Goal: Task Accomplishment & Management: Complete application form

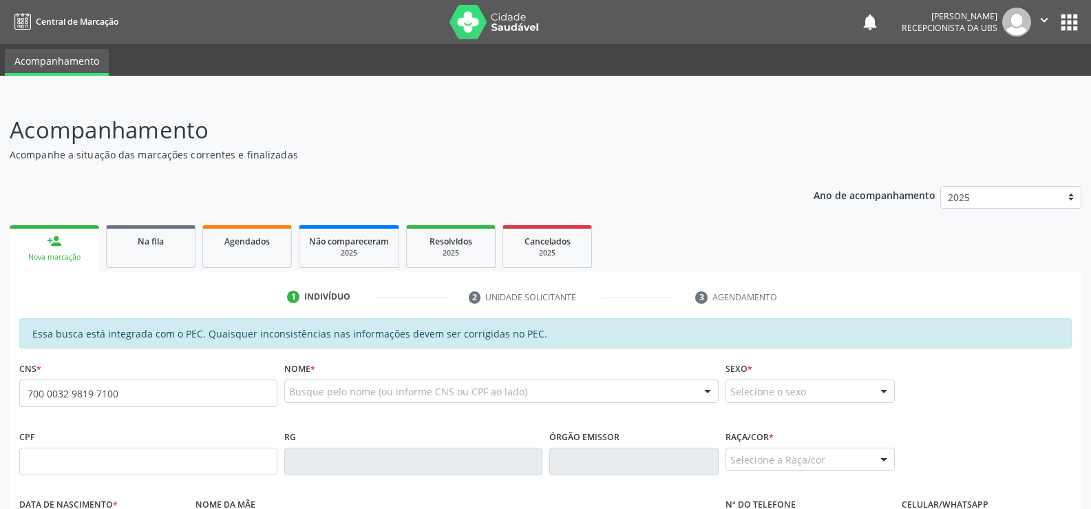
type input "700 0032 9819 7100"
type input "037.770.624-80"
type input "3[DATE]"
type input "[PERSON_NAME]"
type input "[PHONE_NUMBER]"
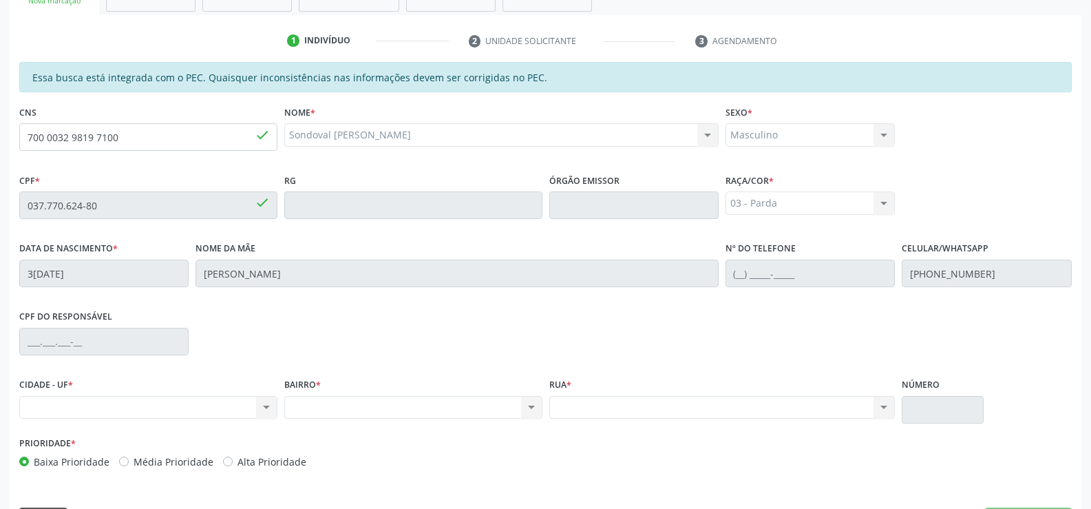
scroll to position [297, 0]
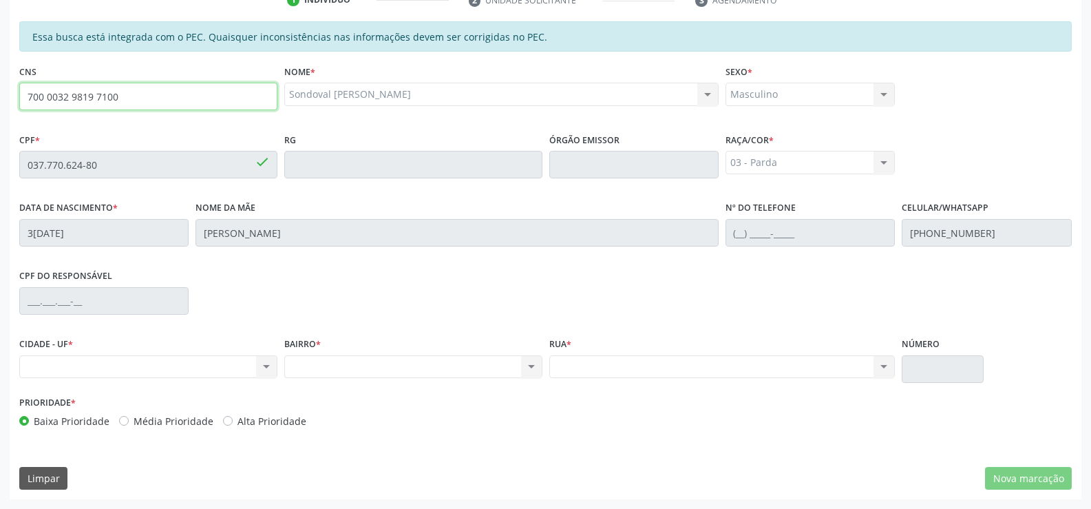
click at [144, 98] on input "700 0032 9819 7100" at bounding box center [148, 97] width 258 height 28
type input "7"
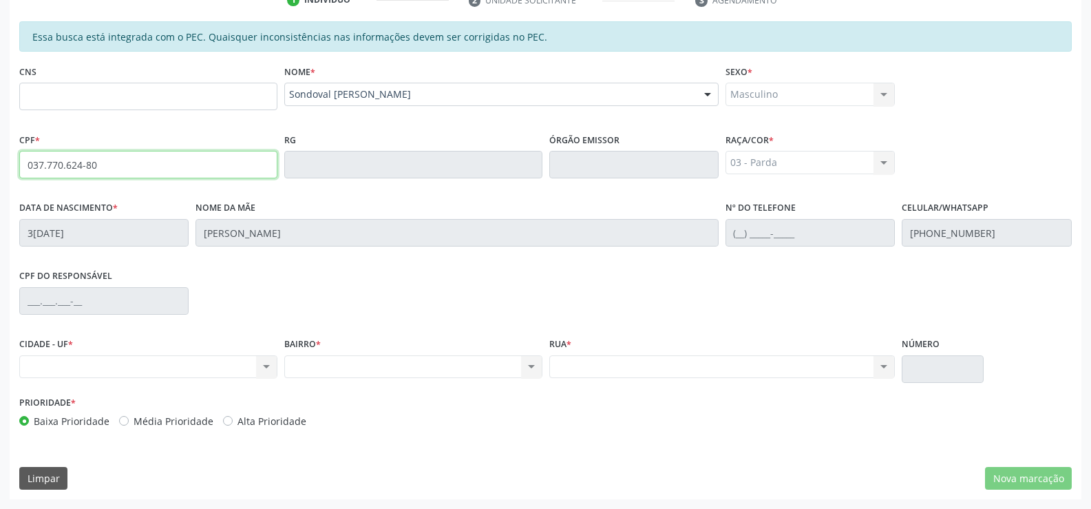
drag, startPoint x: 136, startPoint y: 166, endPoint x: 142, endPoint y: 171, distance: 7.3
click at [142, 171] on input "037.770.624-80" at bounding box center [148, 165] width 258 height 28
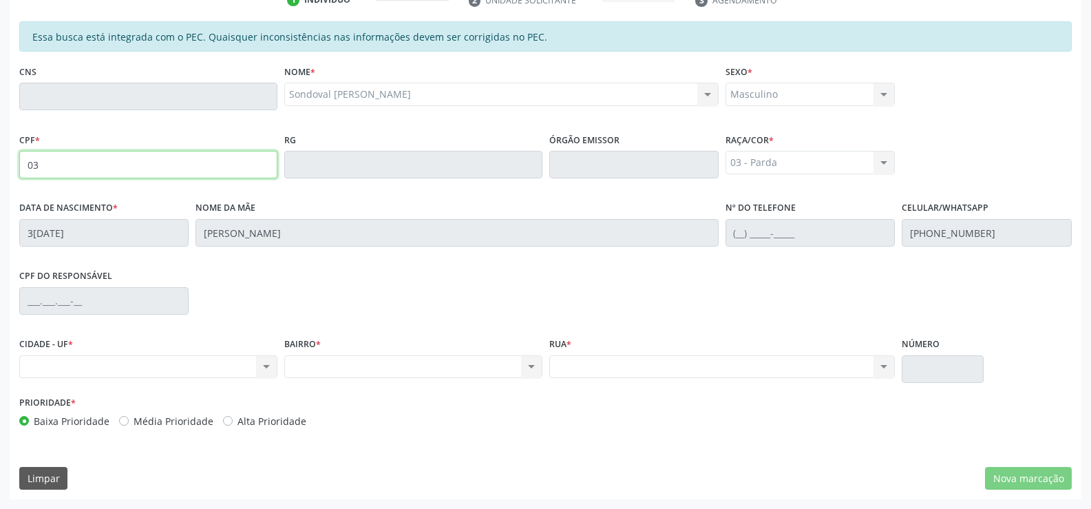
type input "0"
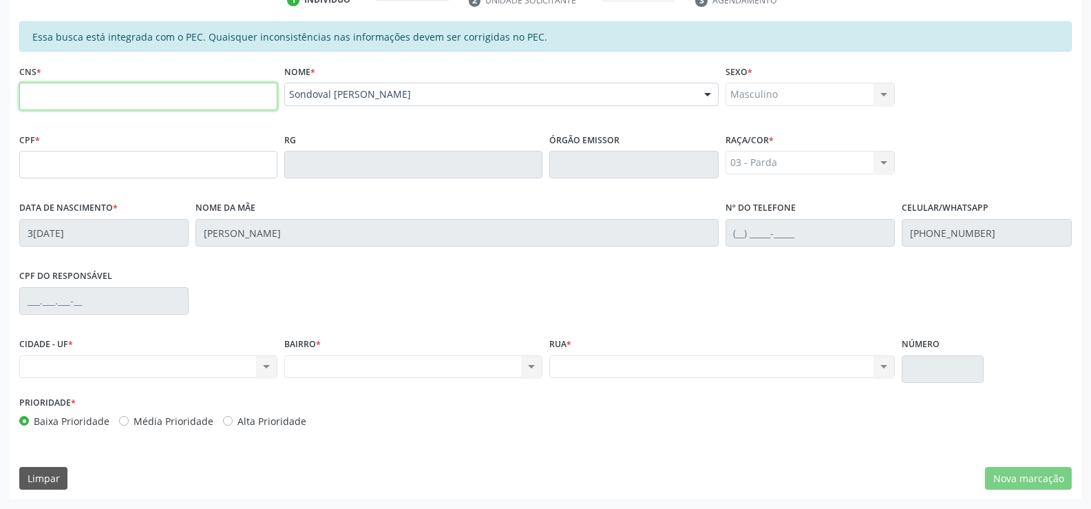
click at [216, 100] on input "text" at bounding box center [148, 97] width 258 height 28
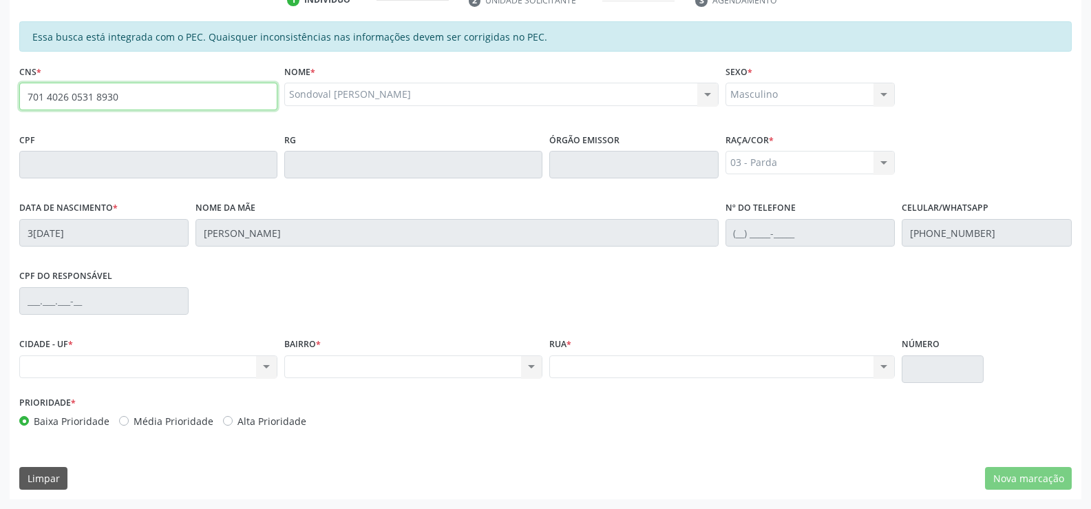
type input "701 4026 0531 8930"
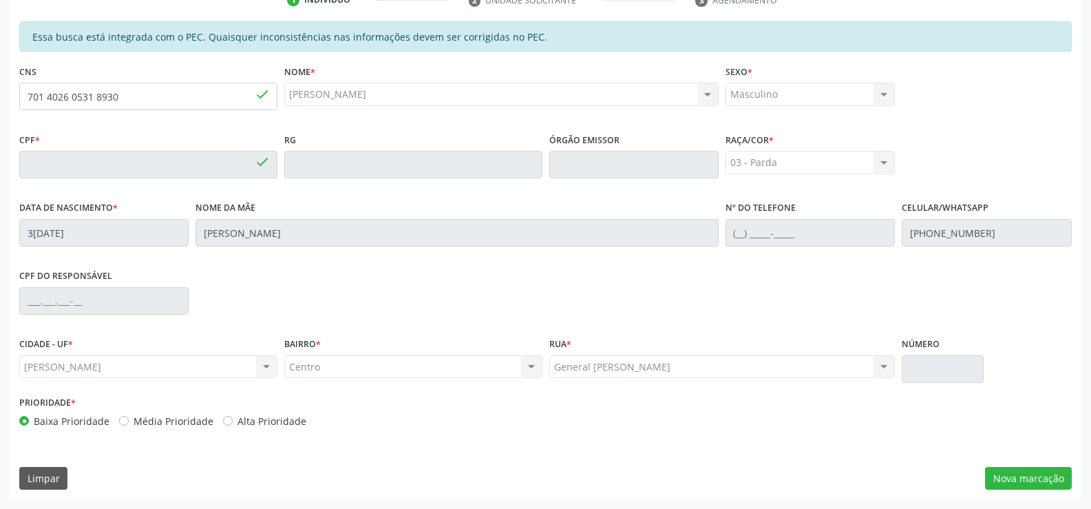
type input "034.972.654-03"
type input "1[DATE]"
type input "[PERSON_NAME]"
type input "[PHONE_NUMBER]"
type input "161"
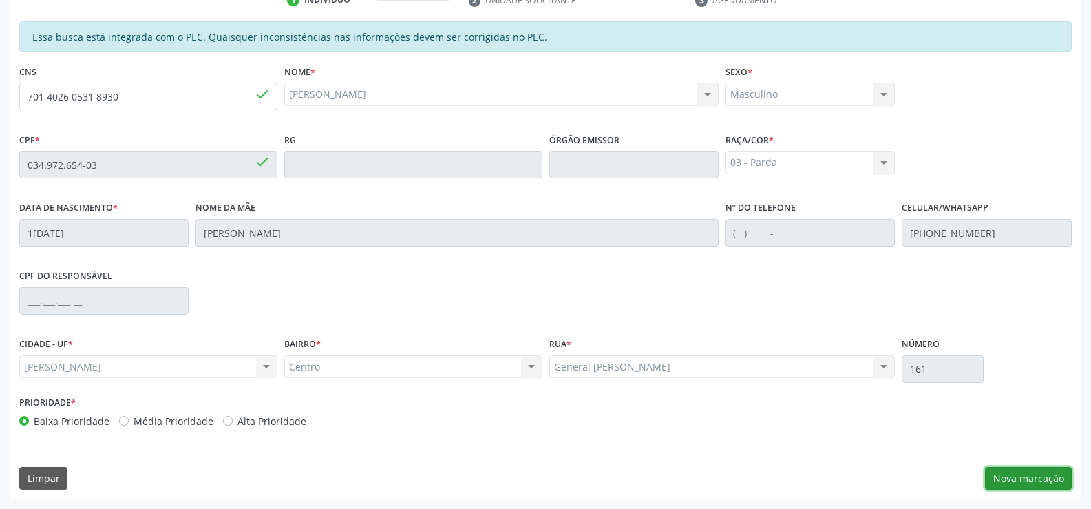
click at [1024, 483] on button "Nova marcação" at bounding box center [1028, 478] width 87 height 23
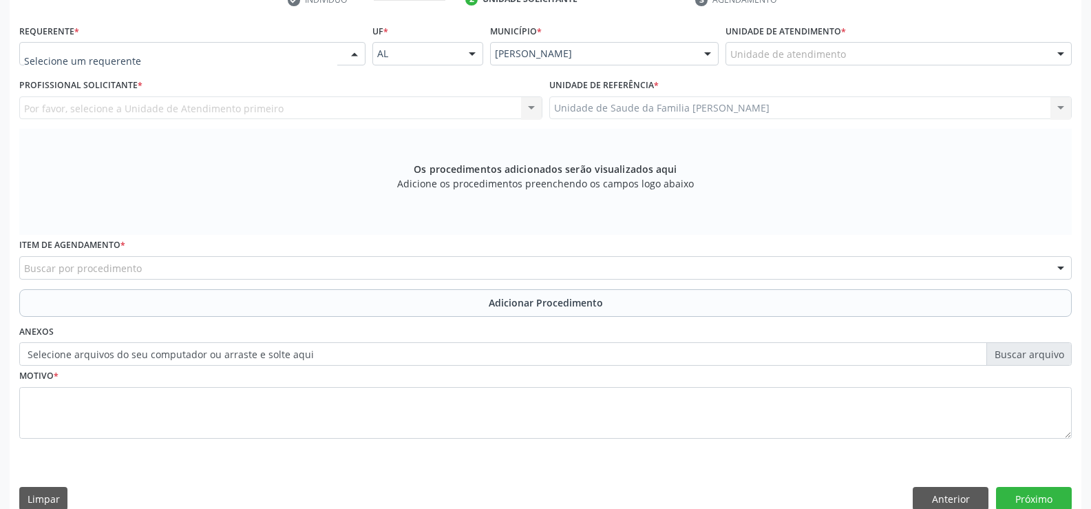
click at [352, 56] on div at bounding box center [354, 54] width 21 height 23
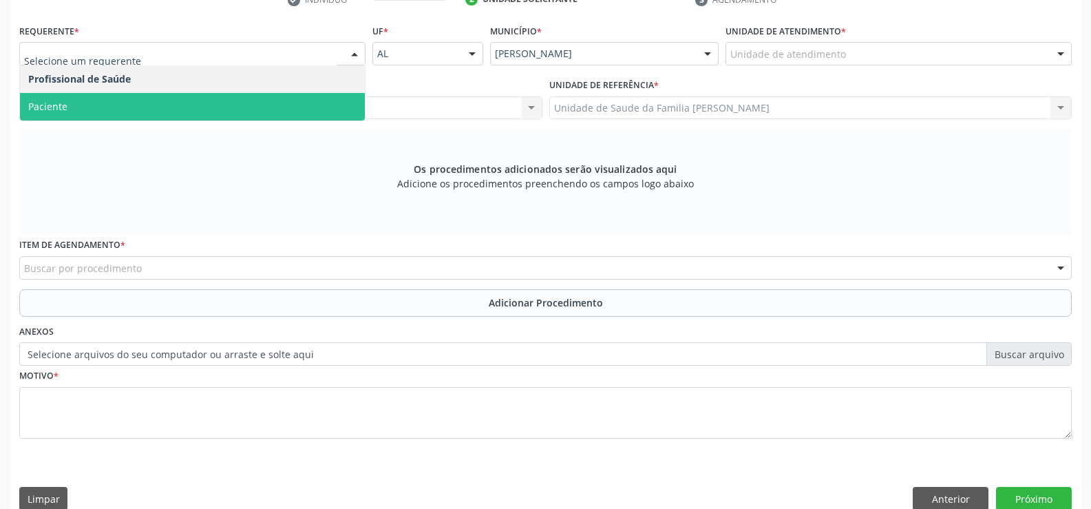
click at [310, 104] on span "Paciente" at bounding box center [192, 107] width 345 height 28
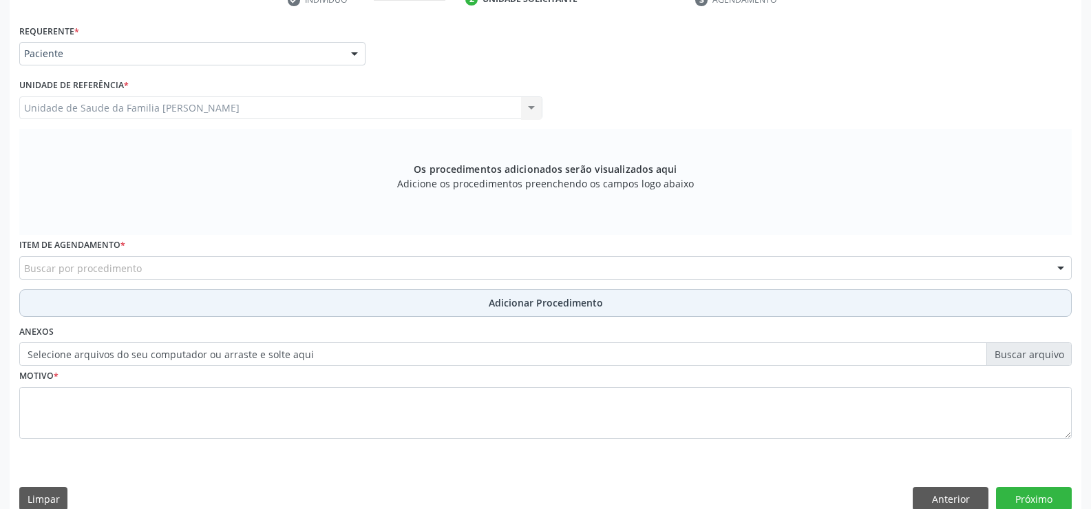
click at [346, 304] on button "Adicionar Procedimento" at bounding box center [545, 303] width 1053 height 28
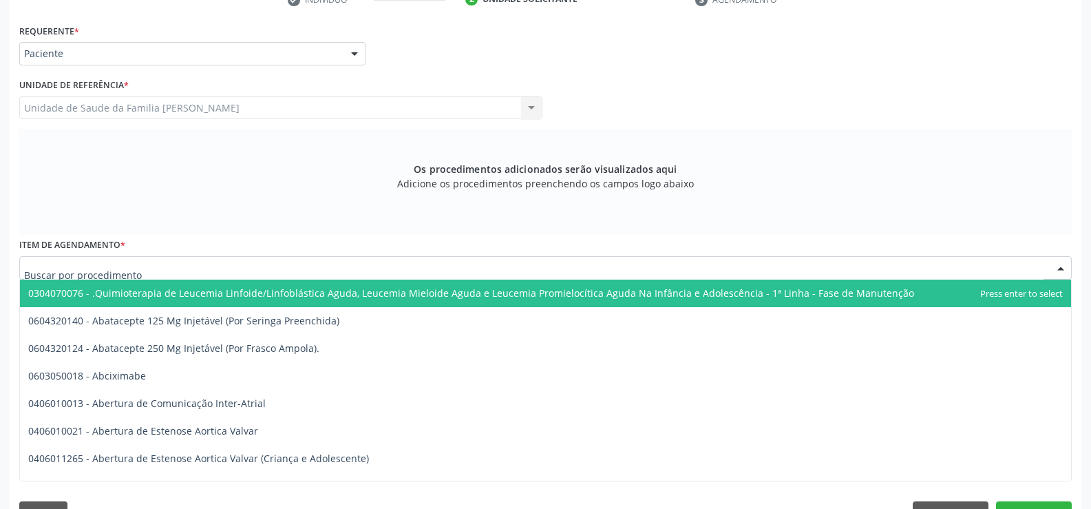
click at [297, 268] on div at bounding box center [545, 267] width 1053 height 23
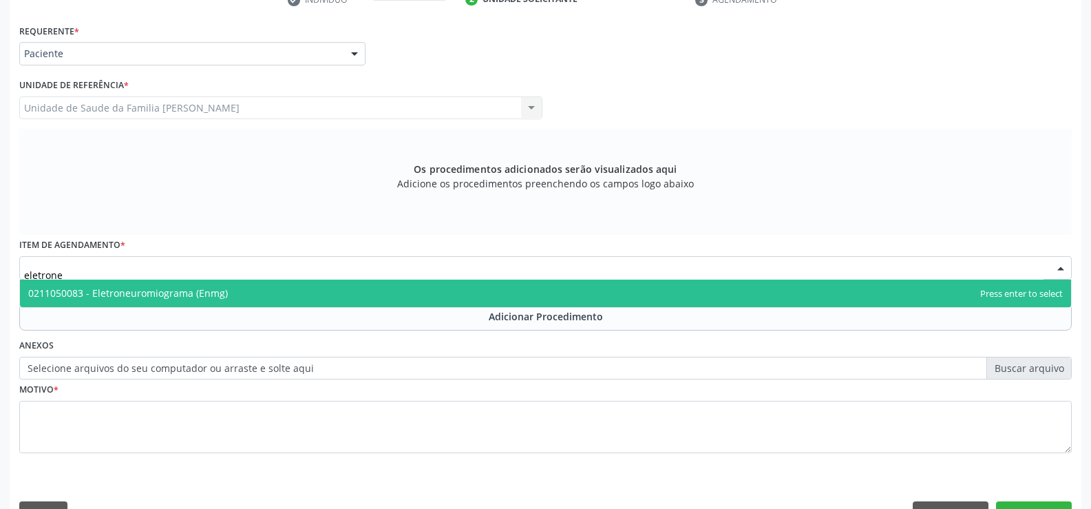
type input "eletroneu"
drag, startPoint x: 335, startPoint y: 293, endPoint x: 341, endPoint y: 304, distance: 11.7
click at [340, 304] on span "0211050083 - Eletroneuromiograma (Enmg)" at bounding box center [545, 294] width 1051 height 28
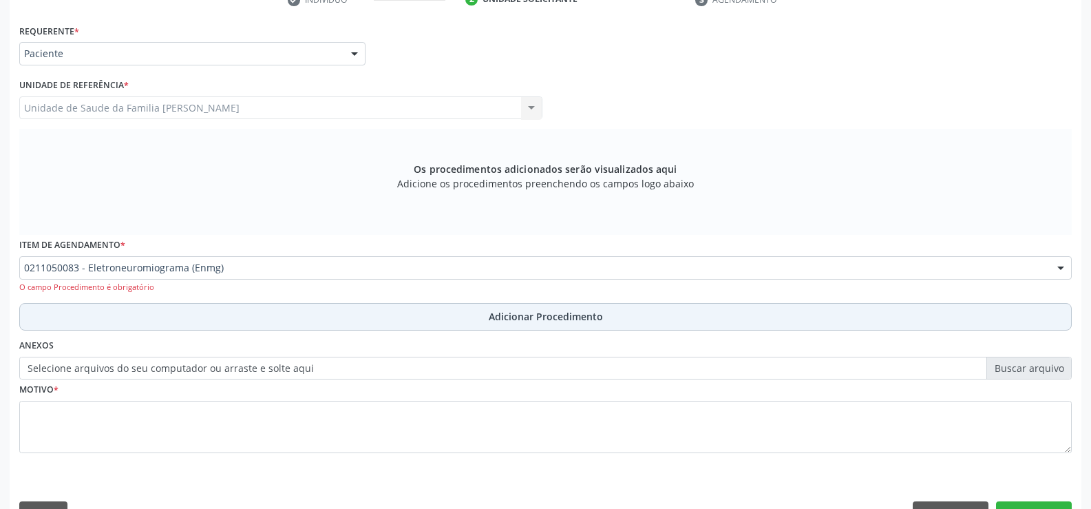
click at [510, 324] on button "Adicionar Procedimento" at bounding box center [545, 317] width 1053 height 28
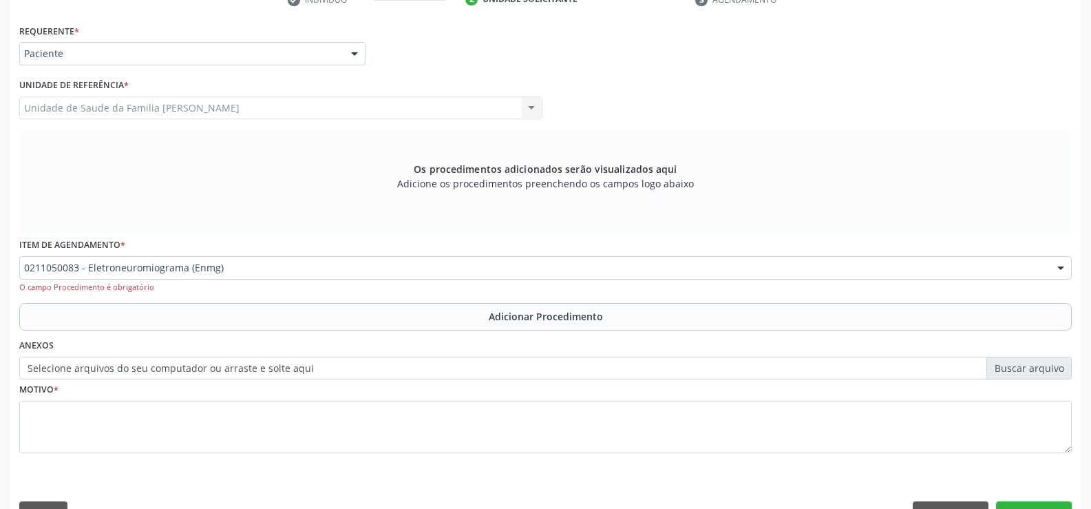
scroll to position [266, 0]
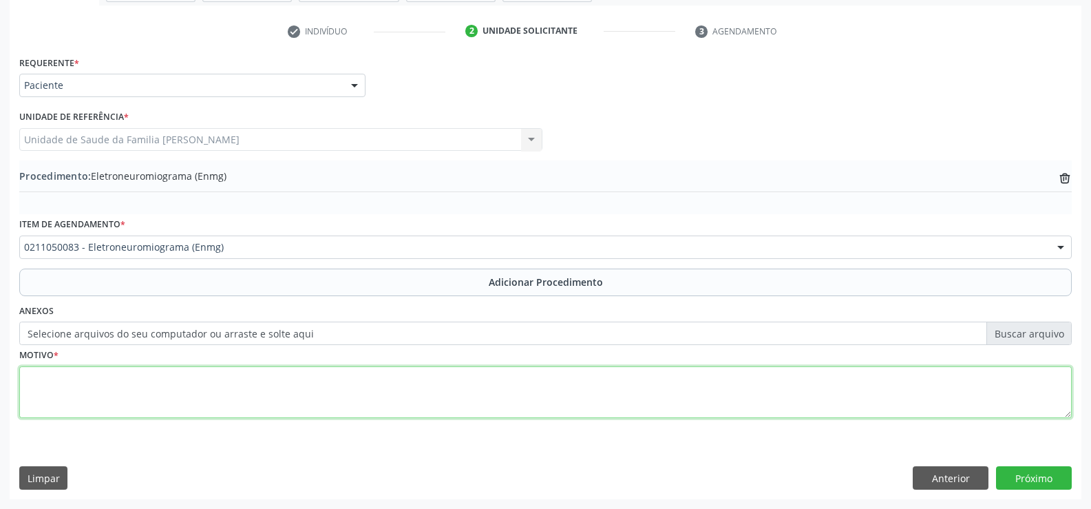
click at [368, 403] on textarea at bounding box center [545, 392] width 1053 height 52
type textarea "PARENTESIA EM MSD HÁ MAIS DE 2 SEMANAS NEGA PERDA DE FORÇA OU DOR"
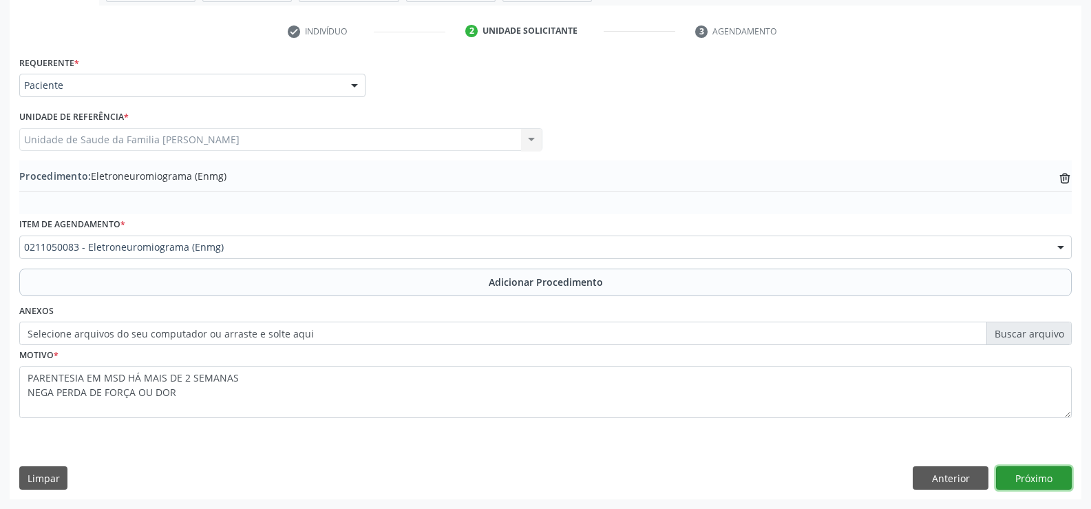
click at [1019, 481] on button "Próximo" at bounding box center [1034, 477] width 76 height 23
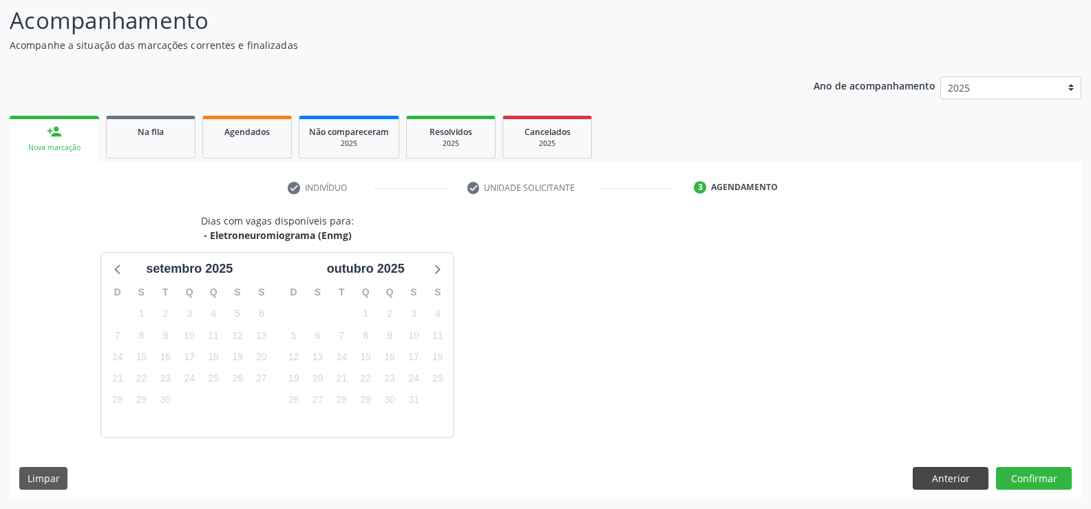
scroll to position [150, 0]
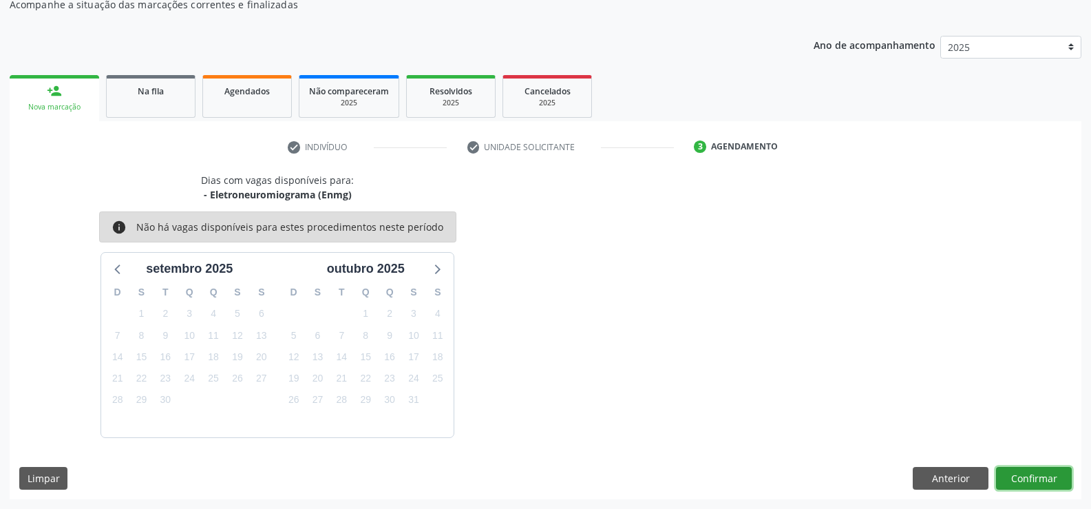
click at [1029, 474] on button "Confirmar" at bounding box center [1034, 478] width 76 height 23
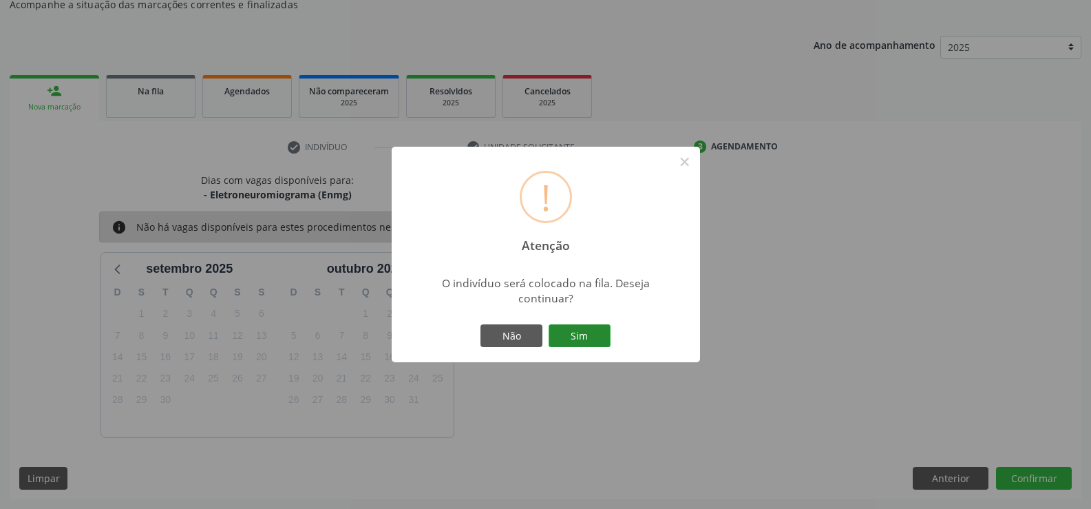
click at [584, 338] on button "Sim" at bounding box center [580, 335] width 62 height 23
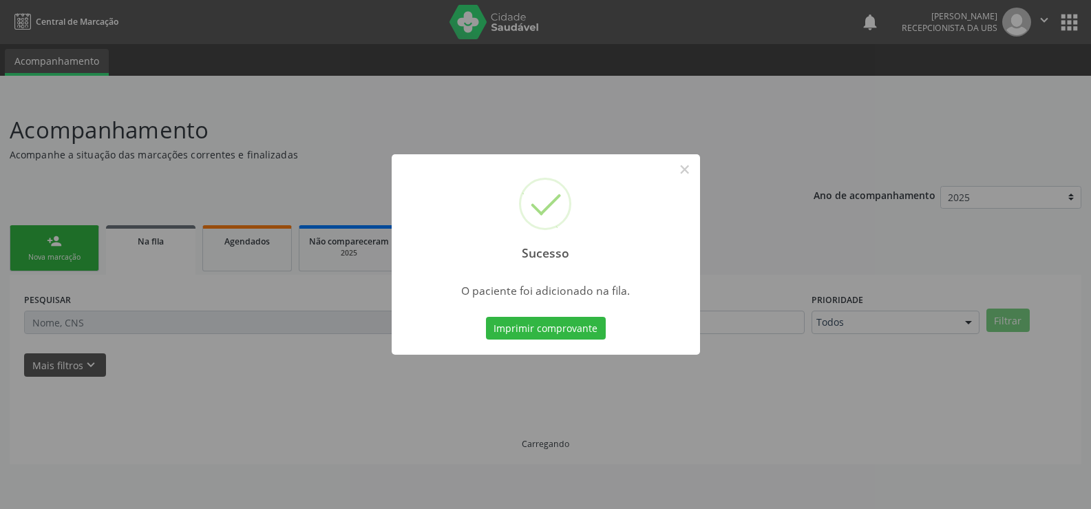
scroll to position [0, 0]
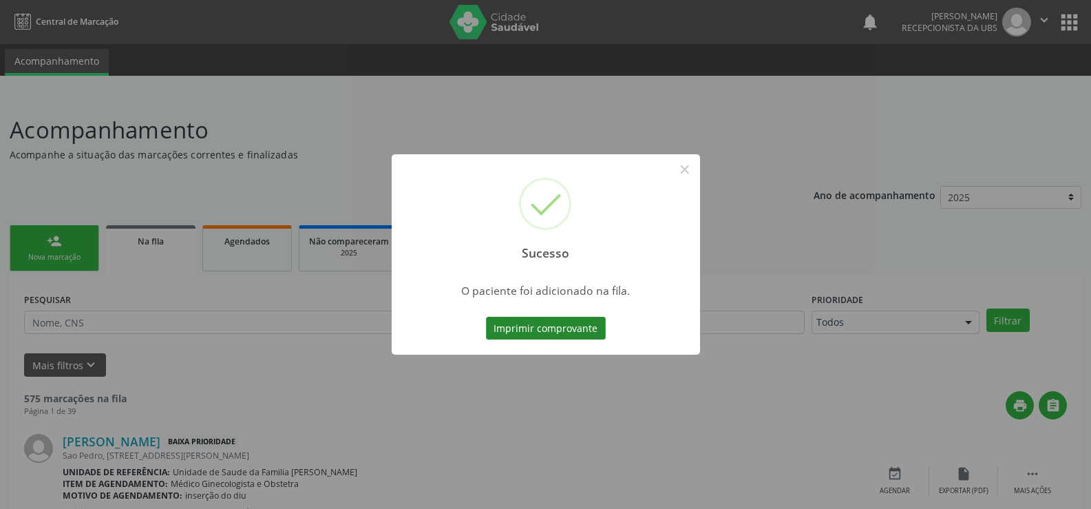
click at [549, 330] on button "Imprimir comprovante" at bounding box center [546, 328] width 120 height 23
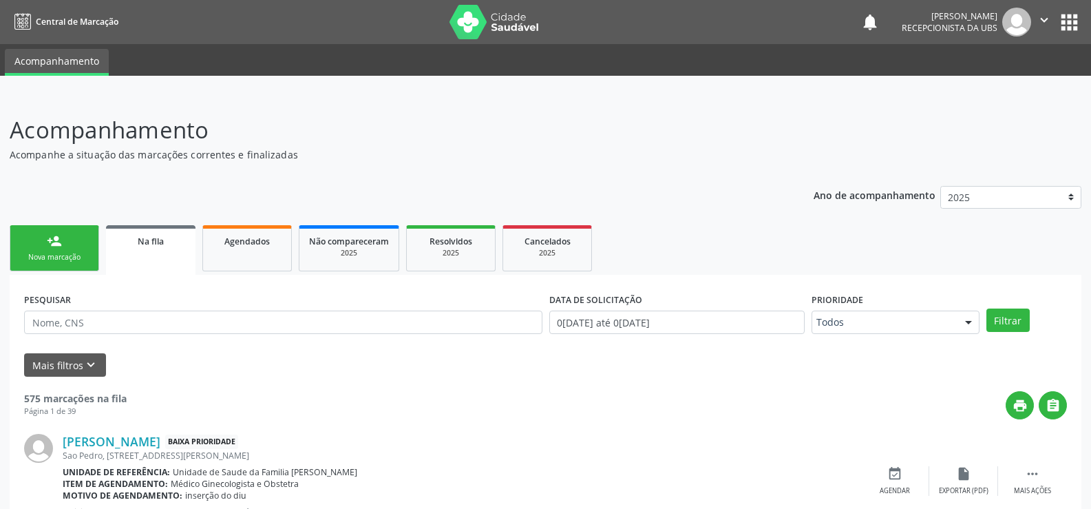
click at [70, 255] on div "Nova marcação" at bounding box center [54, 257] width 69 height 10
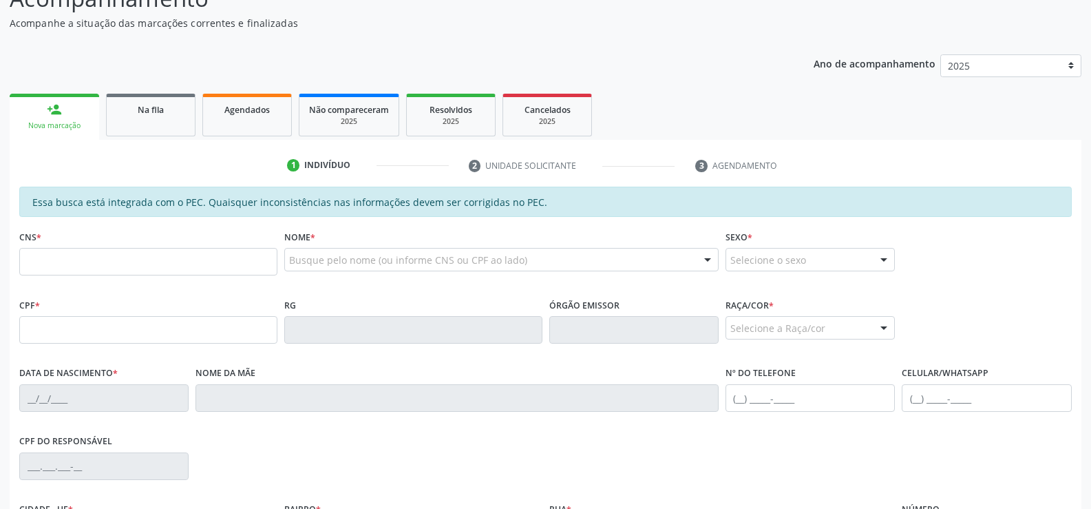
scroll to position [138, 0]
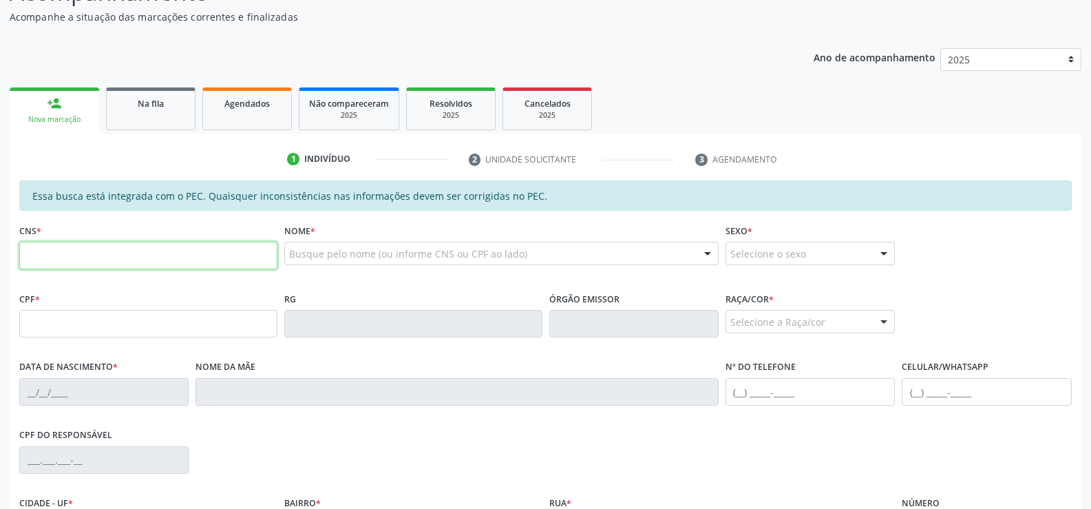
click at [158, 258] on input "text" at bounding box center [148, 256] width 258 height 28
type input "701 4026 0531 8930"
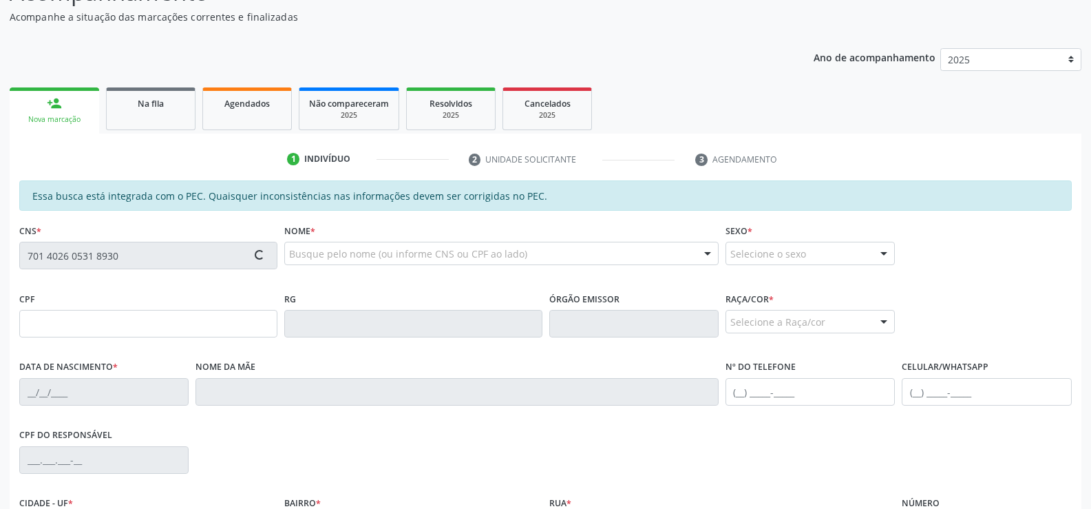
type input "034.972.654-03"
type input "1[DATE]"
type input "[PERSON_NAME]"
type input "[PHONE_NUMBER]"
type input "161"
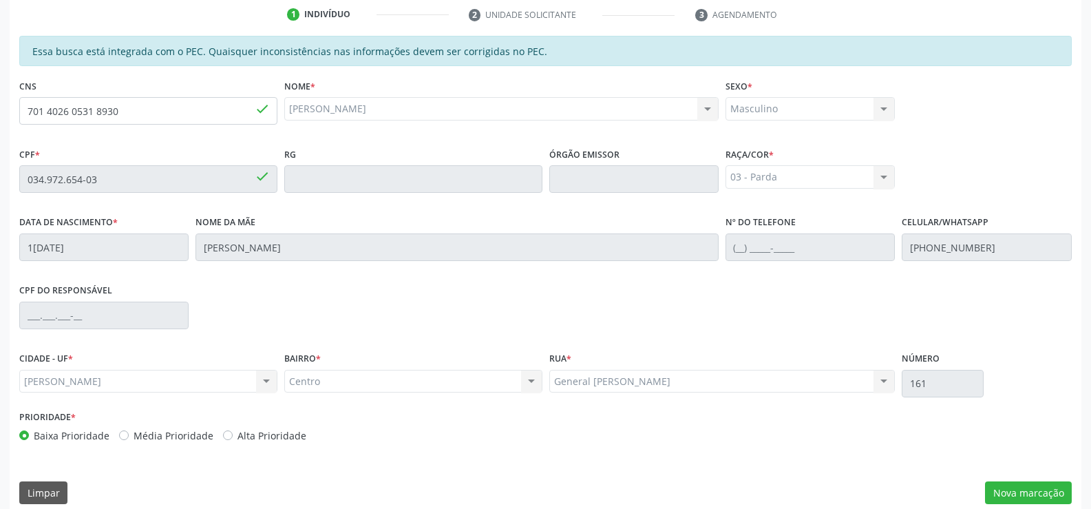
scroll to position [297, 0]
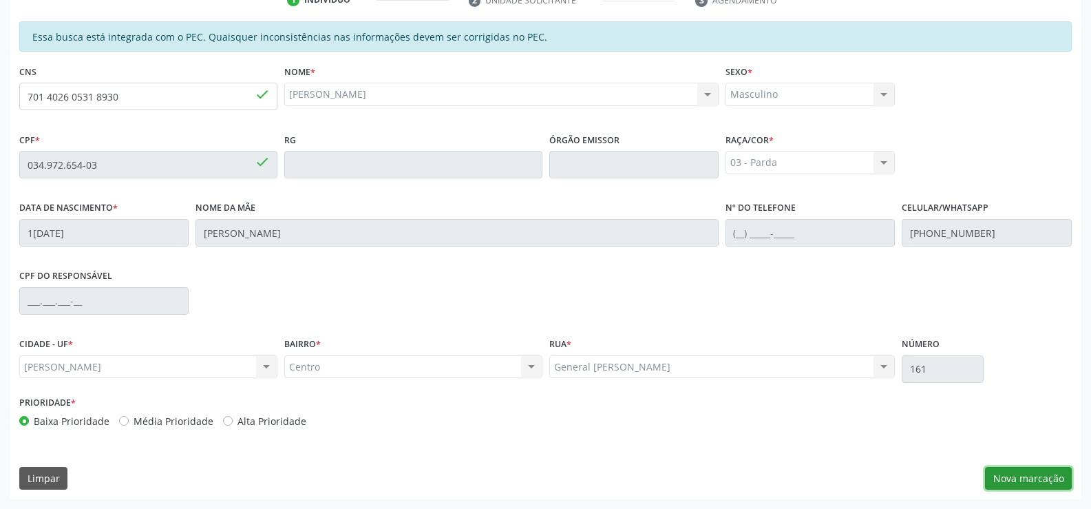
click at [1024, 478] on button "Nova marcação" at bounding box center [1028, 478] width 87 height 23
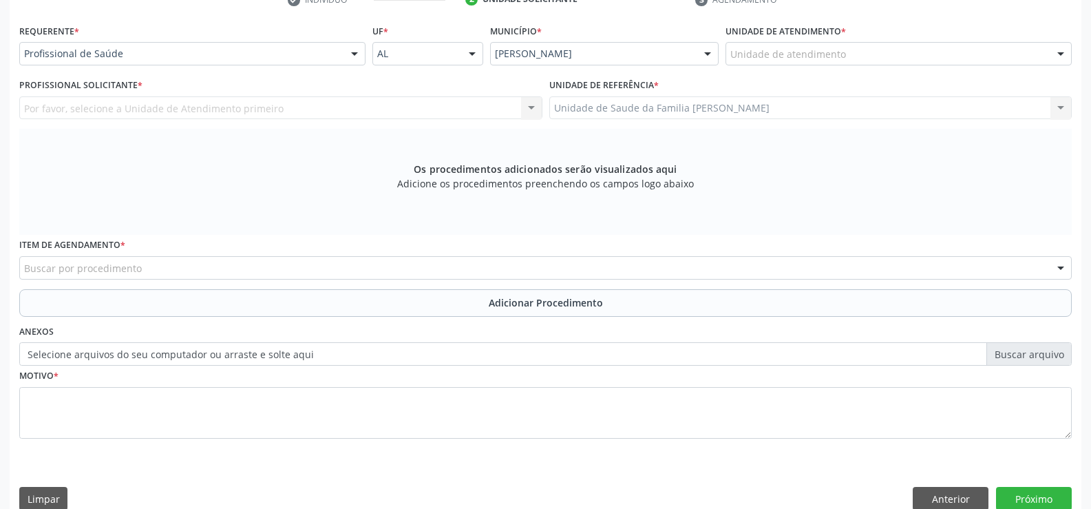
click at [366, 267] on div "Buscar por procedimento" at bounding box center [545, 267] width 1053 height 23
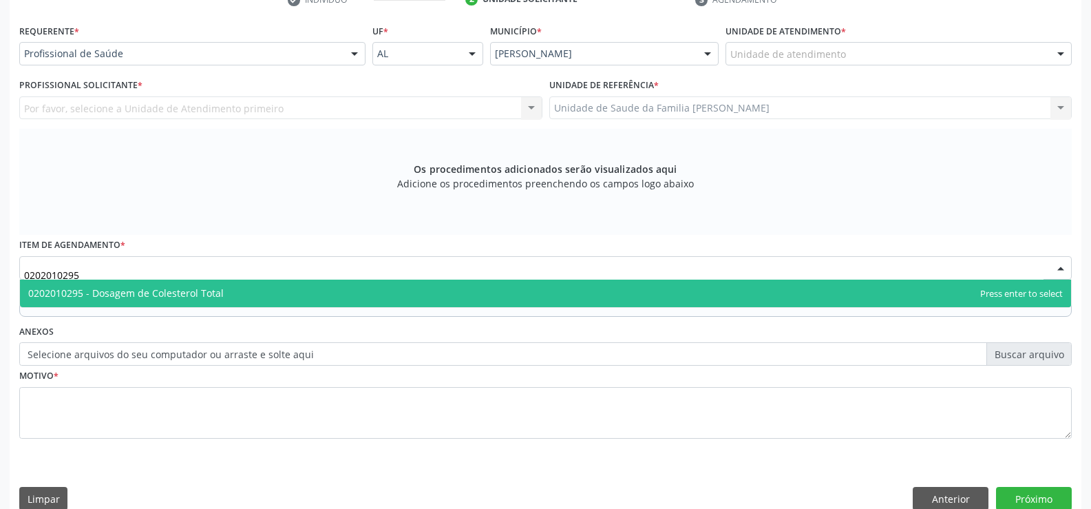
click at [218, 291] on span "0202010295 - Dosagem de Colesterol Total" at bounding box center [126, 292] width 196 height 13
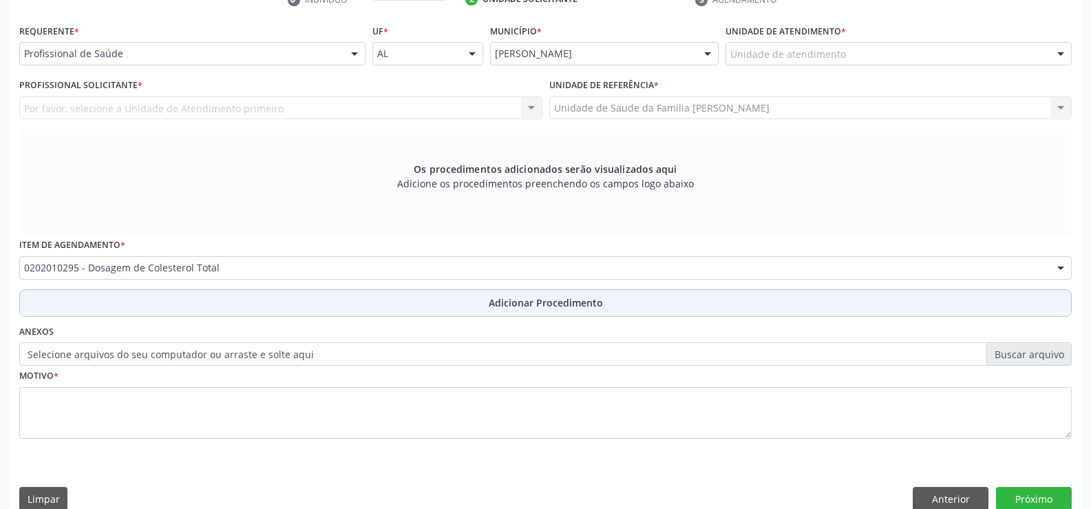
click at [503, 302] on span "Adicionar Procedimento" at bounding box center [546, 302] width 114 height 14
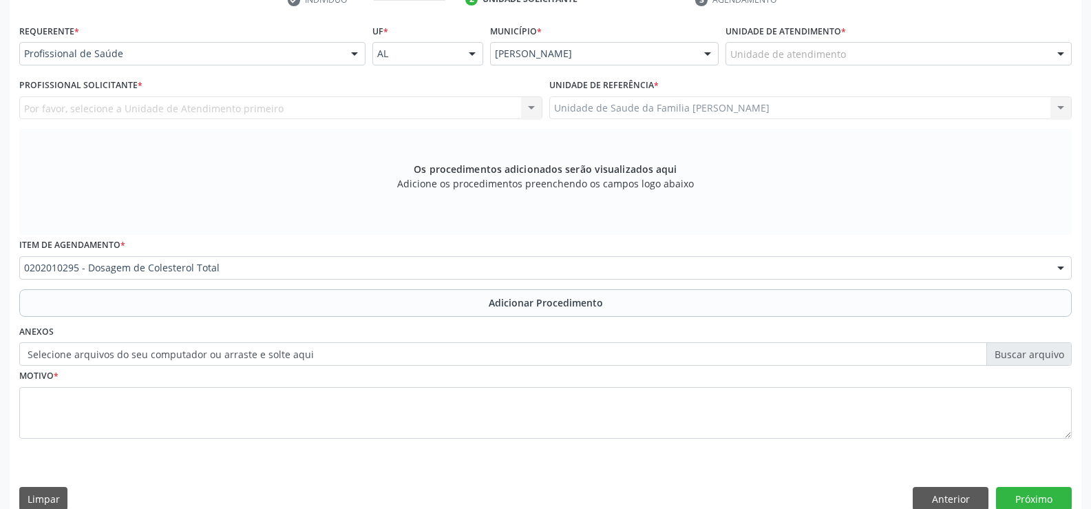
scroll to position [266, 0]
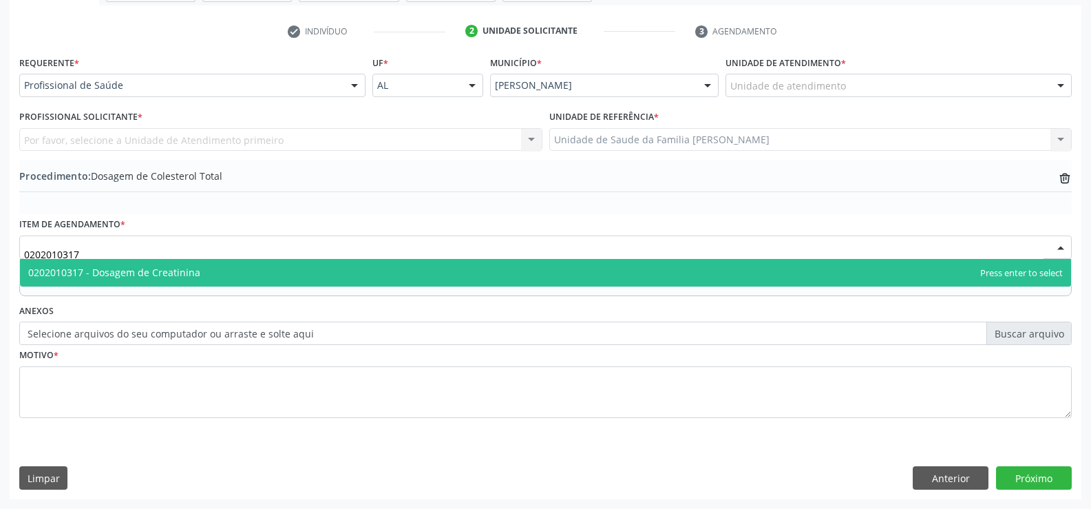
click at [303, 277] on span "0202010317 - Dosagem de Creatinina" at bounding box center [545, 273] width 1051 height 28
type input "0202010317"
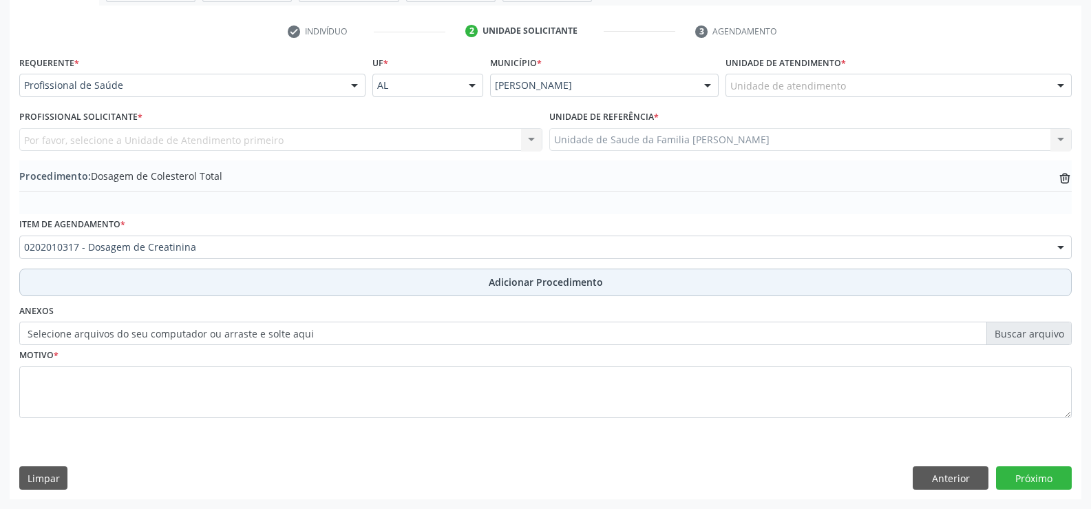
click at [506, 278] on span "Adicionar Procedimento" at bounding box center [546, 282] width 114 height 14
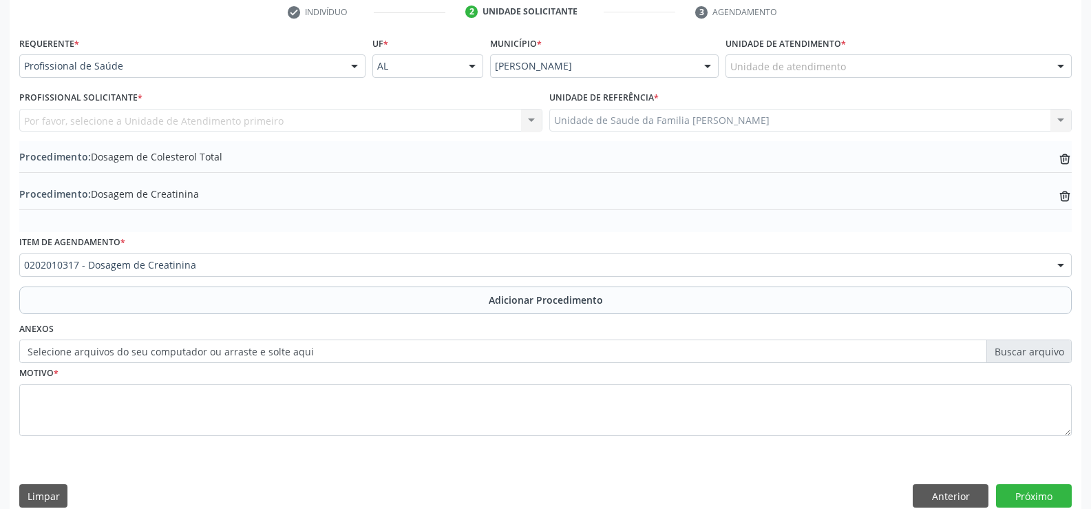
scroll to position [303, 0]
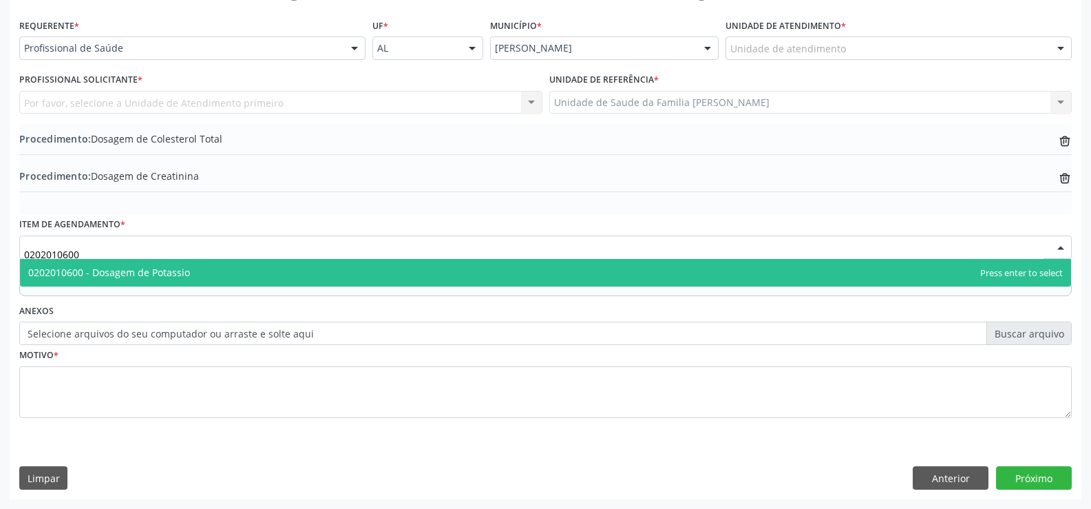
click at [303, 284] on span "0202010600 - Dosagem de Potassio" at bounding box center [545, 273] width 1051 height 28
type input "0202010600"
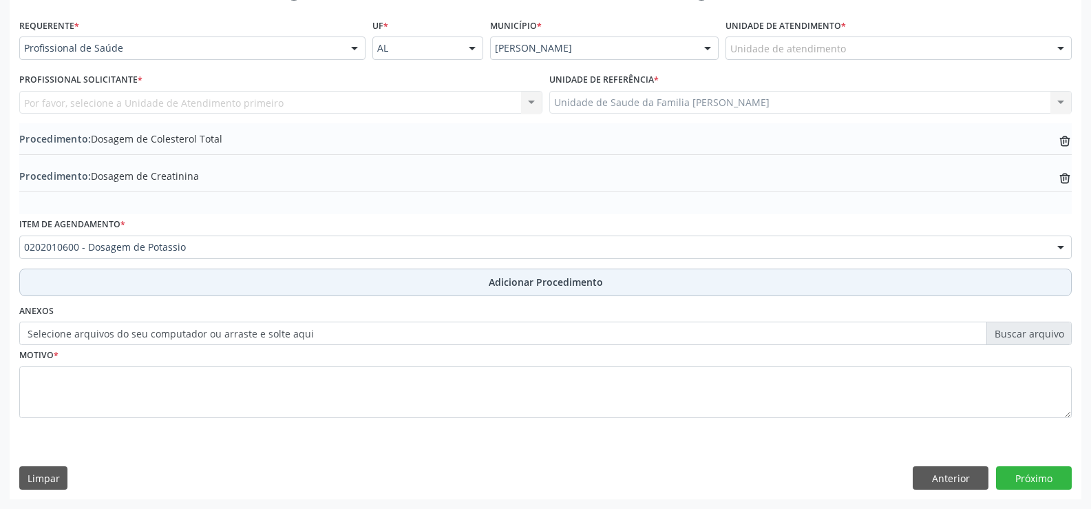
click at [519, 282] on span "Adicionar Procedimento" at bounding box center [546, 282] width 114 height 14
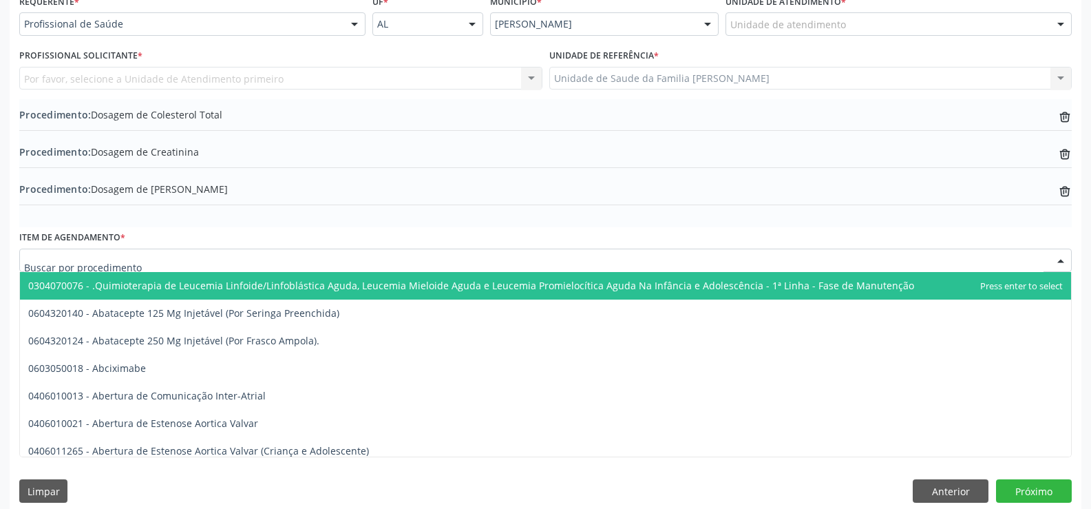
scroll to position [340, 0]
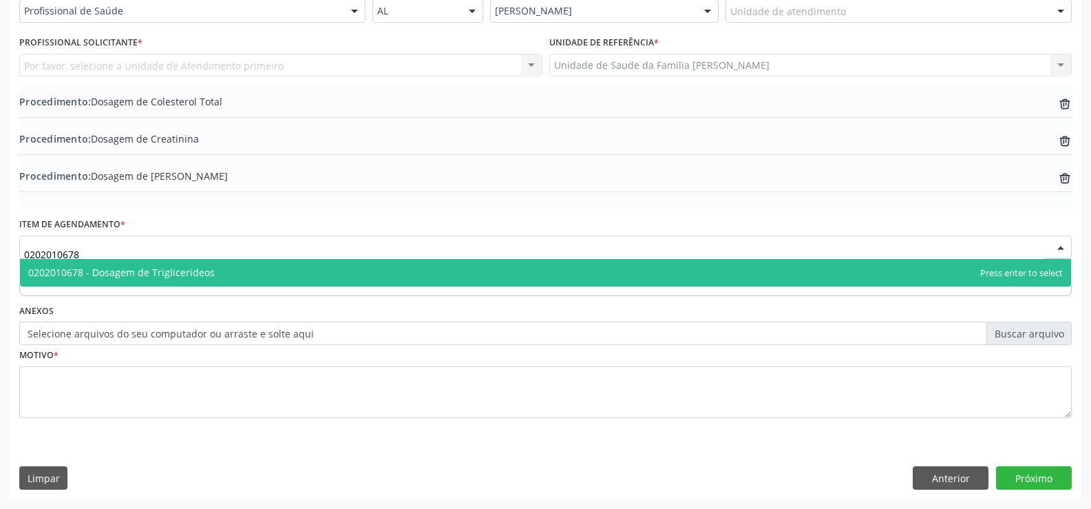
click at [219, 276] on span "0202010678 - Dosagem de Triglicerideos" at bounding box center [545, 273] width 1051 height 28
type input "0202010678"
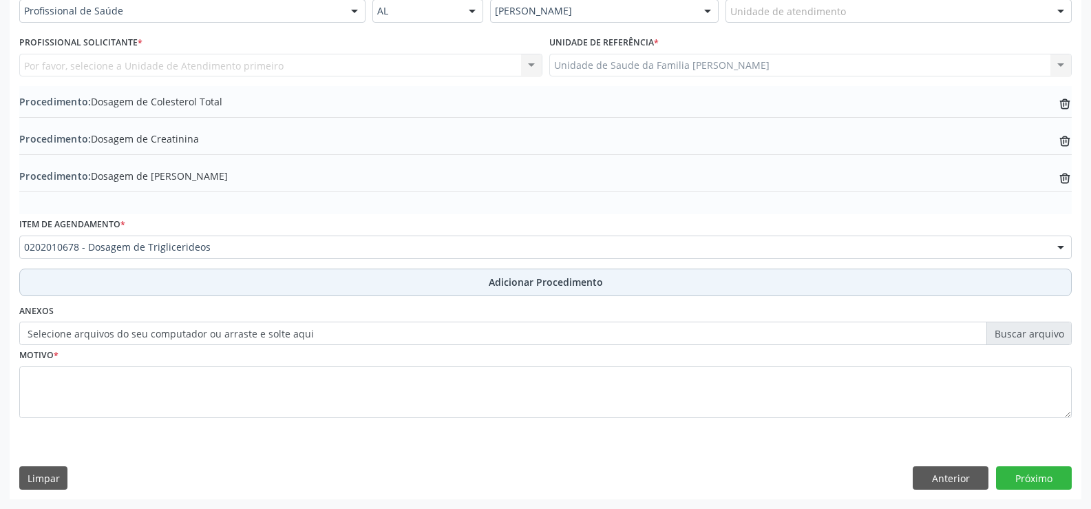
click at [498, 280] on span "Adicionar Procedimento" at bounding box center [546, 282] width 114 height 14
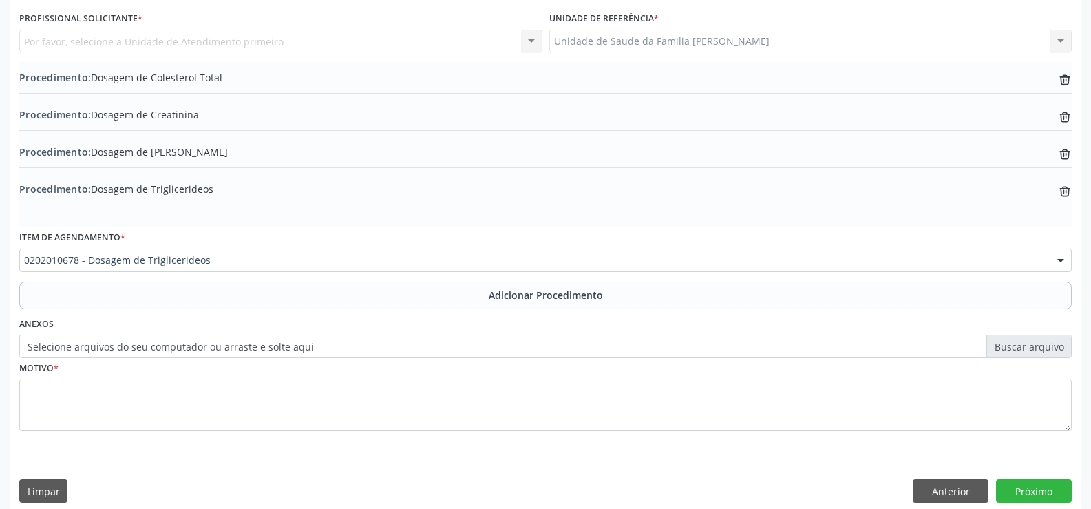
scroll to position [377, 0]
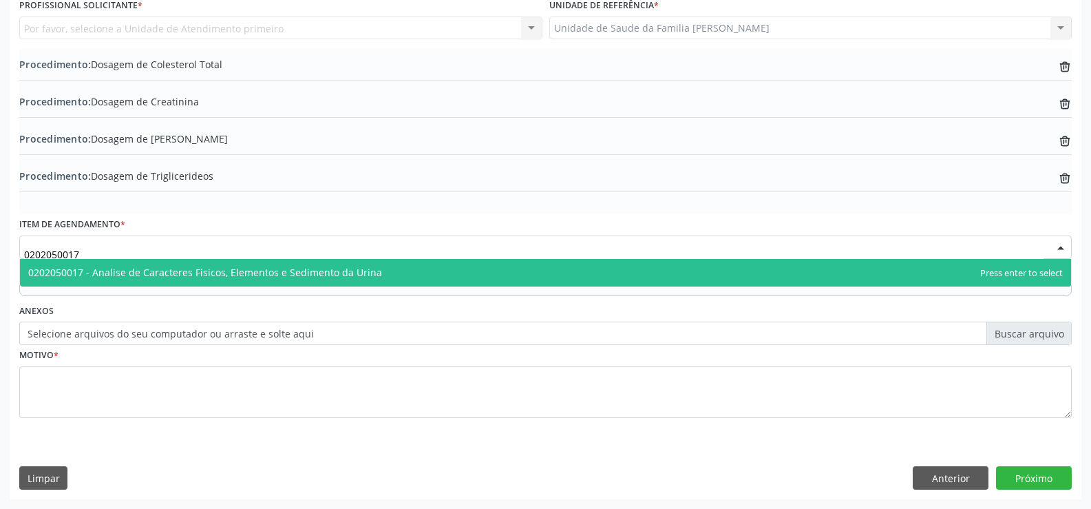
click at [323, 270] on span "0202050017 - Analise de Caracteres Fisicos, Elementos e Sedimento da Urina" at bounding box center [205, 272] width 354 height 13
type input "0202050017"
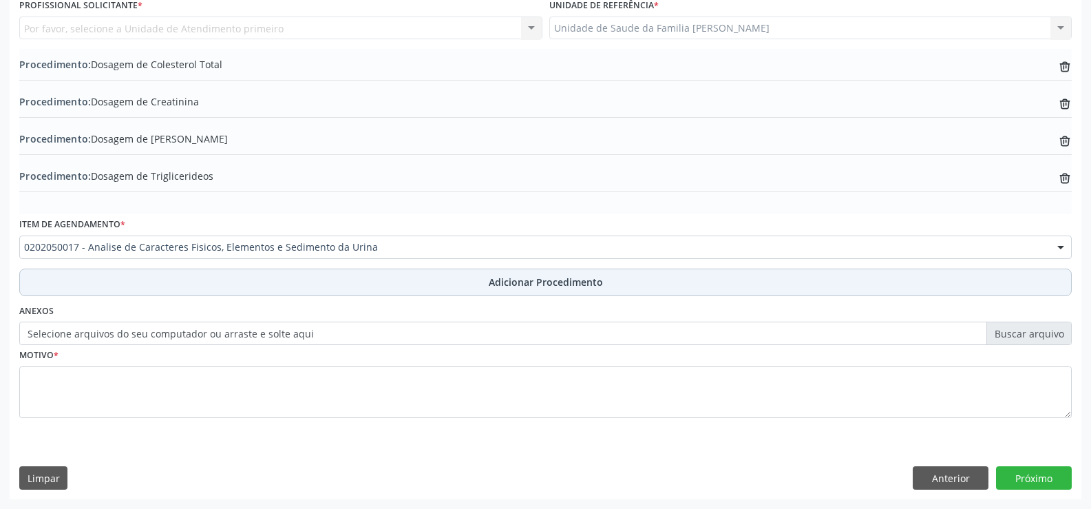
click at [505, 288] on span "Adicionar Procedimento" at bounding box center [546, 282] width 114 height 14
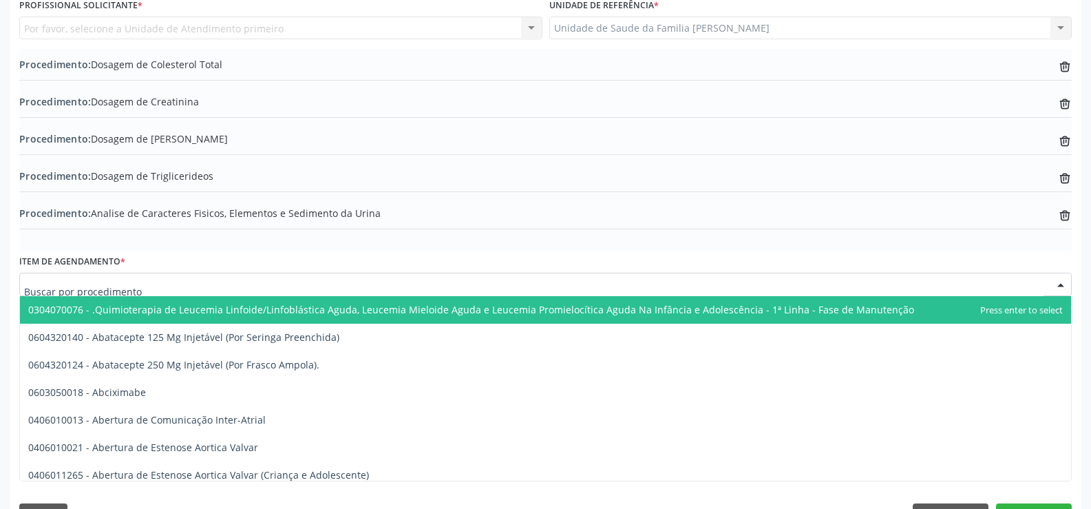
scroll to position [414, 0]
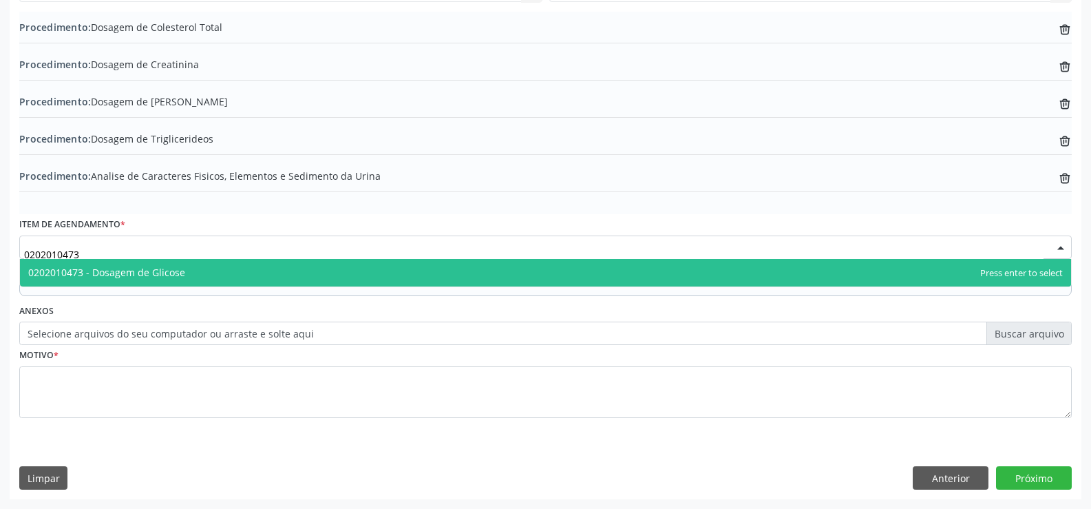
click at [386, 272] on span "0202010473 - Dosagem de Glicose" at bounding box center [545, 273] width 1051 height 28
type input "0202010473"
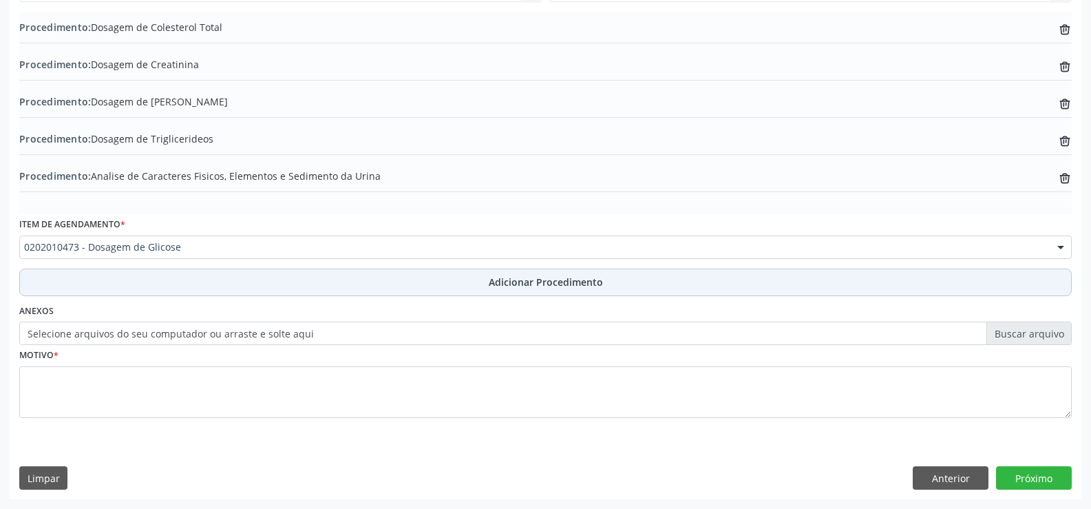
click at [519, 278] on span "Adicionar Procedimento" at bounding box center [546, 282] width 114 height 14
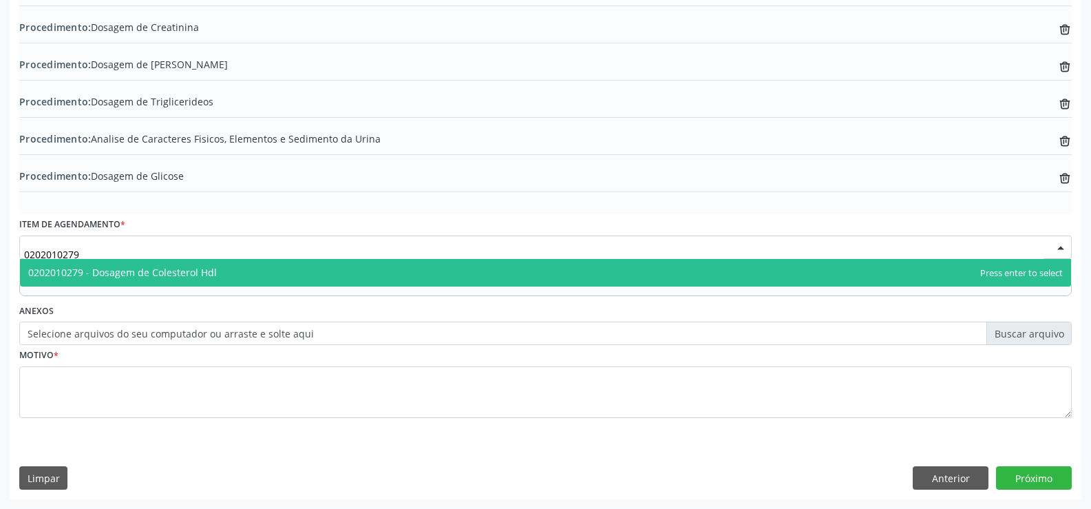
click at [244, 275] on span "0202010279 - Dosagem de Colesterol Hdl" at bounding box center [545, 273] width 1051 height 28
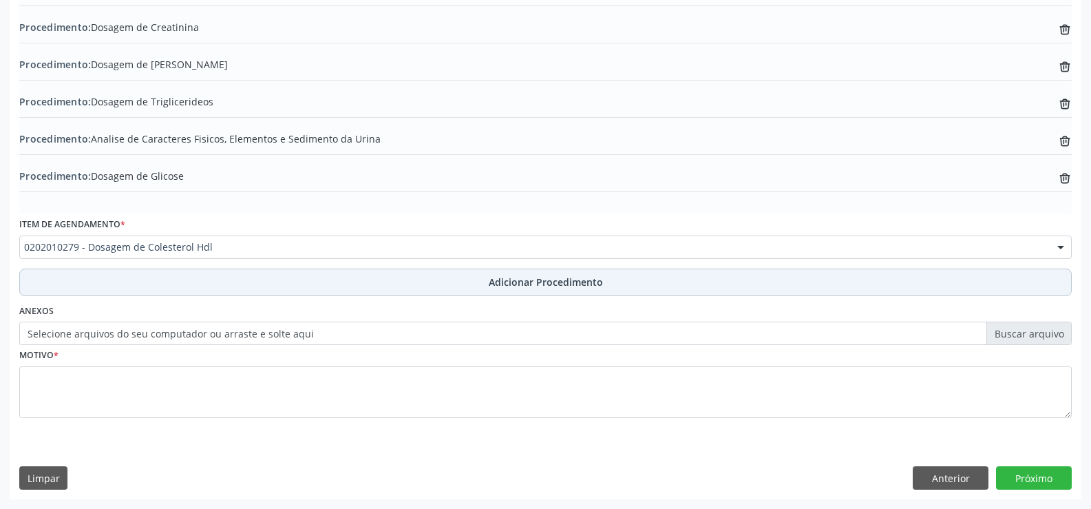
click at [551, 276] on span "Adicionar Procedimento" at bounding box center [546, 282] width 114 height 14
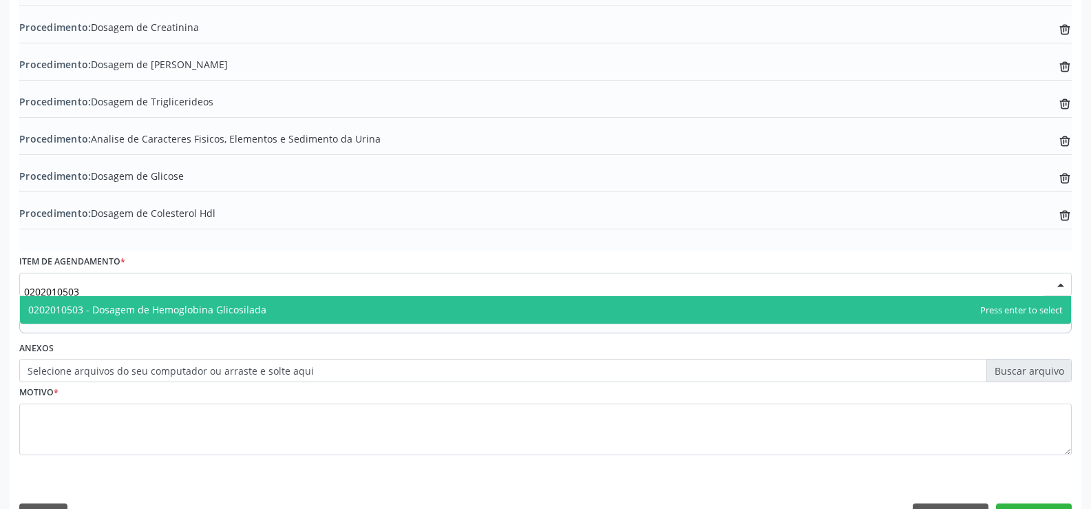
click at [357, 316] on span "0202010503 - Dosagem de Hemoglobina Glicosilada" at bounding box center [545, 310] width 1051 height 28
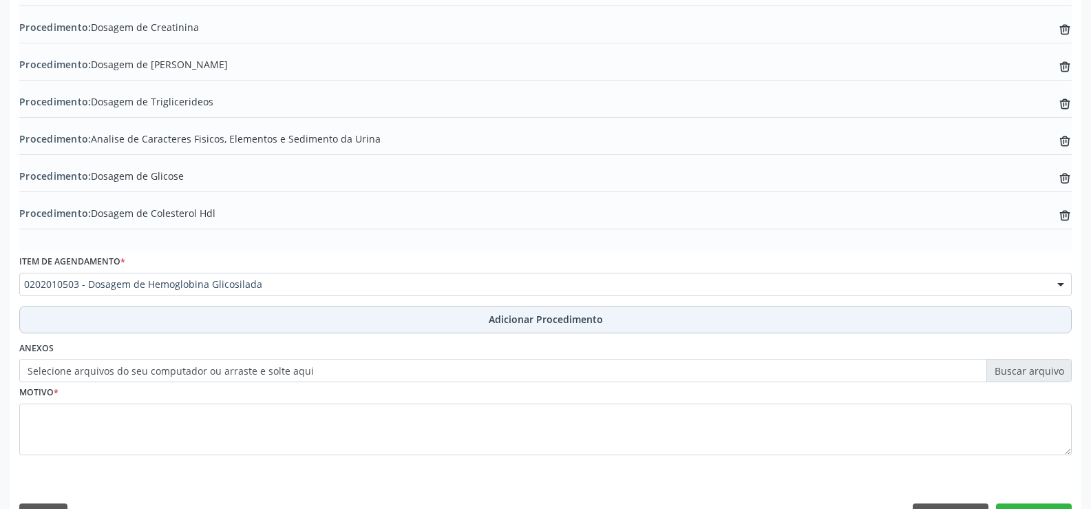
click at [514, 320] on span "Adicionar Procedimento" at bounding box center [546, 319] width 114 height 14
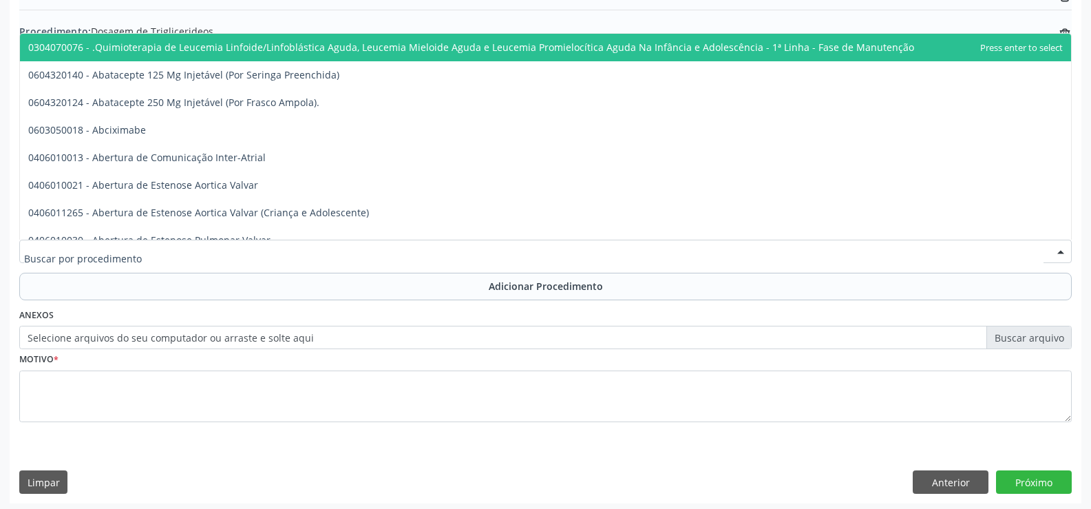
scroll to position [526, 0]
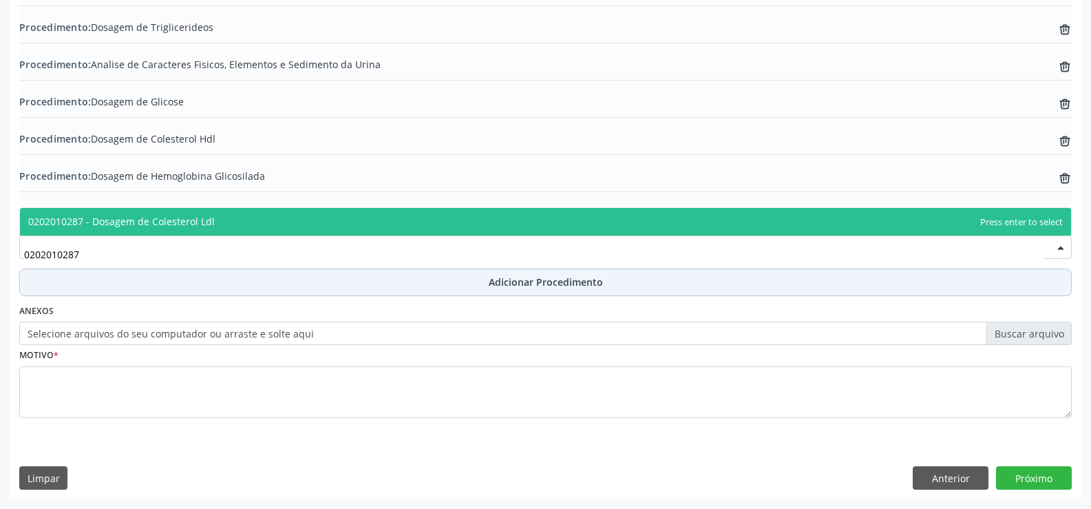
type input "0202010287"
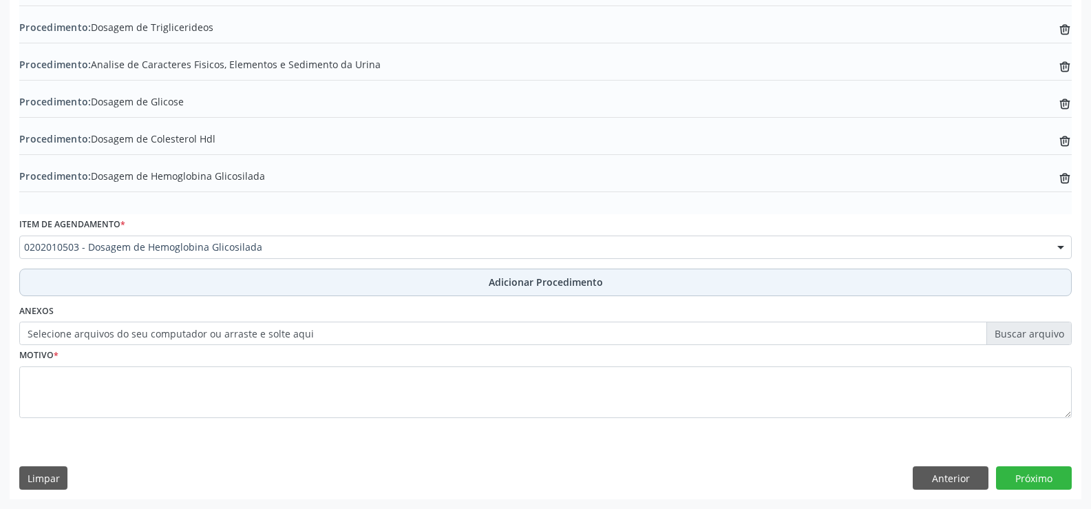
click at [543, 283] on span "Adicionar Procedimento" at bounding box center [546, 282] width 114 height 14
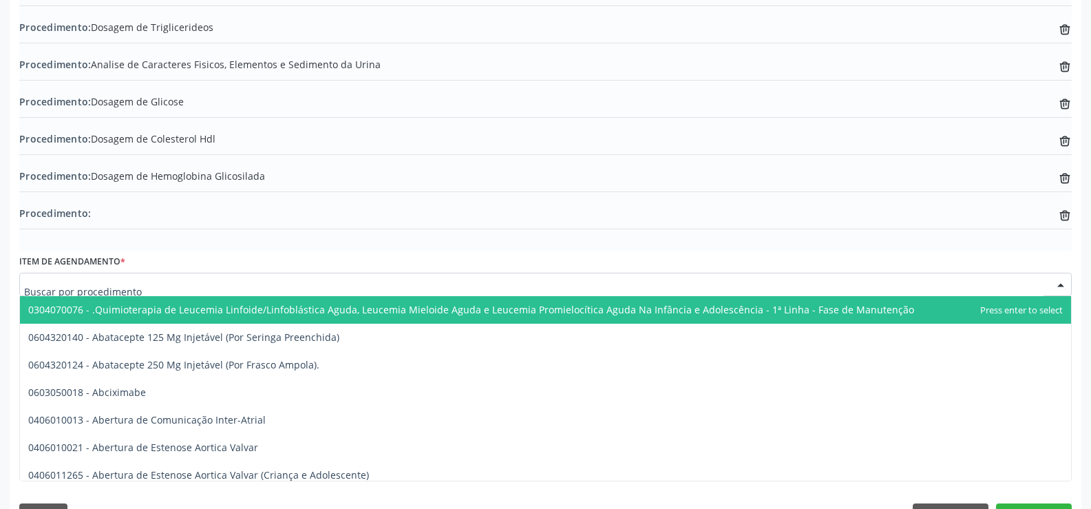
scroll to position [563, 0]
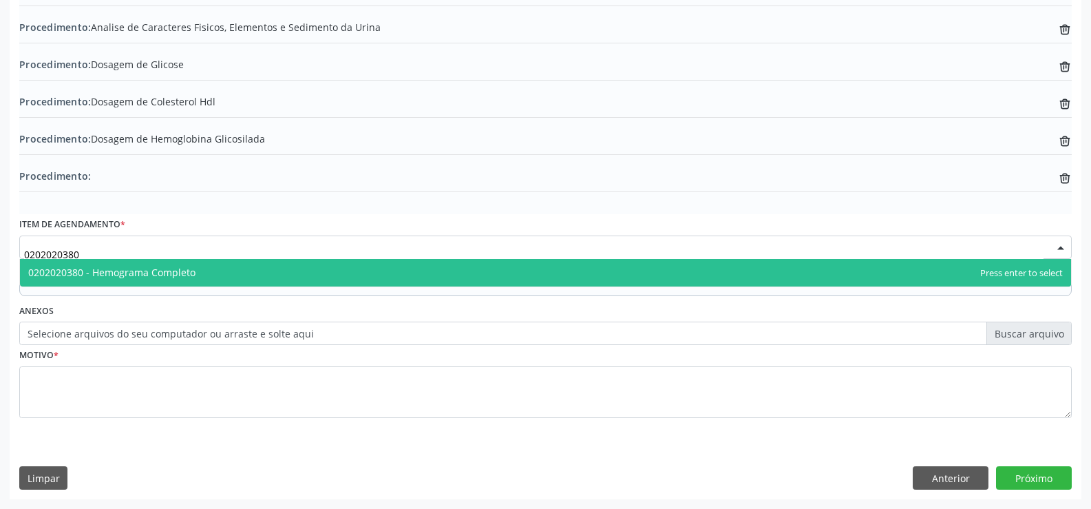
click at [301, 275] on span "0202020380 - Hemograma Completo" at bounding box center [545, 273] width 1051 height 28
type input "0202020380"
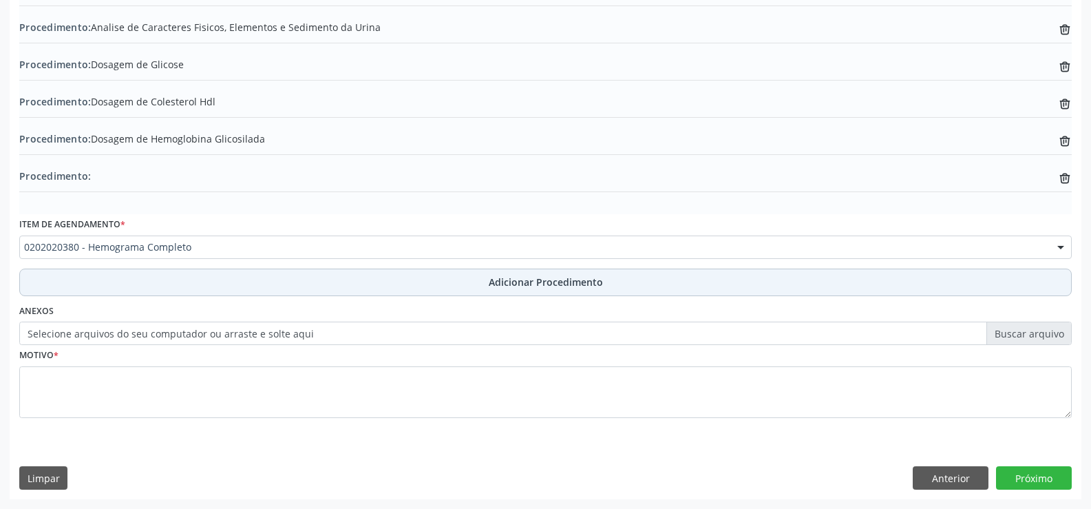
click at [534, 282] on span "Adicionar Procedimento" at bounding box center [546, 282] width 114 height 14
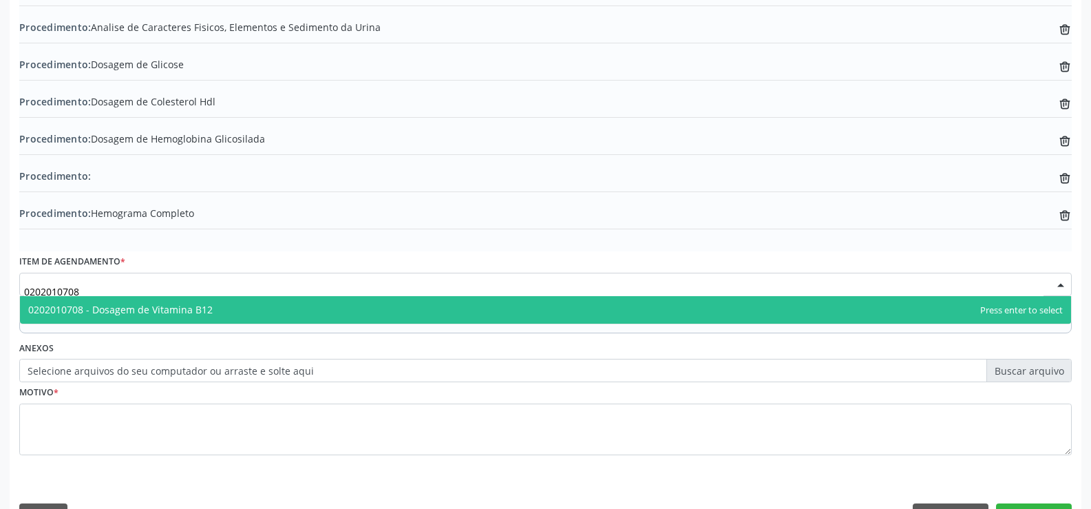
click at [335, 310] on span "0202010708 - Dosagem de Vitamina B12" at bounding box center [545, 310] width 1051 height 28
type input "0202010708"
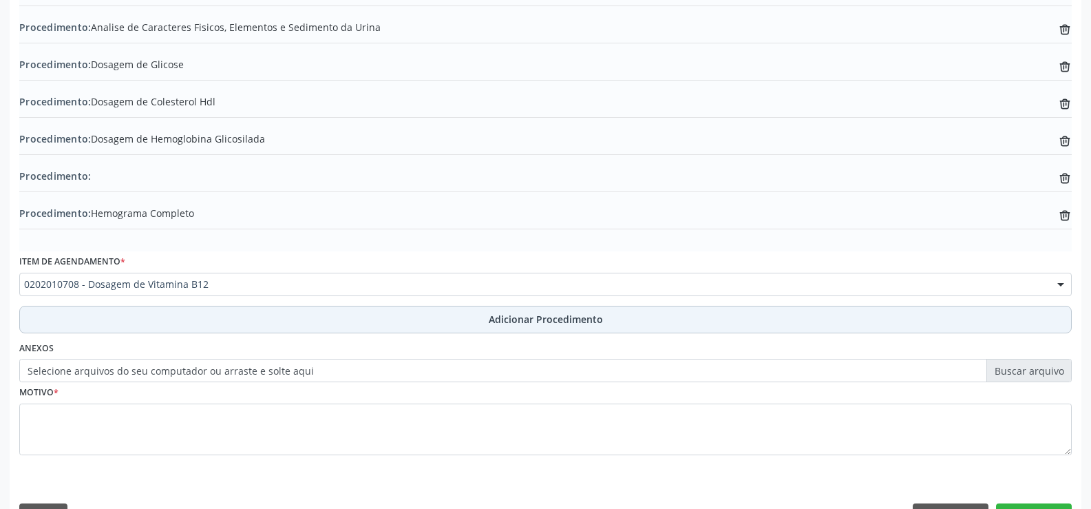
click at [513, 324] on span "Adicionar Procedimento" at bounding box center [546, 319] width 114 height 14
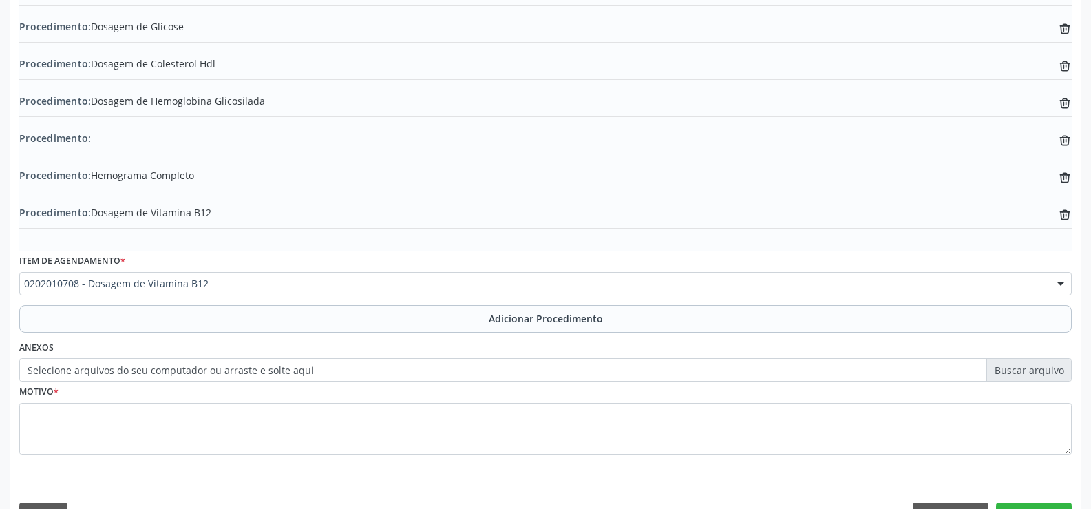
scroll to position [637, 0]
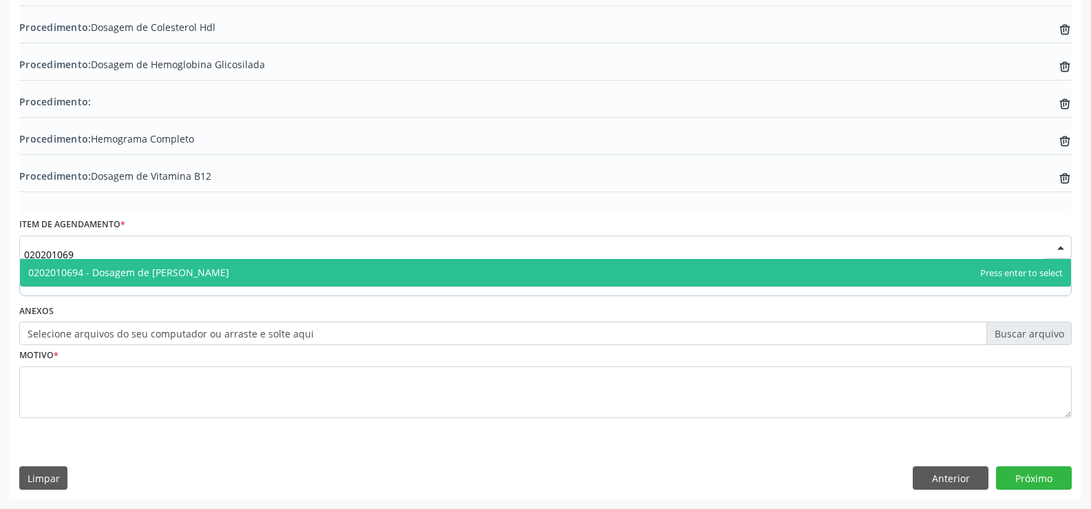
type input "0202010694"
click at [302, 272] on span "0202010694 - Dosagem de [PERSON_NAME]" at bounding box center [545, 273] width 1051 height 28
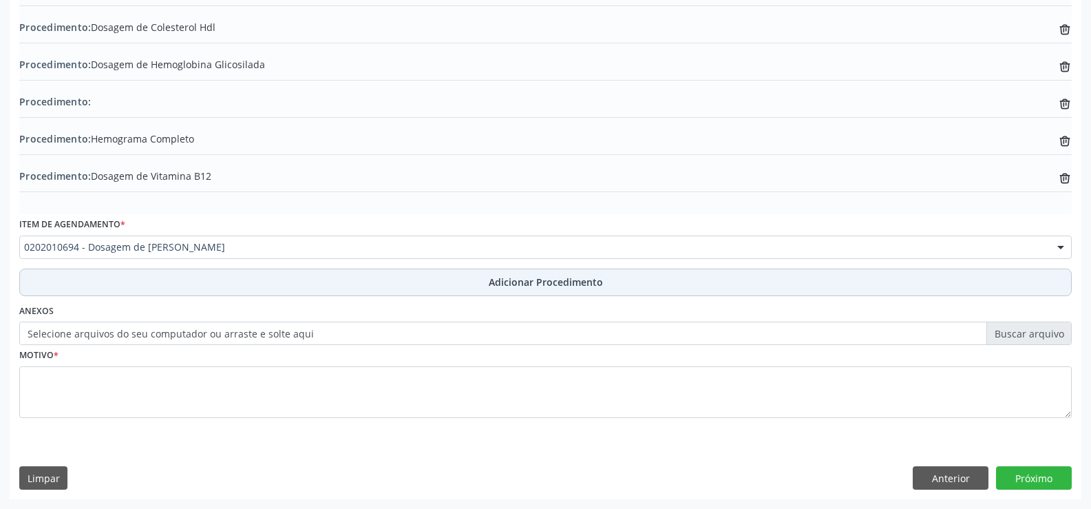
click at [520, 287] on span "Adicionar Procedimento" at bounding box center [546, 282] width 114 height 14
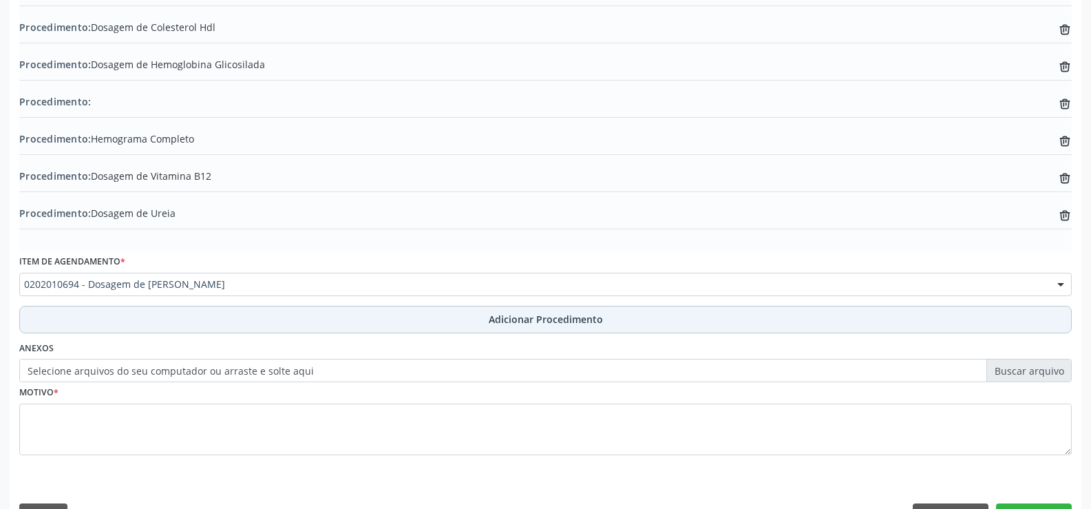
scroll to position [675, 0]
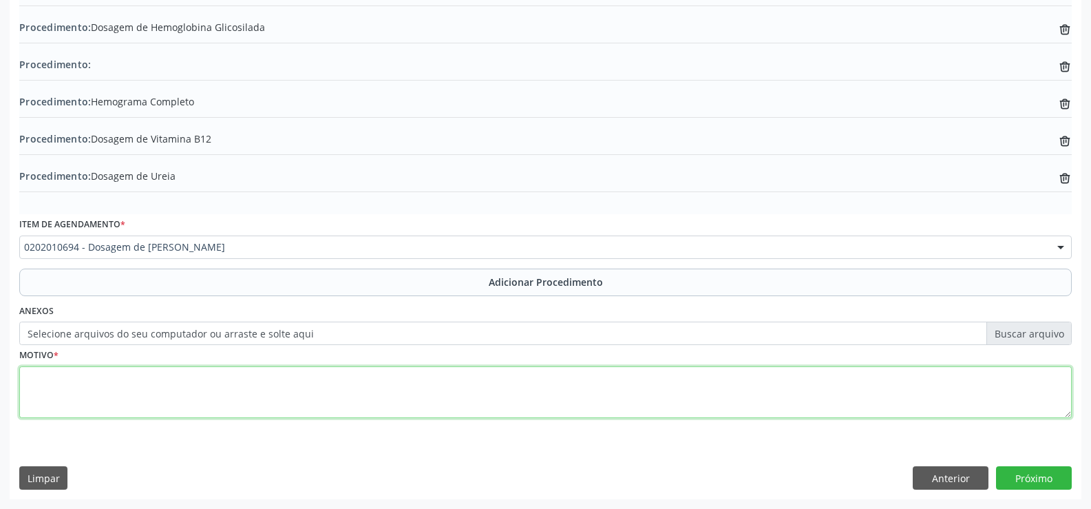
click at [287, 392] on textarea at bounding box center [545, 392] width 1053 height 52
type textarea "ROTINA"
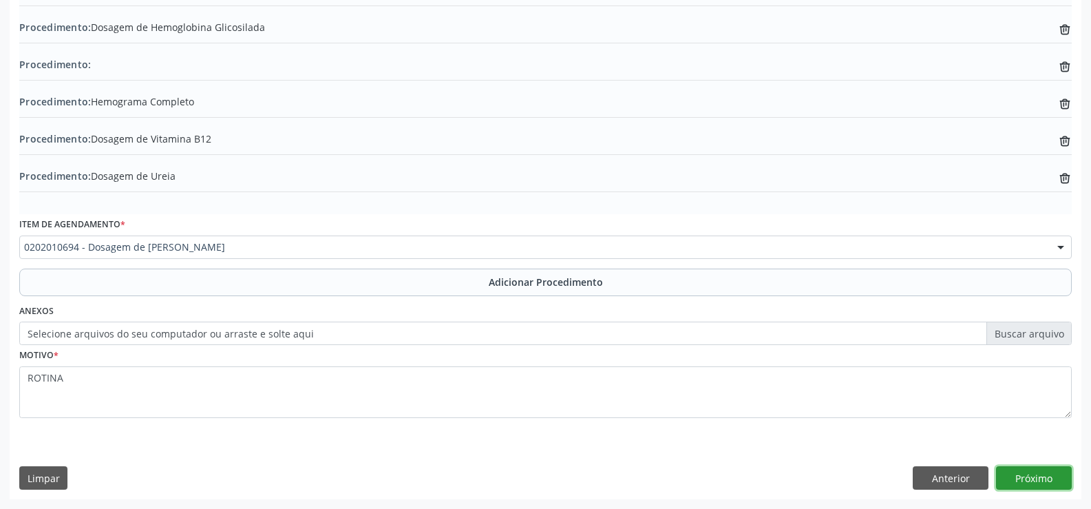
click at [1018, 481] on button "Próximo" at bounding box center [1034, 477] width 76 height 23
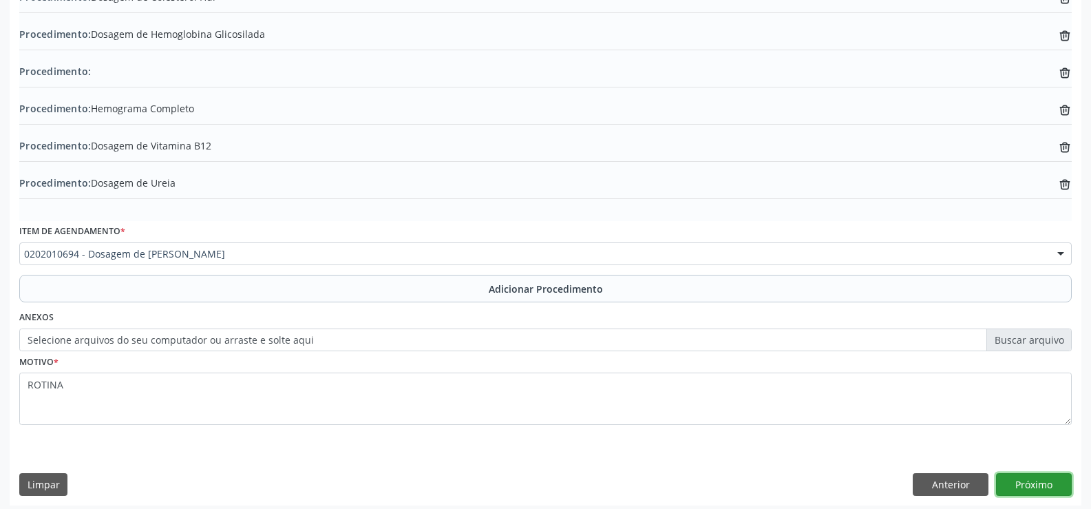
scroll to position [707, 0]
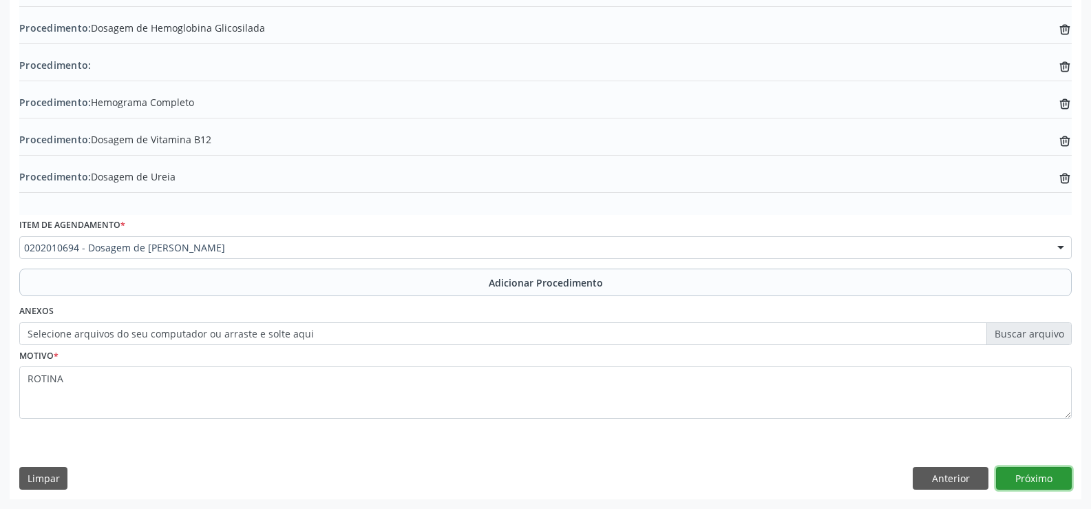
click at [1032, 480] on button "Próximo" at bounding box center [1034, 478] width 76 height 23
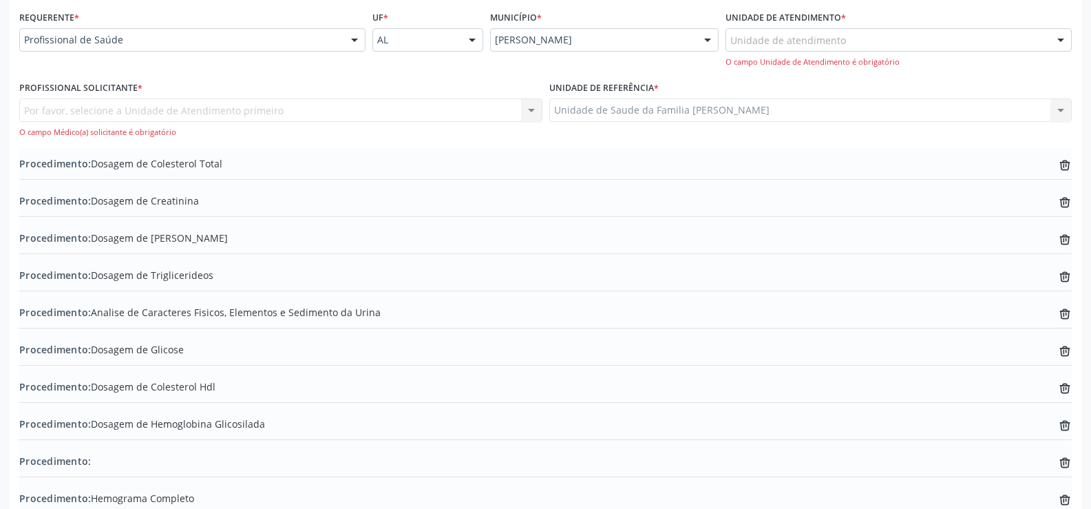
scroll to position [294, 0]
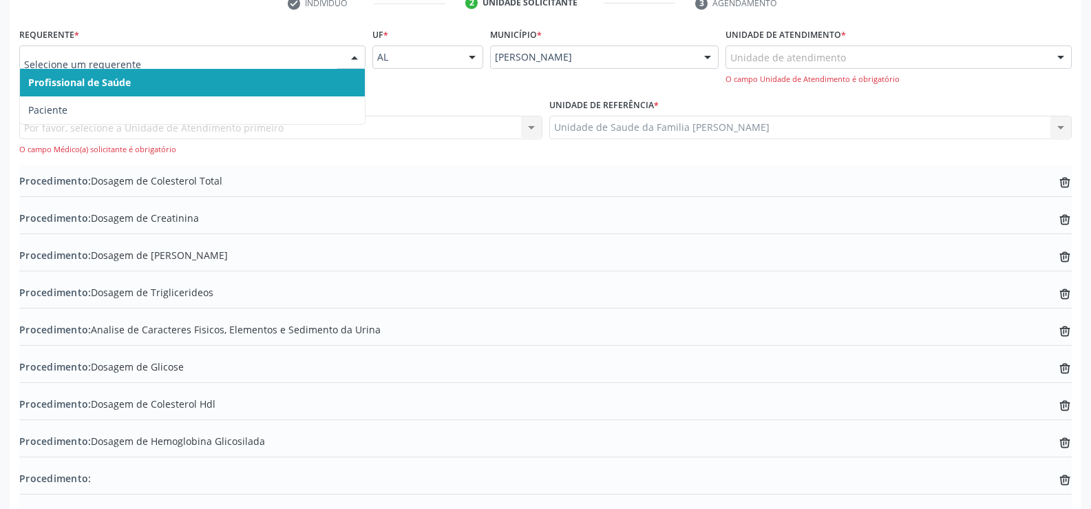
click at [351, 57] on div at bounding box center [354, 57] width 21 height 23
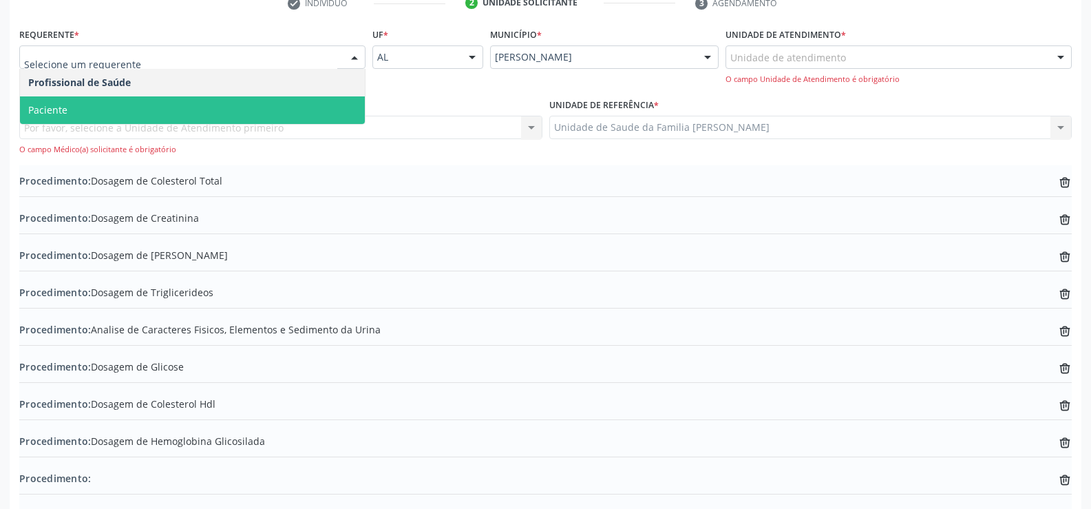
click at [281, 104] on span "Paciente" at bounding box center [192, 110] width 345 height 28
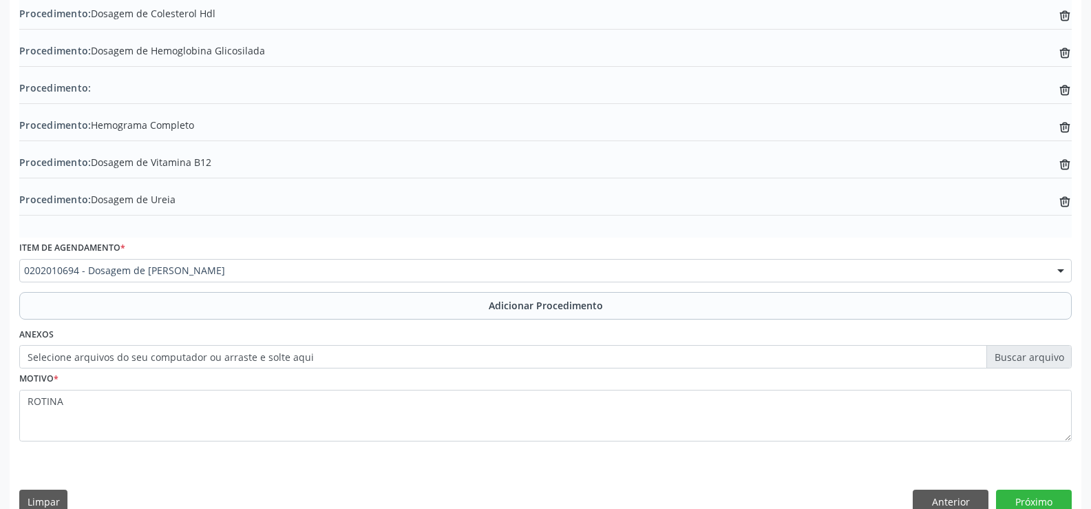
scroll to position [675, 0]
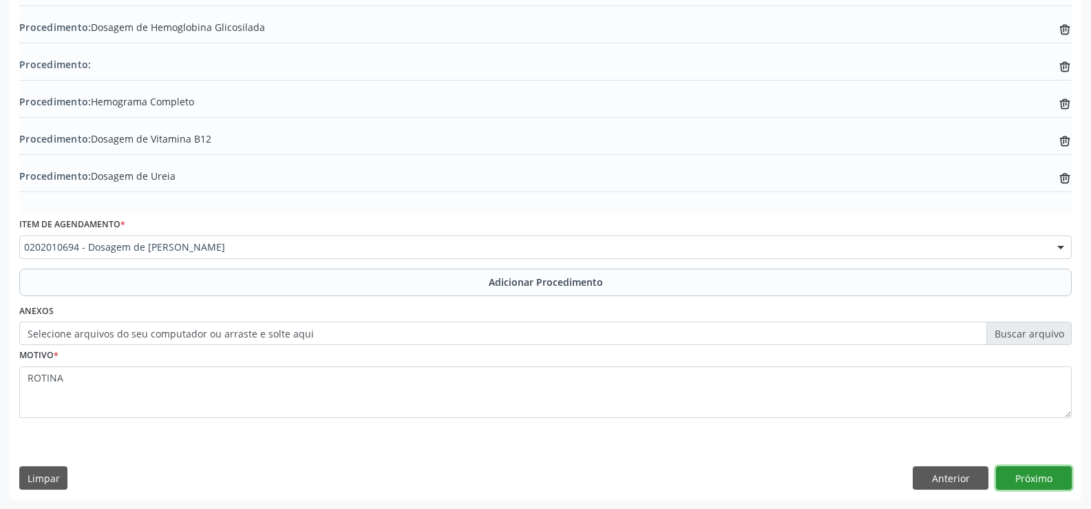
click at [1026, 478] on button "Próximo" at bounding box center [1034, 477] width 76 height 23
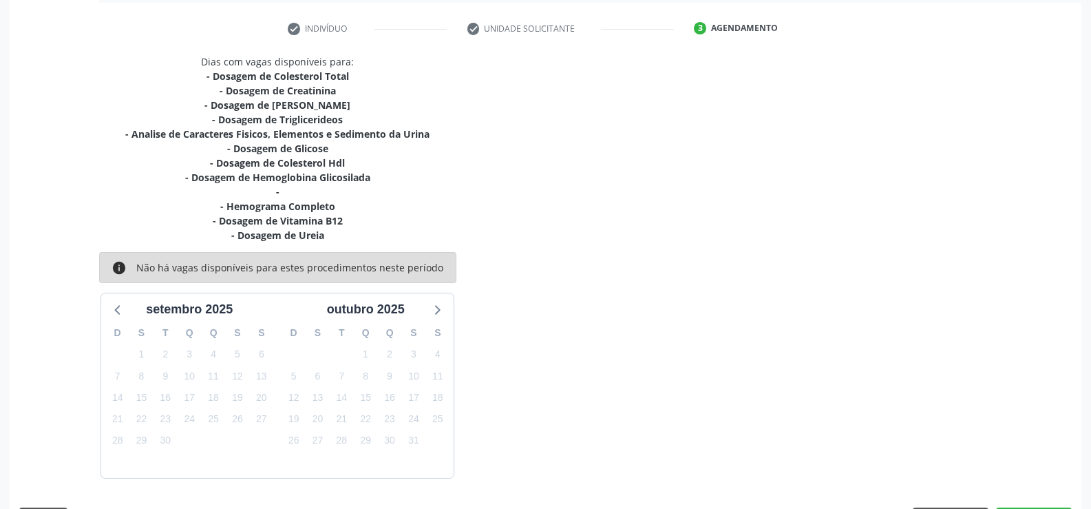
scroll to position [309, 0]
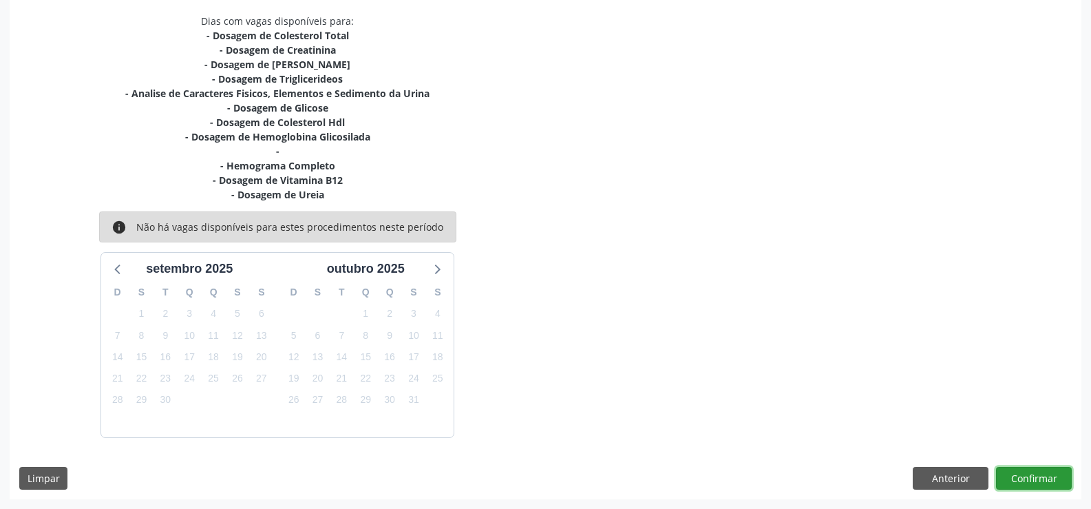
click at [1022, 482] on button "Confirmar" at bounding box center [1034, 478] width 76 height 23
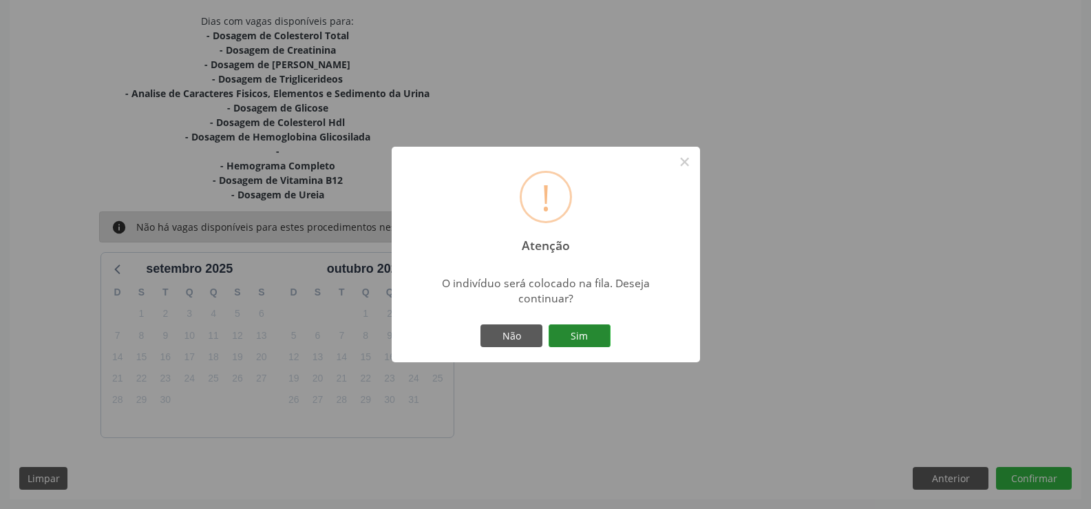
click at [578, 336] on button "Sim" at bounding box center [580, 335] width 62 height 23
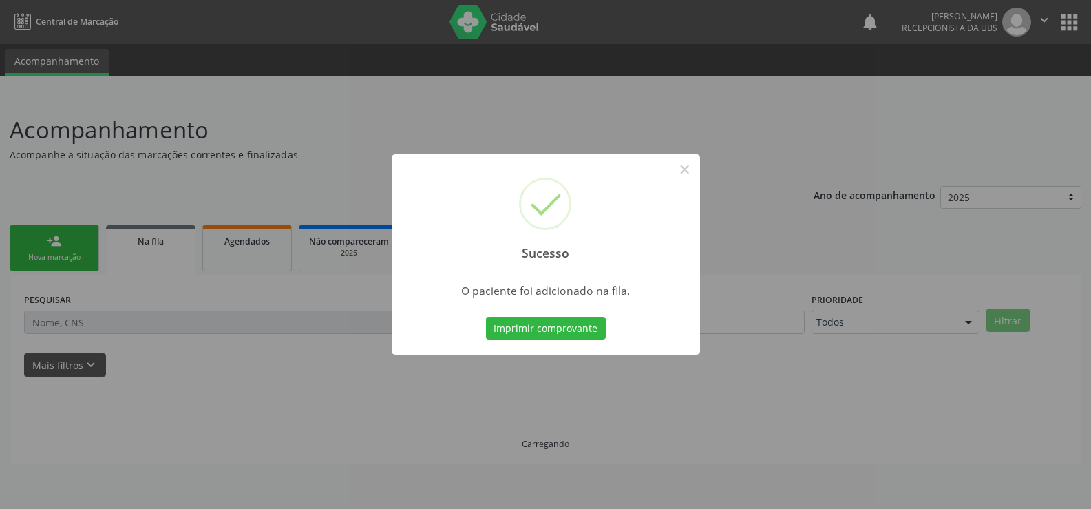
scroll to position [0, 0]
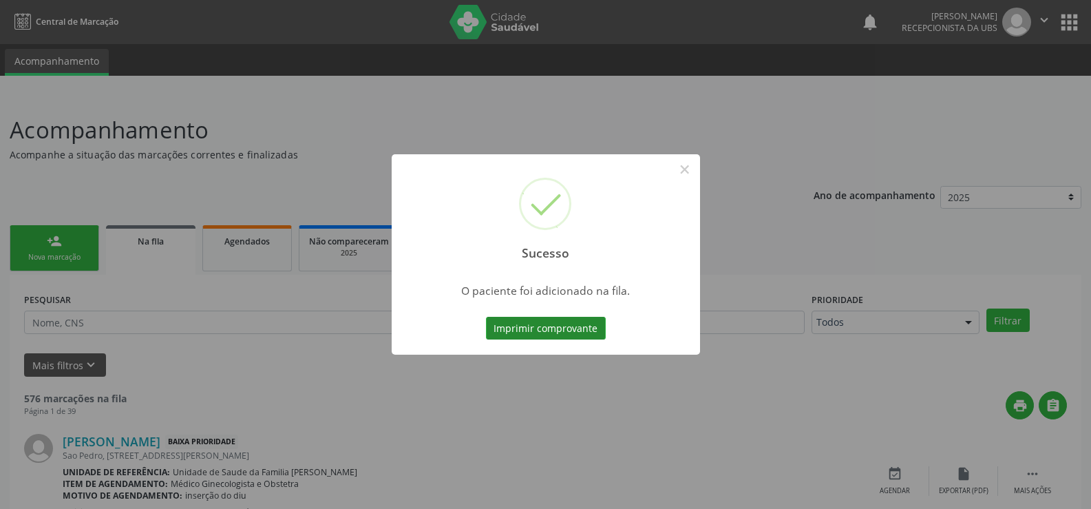
click at [552, 328] on button "Imprimir comprovante" at bounding box center [546, 328] width 120 height 23
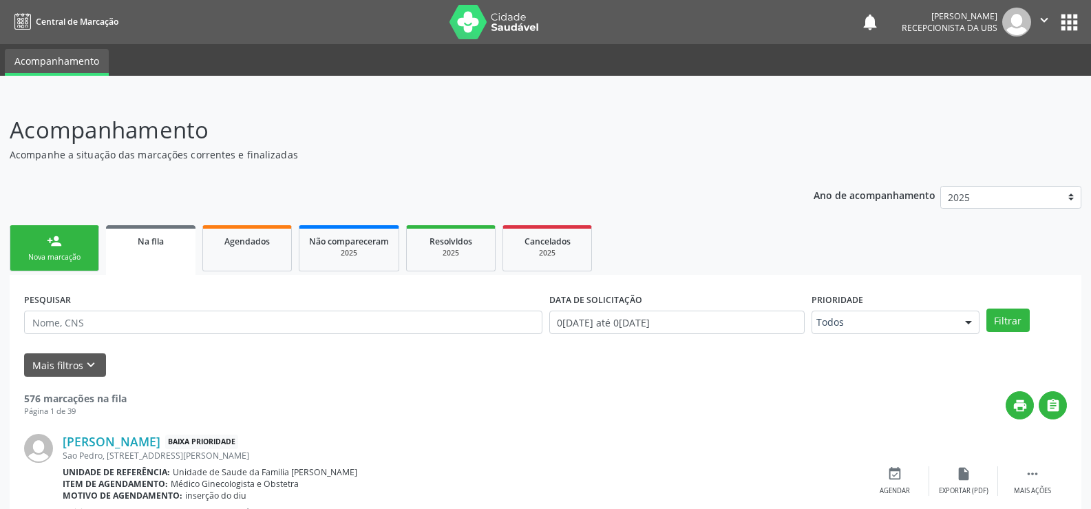
click at [64, 249] on link "person_add Nova marcação" at bounding box center [54, 248] width 89 height 46
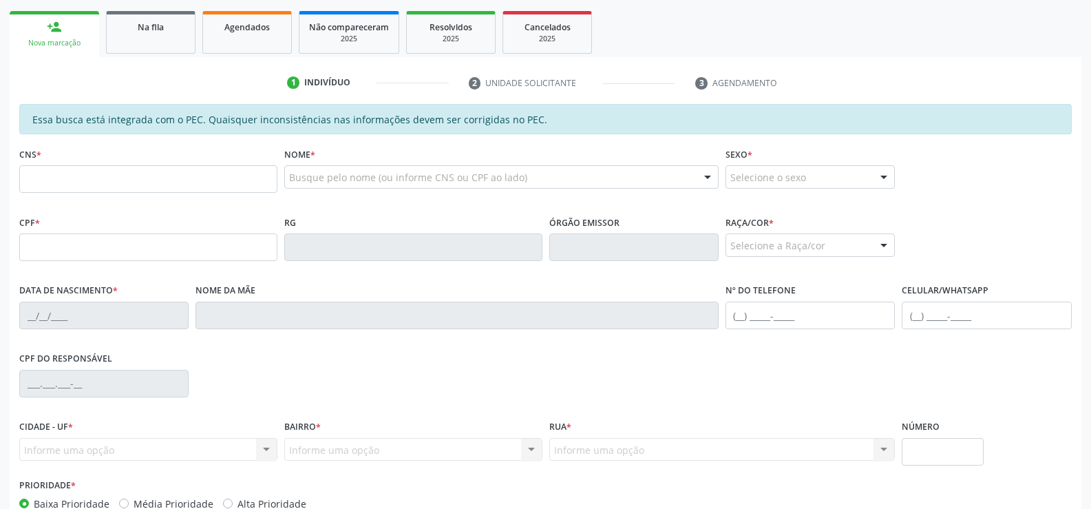
scroll to position [297, 0]
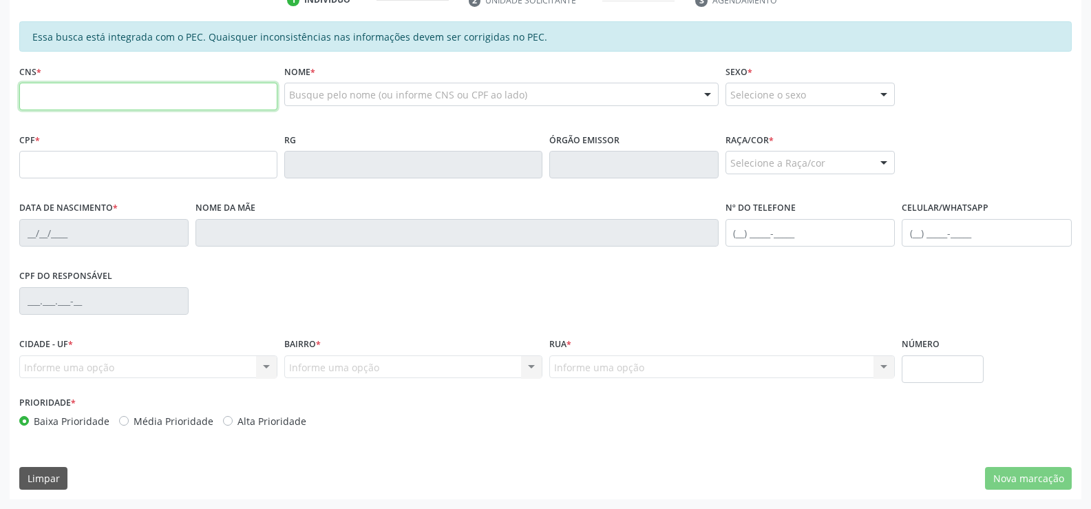
click at [137, 95] on input "text" at bounding box center [148, 97] width 258 height 28
type input "700 4064 3492 9944"
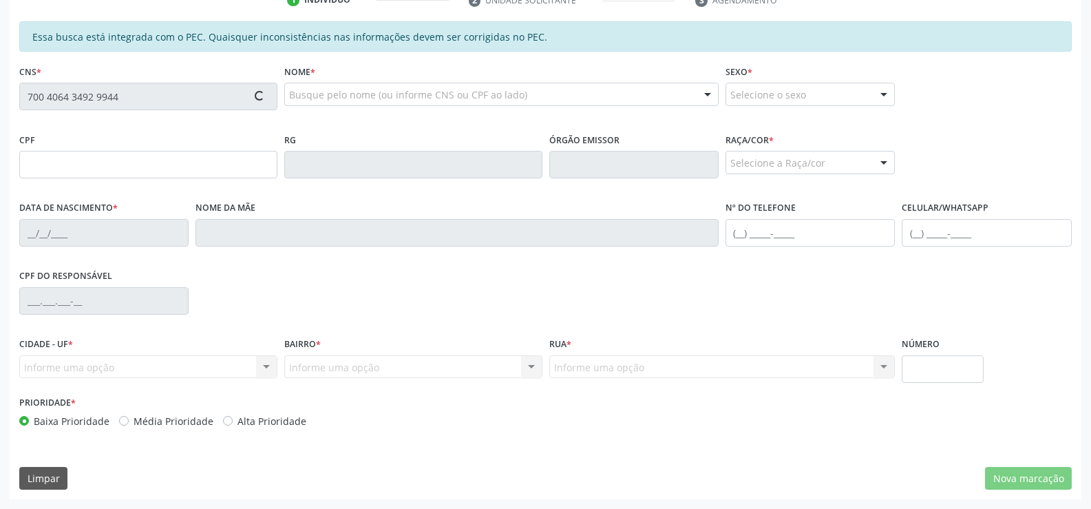
type input "186.359.004-80"
type input "[DATE]"
type input "[PERSON_NAME] da Islva"
type input "[PHONE_NUMBER]"
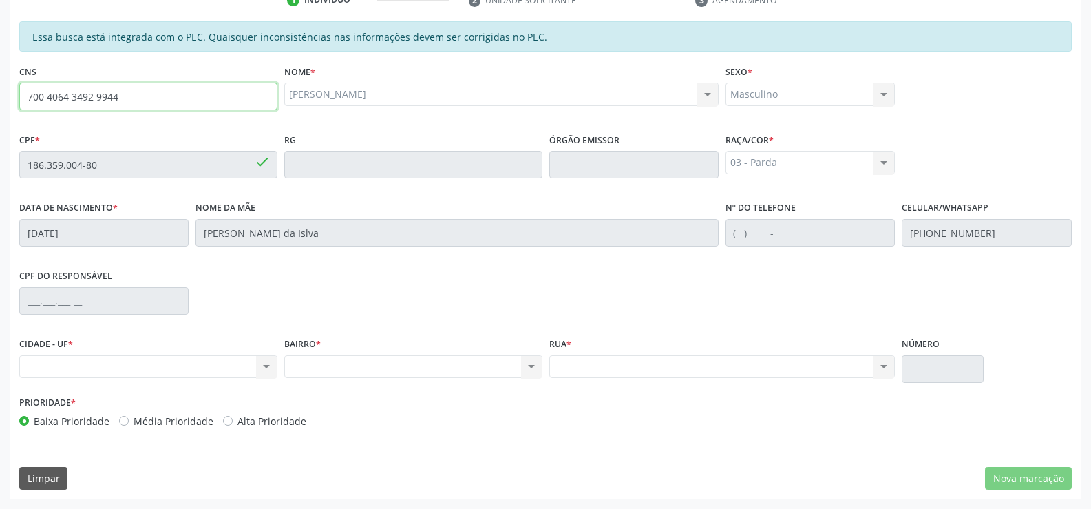
click at [137, 96] on input "700 4064 3492 9944" at bounding box center [148, 97] width 258 height 28
type input "7"
type input "702 1077 6546 6496"
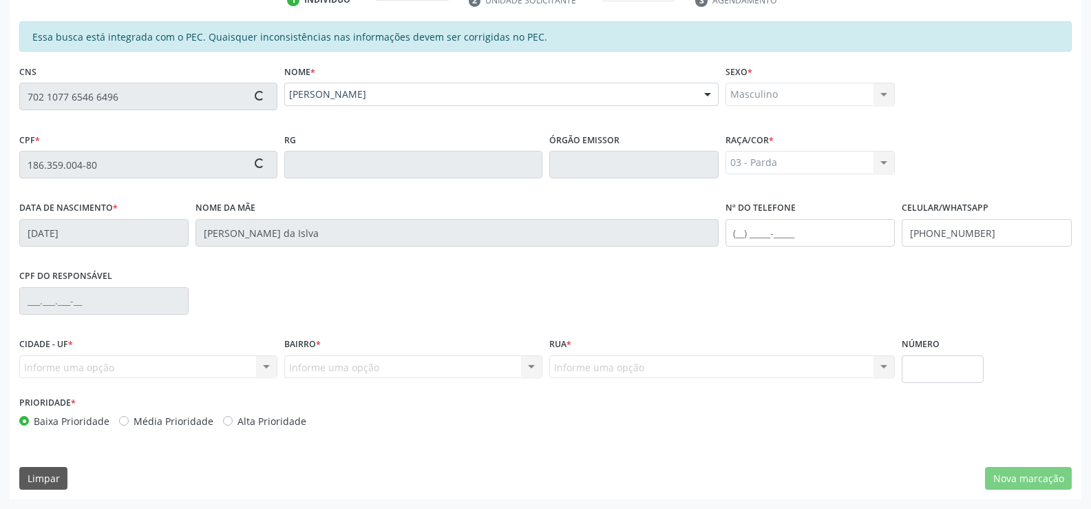
type input "788.155.764-87"
type input "1[DATE]"
type input "Estelita da Conceião"
type input "[PHONE_NUMBER]"
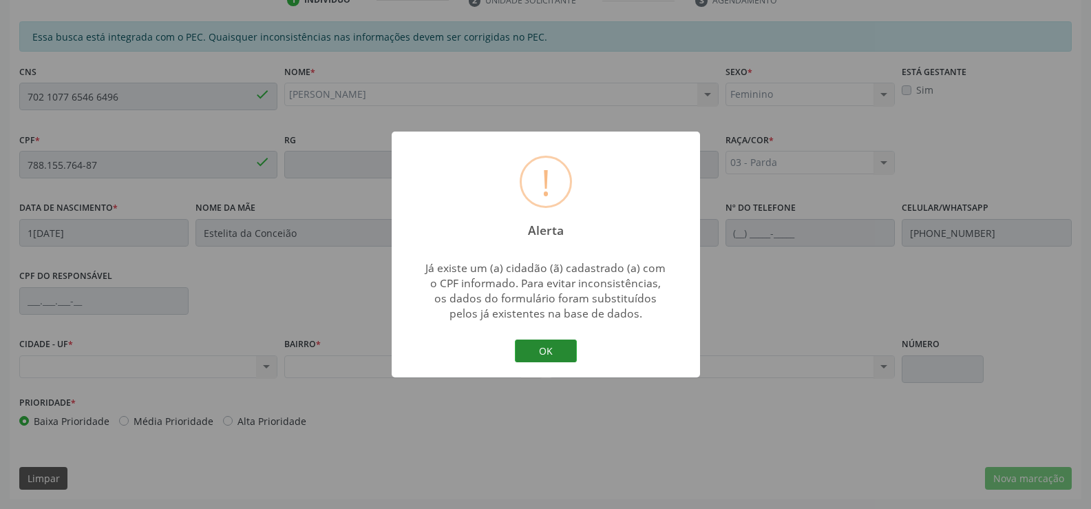
click at [544, 346] on button "OK" at bounding box center [546, 350] width 62 height 23
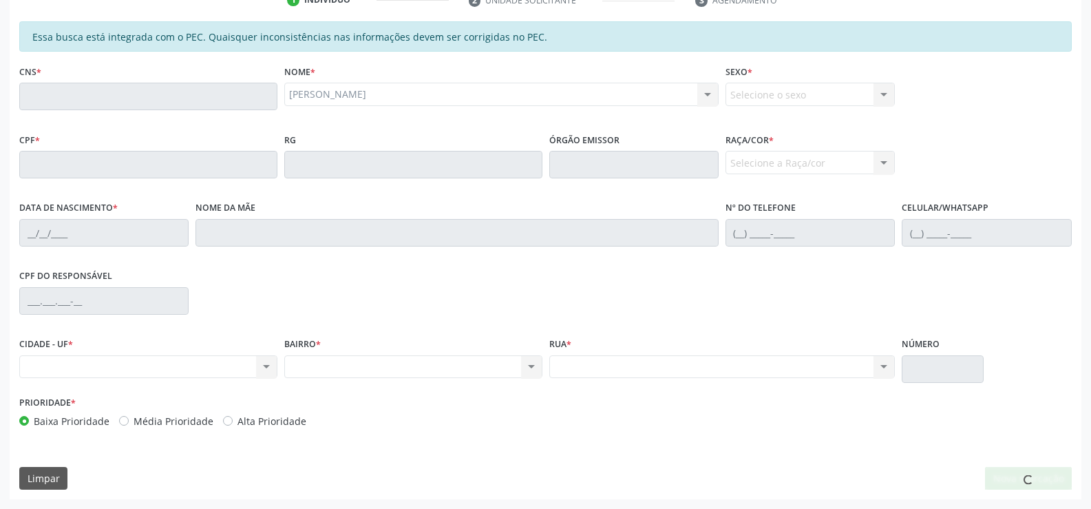
scroll to position [0, 0]
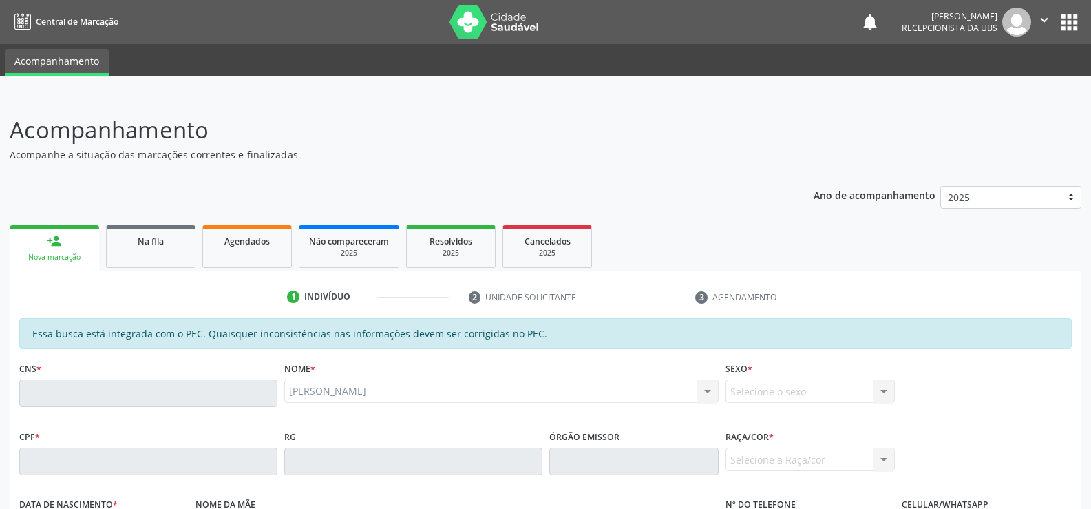
click at [65, 259] on div "Nova marcação" at bounding box center [54, 257] width 70 height 10
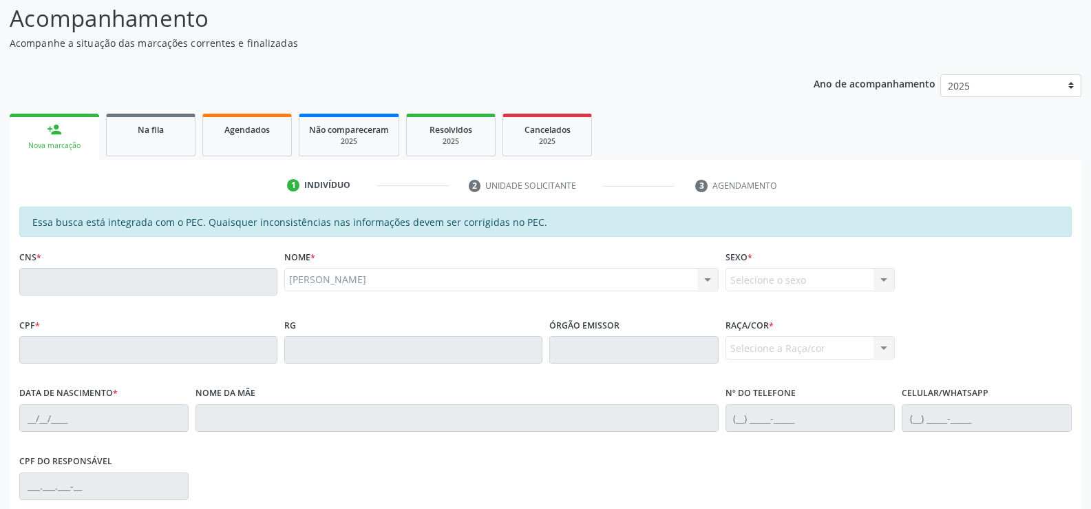
scroll to position [90, 0]
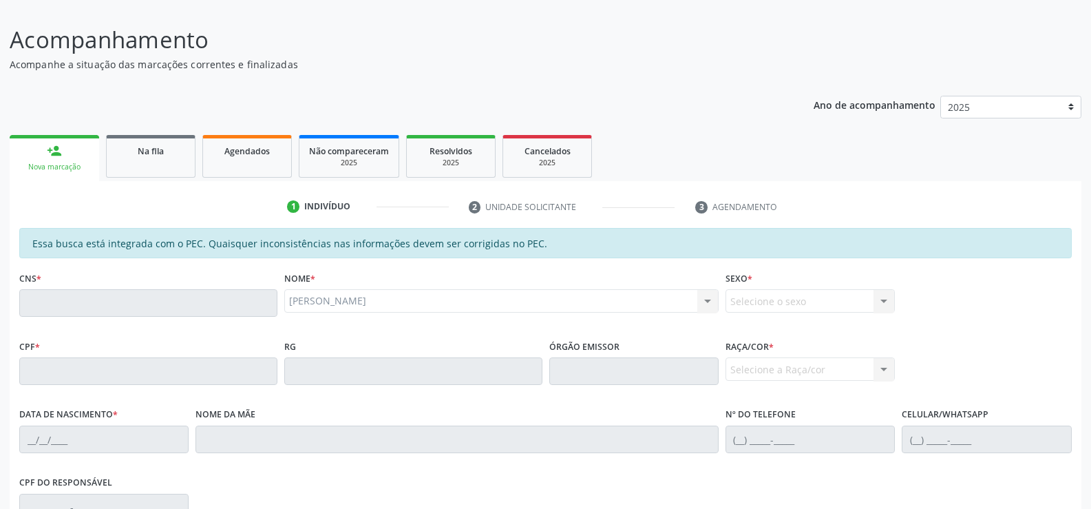
click at [61, 169] on div "Nova marcação" at bounding box center [54, 167] width 70 height 10
click at [61, 167] on div "Nova marcação" at bounding box center [54, 167] width 70 height 10
click at [64, 155] on link "person_add Nova marcação" at bounding box center [54, 158] width 89 height 46
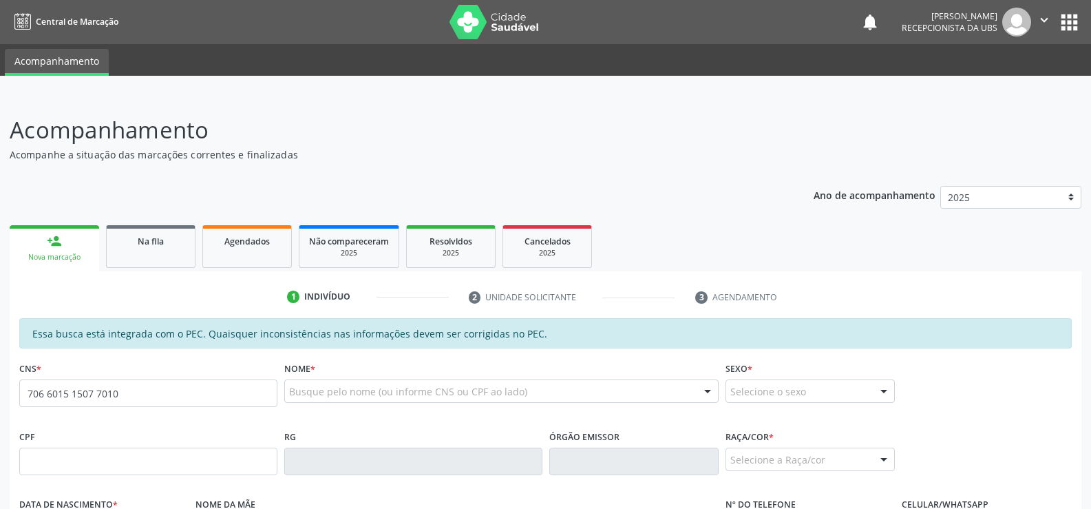
type input "706 6015 1507 7010"
type input "150.398.804-05"
type input "02/05/2012"
type input "Joyce Beatriz Bezarra Lopes"
type input "(82) 99121-6464"
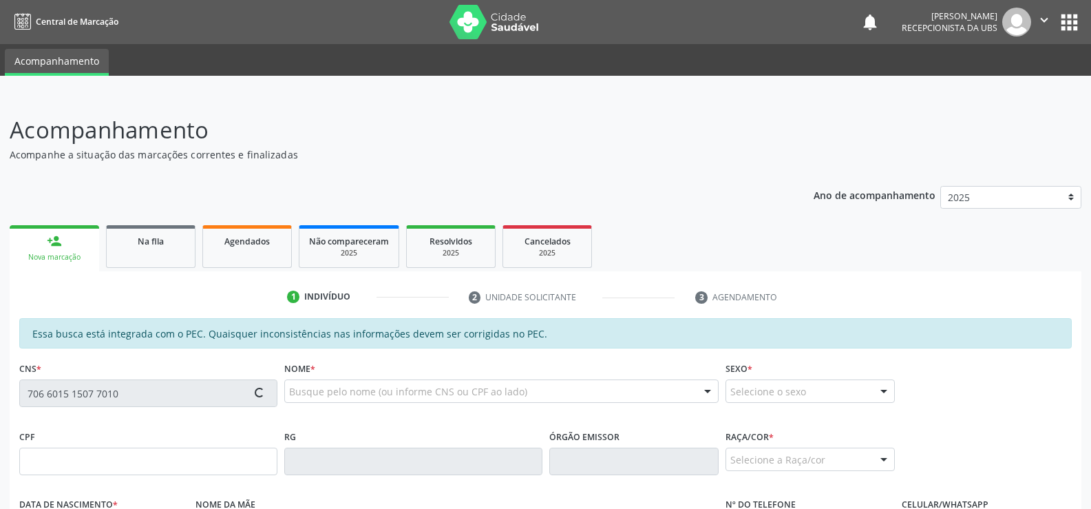
type input "S/N"
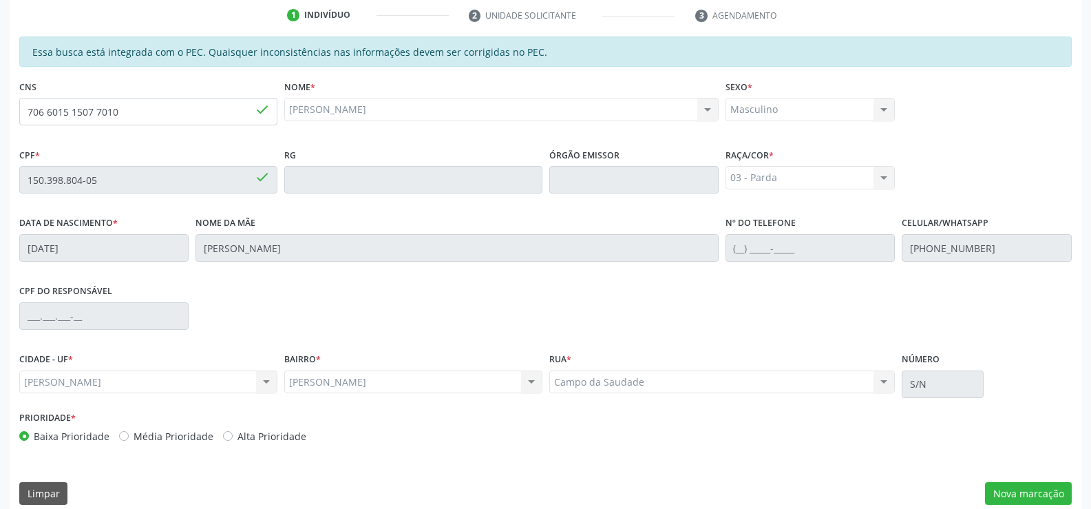
scroll to position [297, 0]
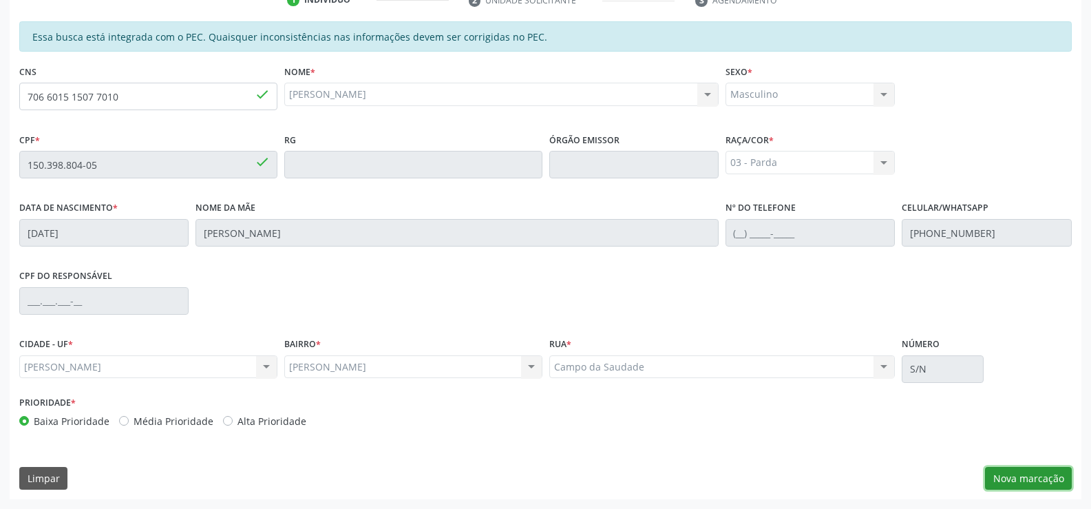
click at [1011, 483] on button "Nova marcação" at bounding box center [1028, 478] width 87 height 23
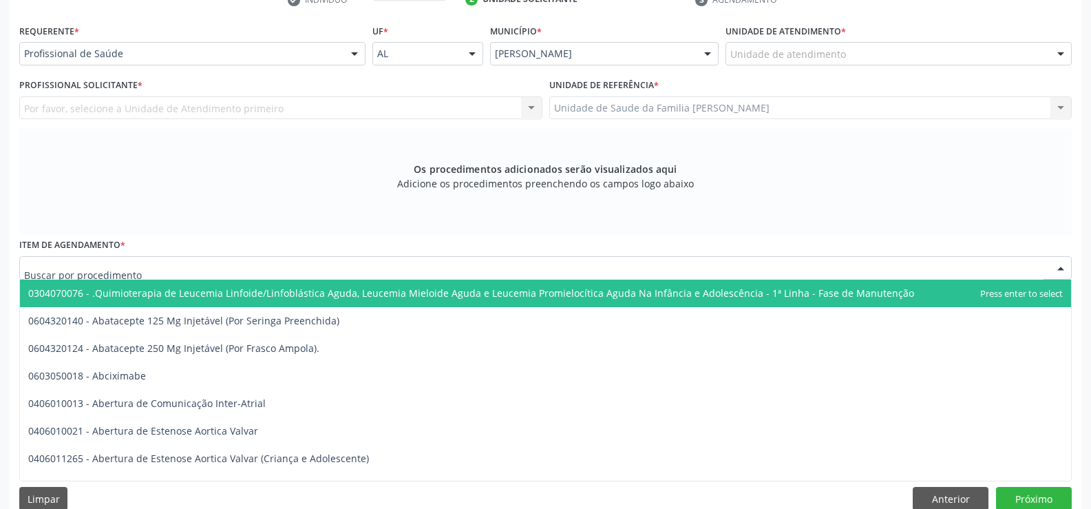
click at [312, 266] on div at bounding box center [545, 267] width 1053 height 23
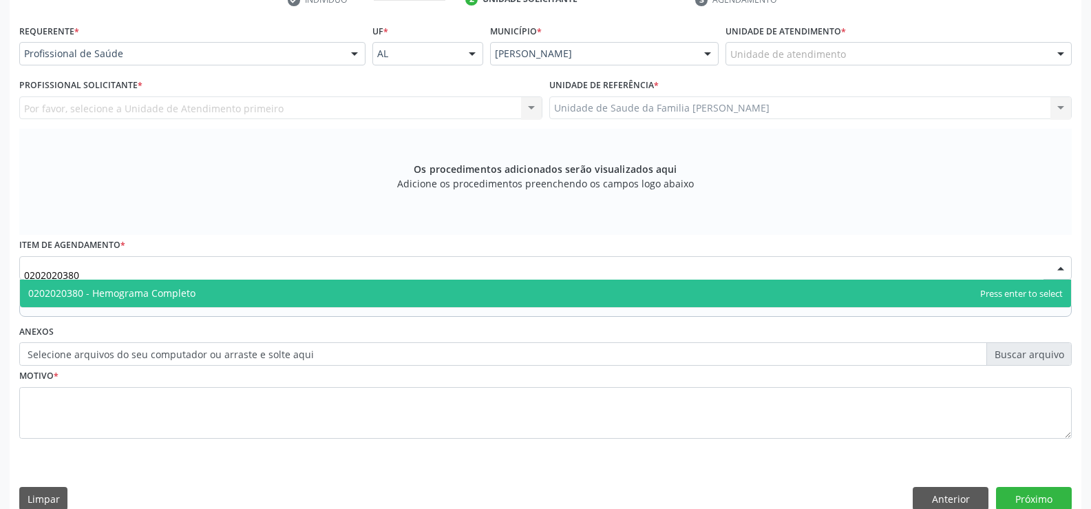
click at [324, 297] on span "0202020380 - Hemograma Completo" at bounding box center [545, 294] width 1051 height 28
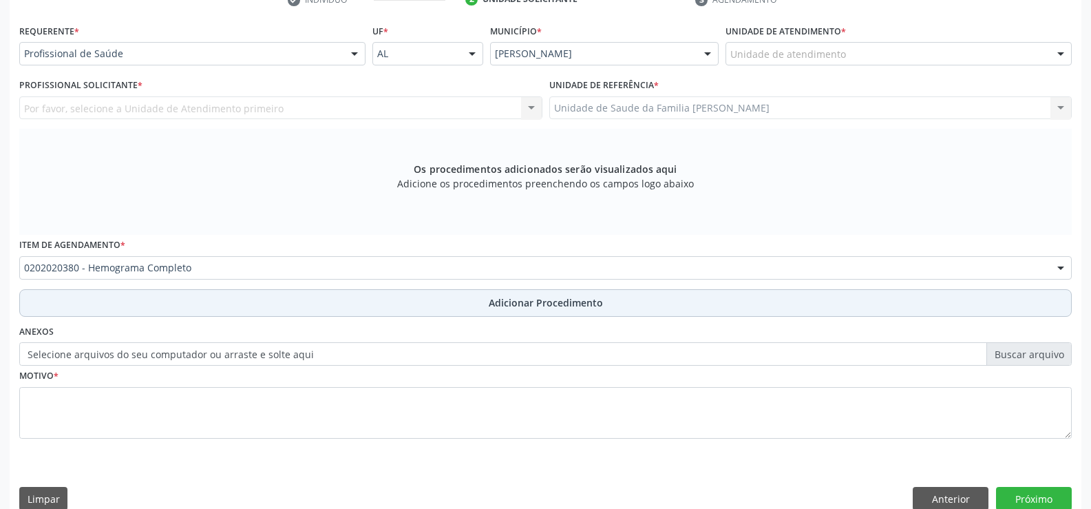
click at [508, 304] on span "Adicionar Procedimento" at bounding box center [546, 302] width 114 height 14
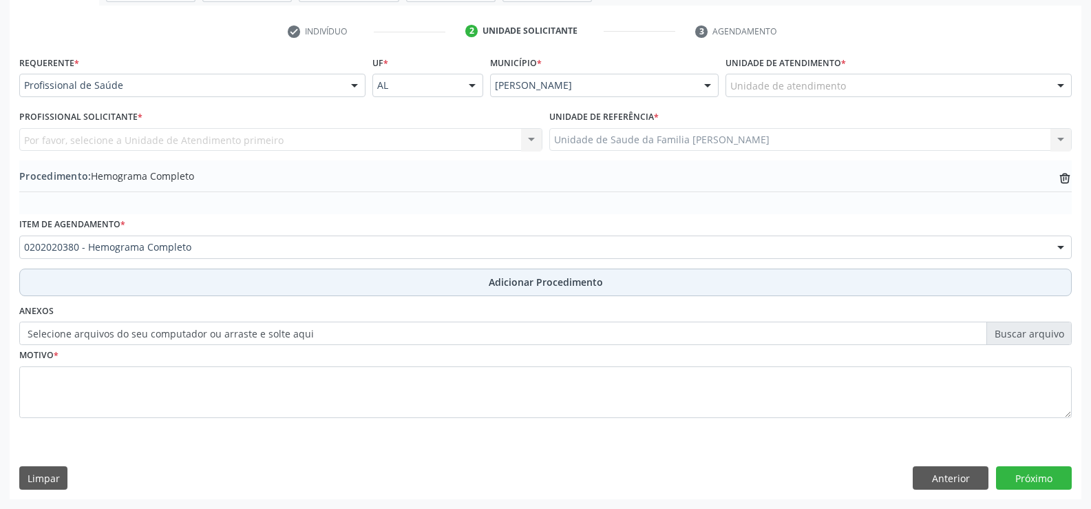
scroll to position [266, 0]
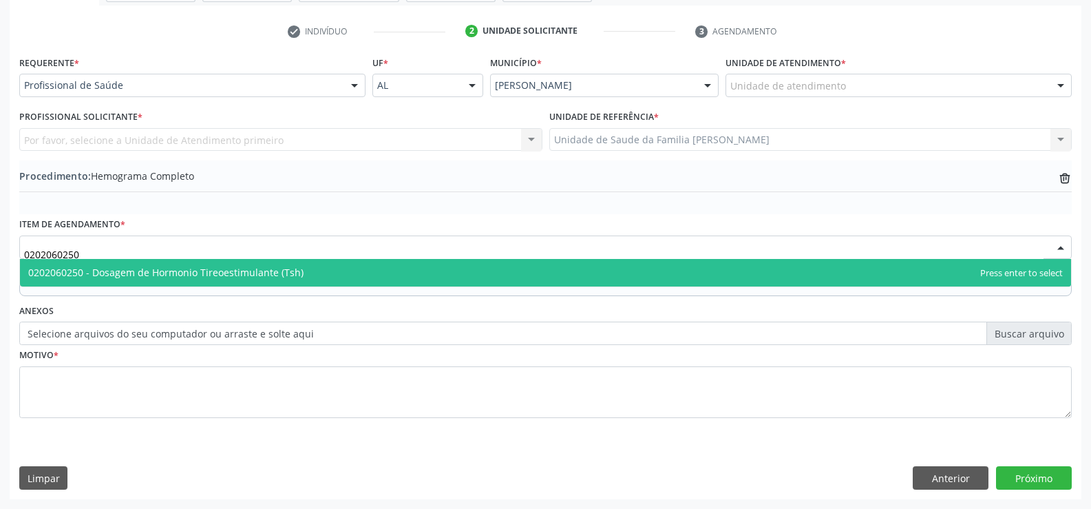
click at [312, 277] on span "0202060250 - Dosagem de Hormonio Tireoestimulante (Tsh)" at bounding box center [545, 273] width 1051 height 28
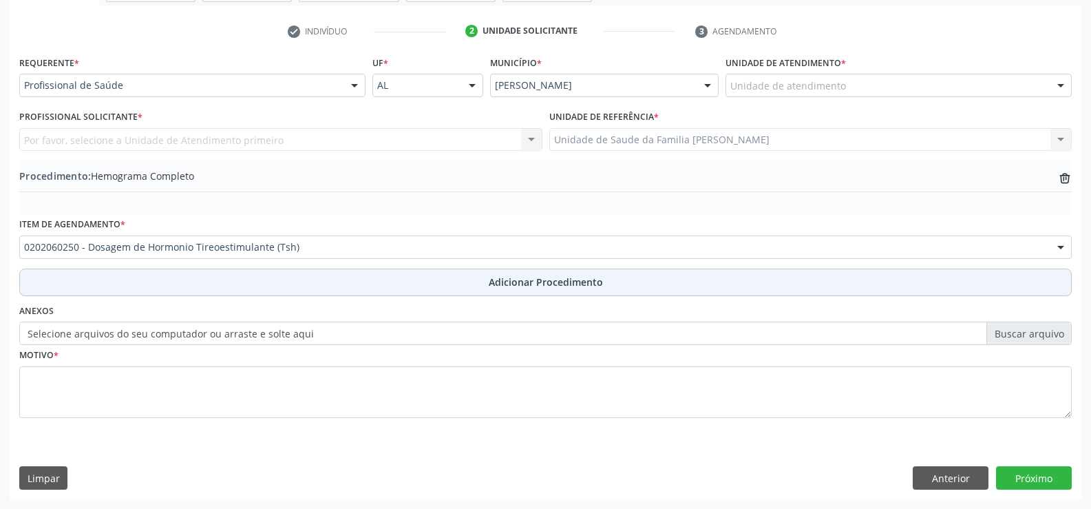
click at [545, 285] on span "Adicionar Procedimento" at bounding box center [546, 282] width 114 height 14
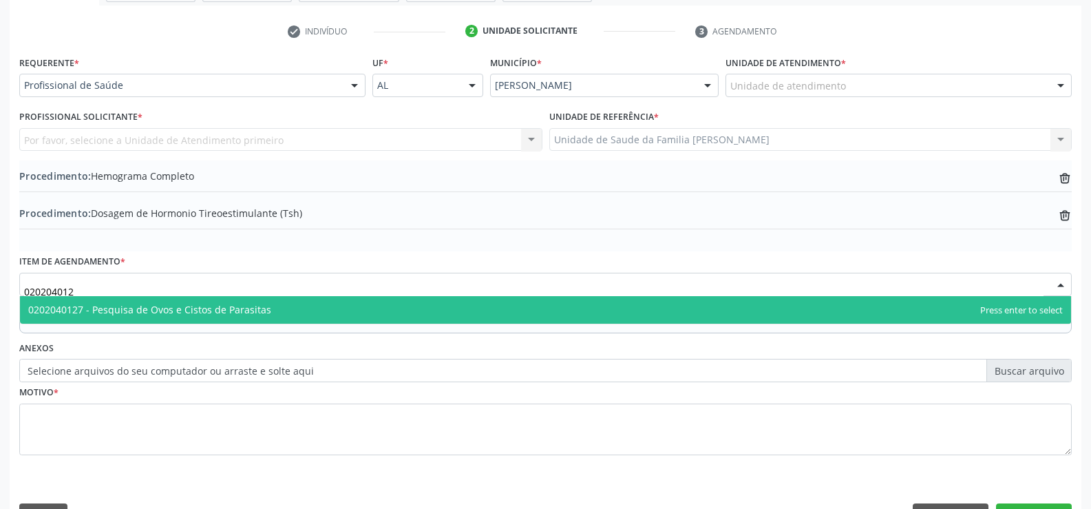
type input "0202040127"
click at [362, 310] on span "0202040127 - Pesquisa de Ovos e Cistos de Parasitas" at bounding box center [545, 310] width 1051 height 28
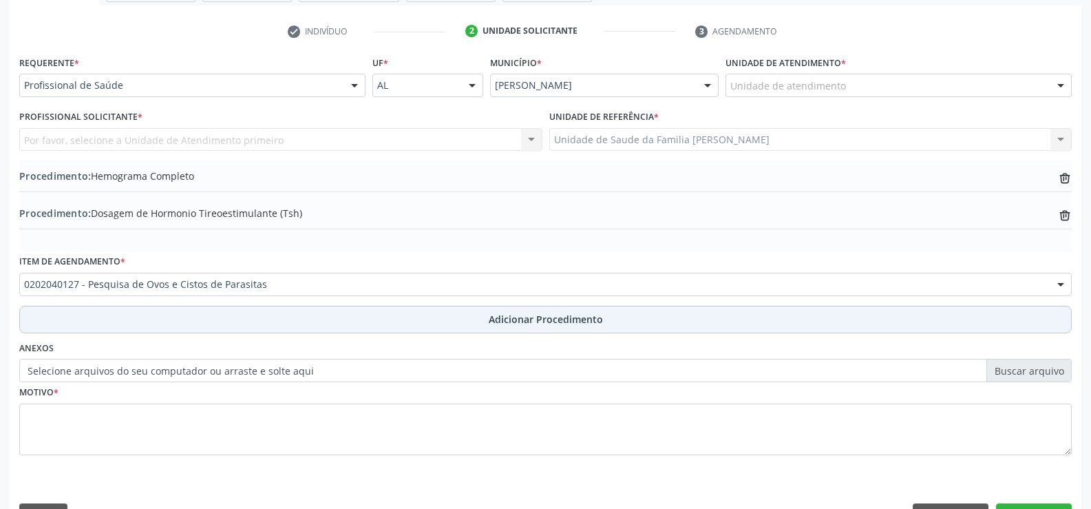
click at [504, 323] on span "Adicionar Procedimento" at bounding box center [546, 319] width 114 height 14
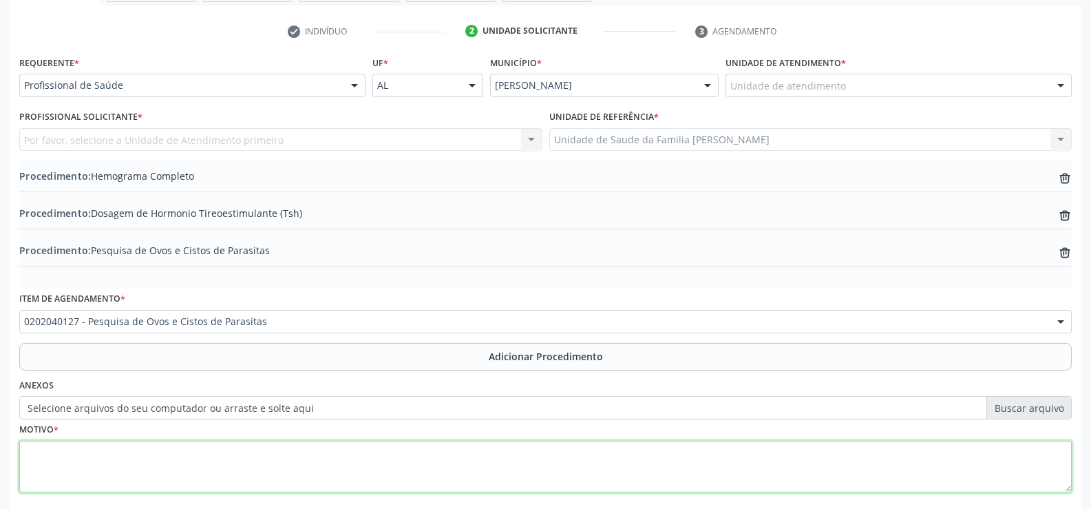
click at [345, 460] on textarea at bounding box center [545, 467] width 1053 height 52
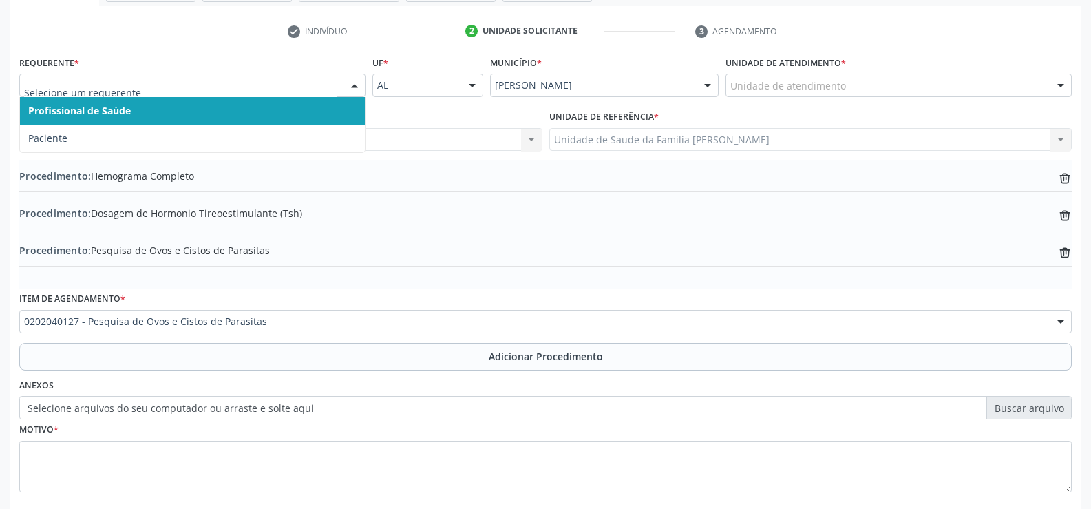
click at [354, 85] on div at bounding box center [354, 85] width 21 height 23
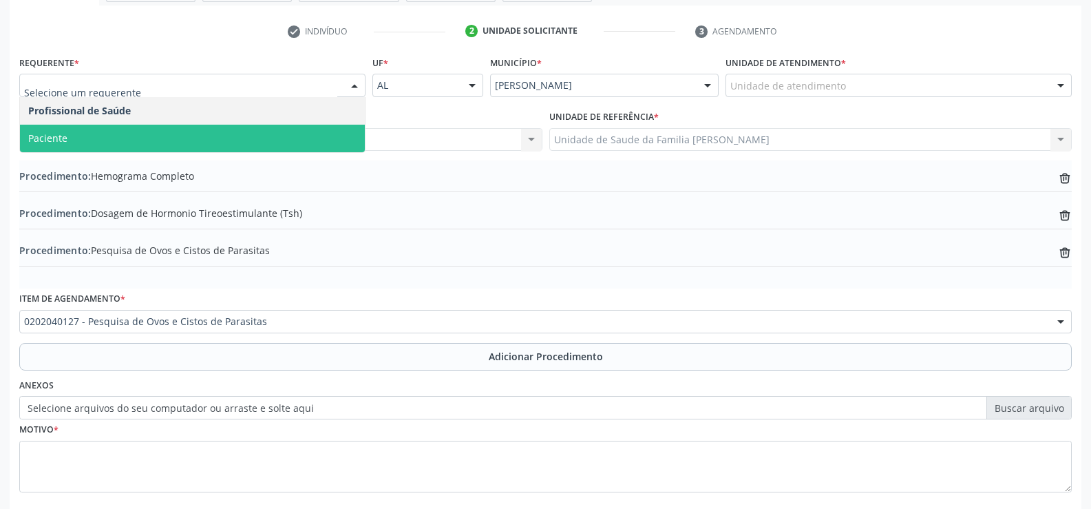
click at [312, 142] on span "Paciente" at bounding box center [192, 139] width 345 height 28
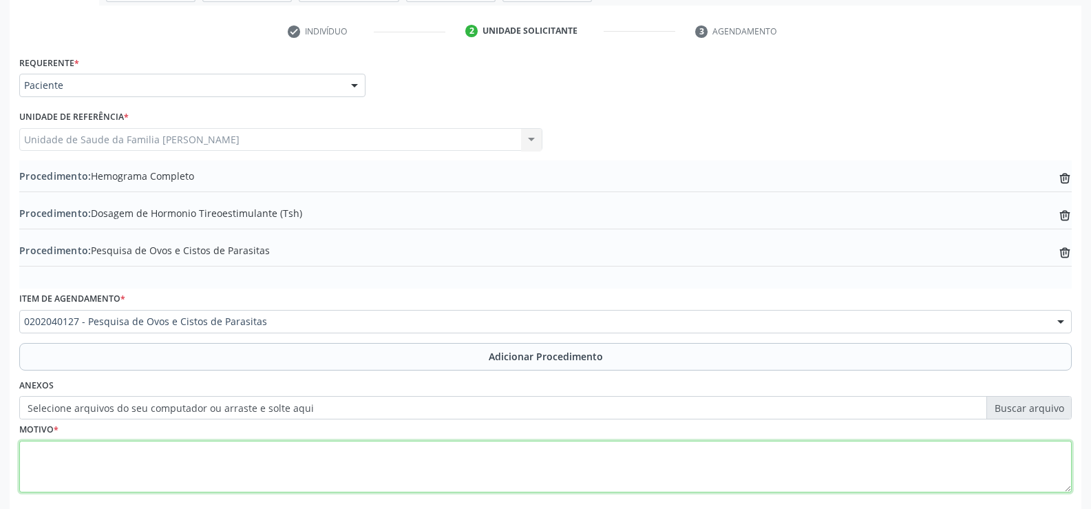
click at [255, 458] on textarea at bounding box center [545, 467] width 1053 height 52
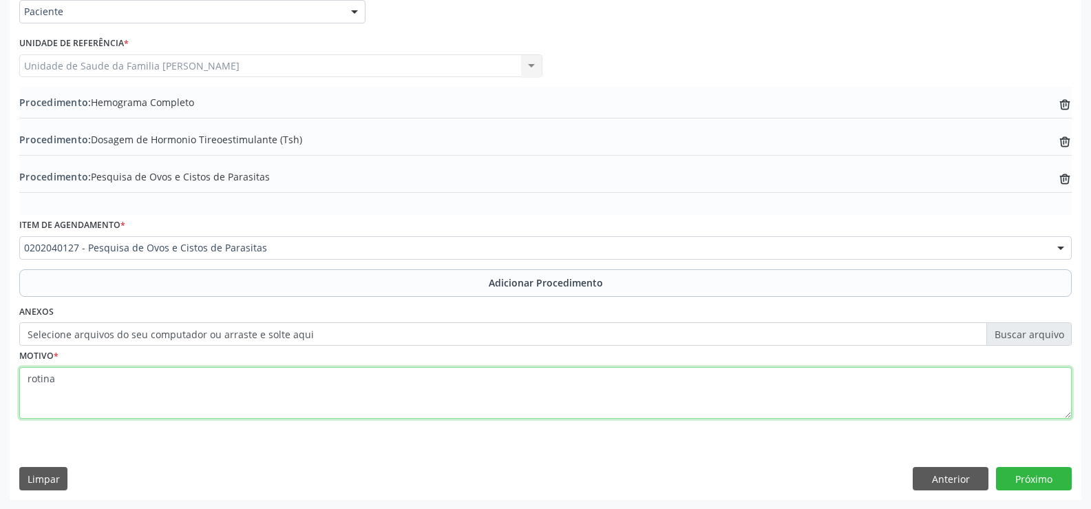
scroll to position [340, 0]
type textarea "rotina"
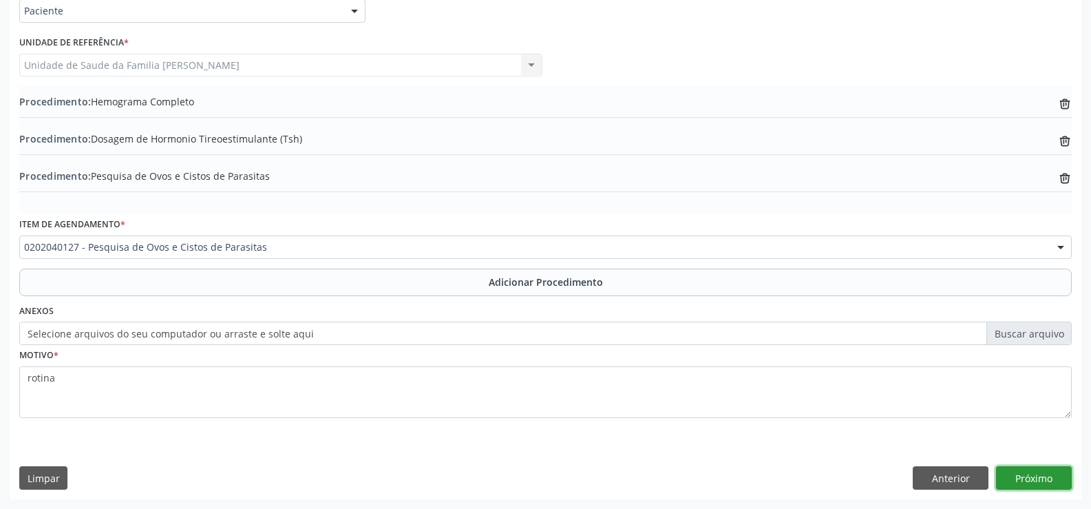
click at [1050, 483] on button "Próximo" at bounding box center [1034, 477] width 76 height 23
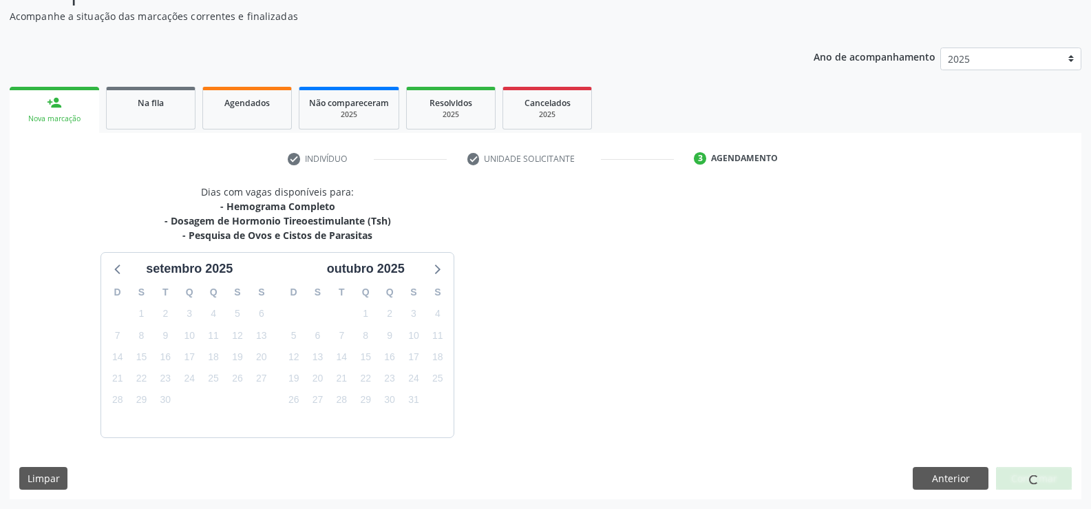
scroll to position [179, 0]
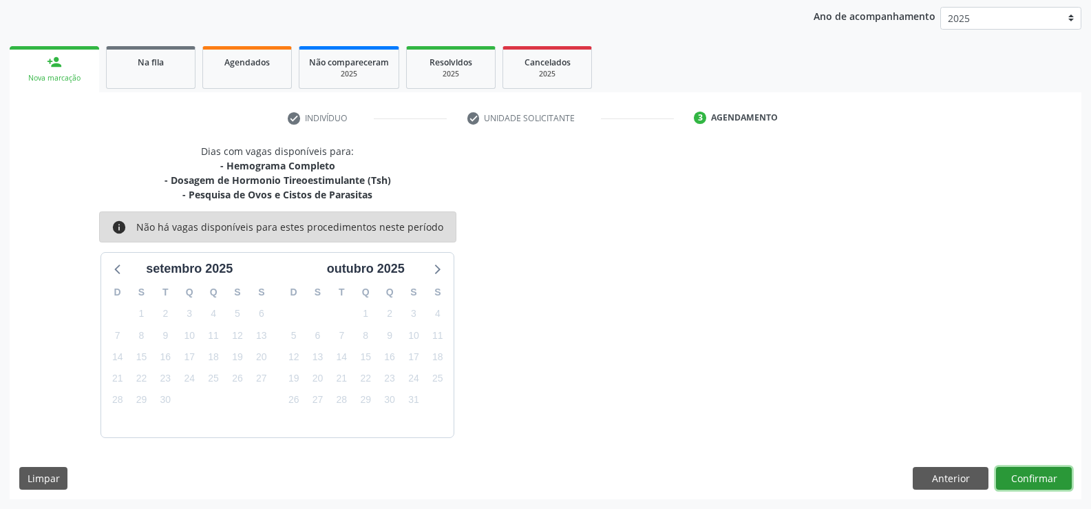
click at [1022, 482] on button "Confirmar" at bounding box center [1034, 478] width 76 height 23
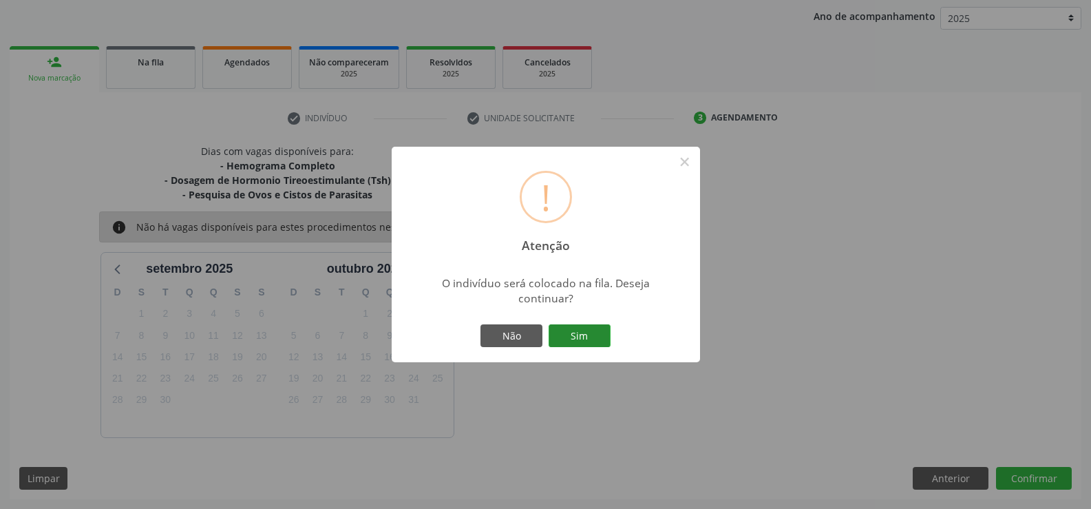
click at [581, 341] on button "Sim" at bounding box center [580, 335] width 62 height 23
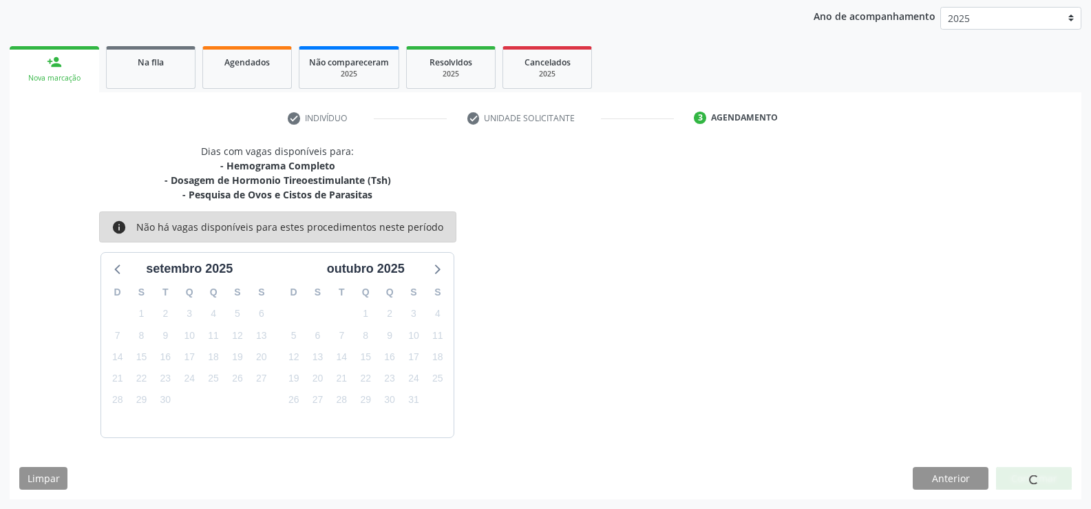
scroll to position [0, 0]
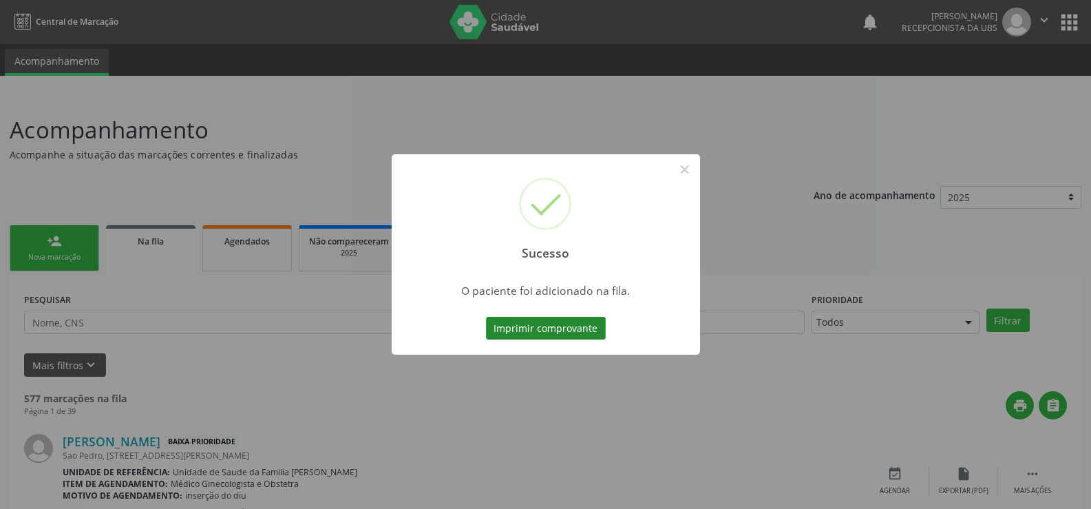
click at [564, 331] on button "Imprimir comprovante" at bounding box center [546, 328] width 120 height 23
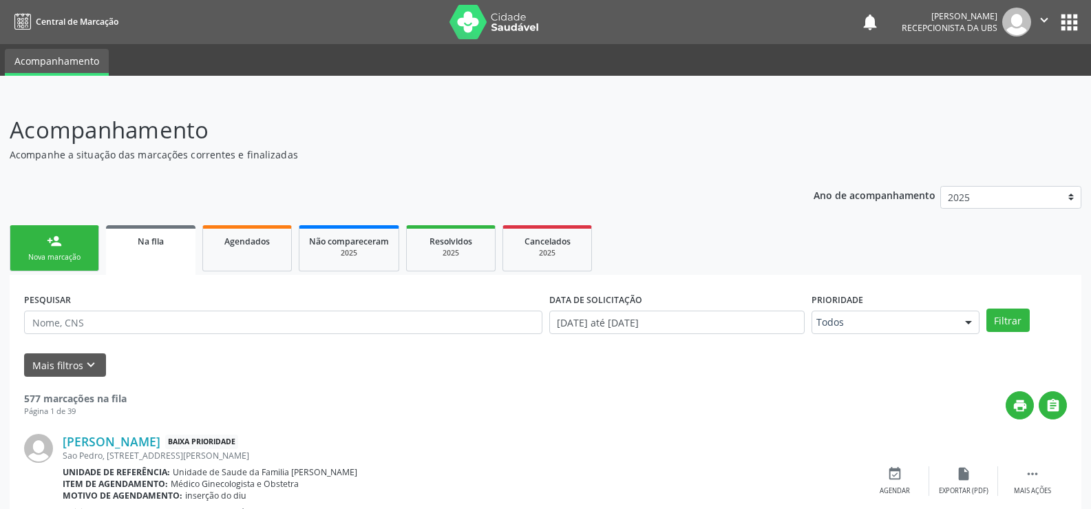
click at [63, 238] on link "person_add Nova marcação" at bounding box center [54, 248] width 89 height 46
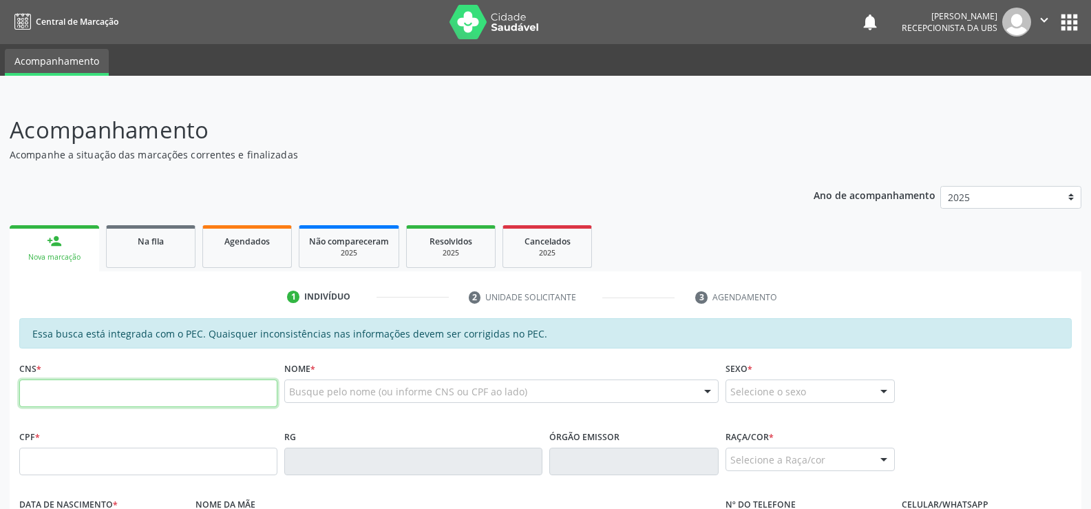
click at [161, 395] on input "text" at bounding box center [148, 393] width 258 height 28
type input "898 0039 7500 5884"
type input "150.398.294-77"
type input "01/05/2013"
type input "Joyce Beatriz Bezarra Lopes Ormindo"
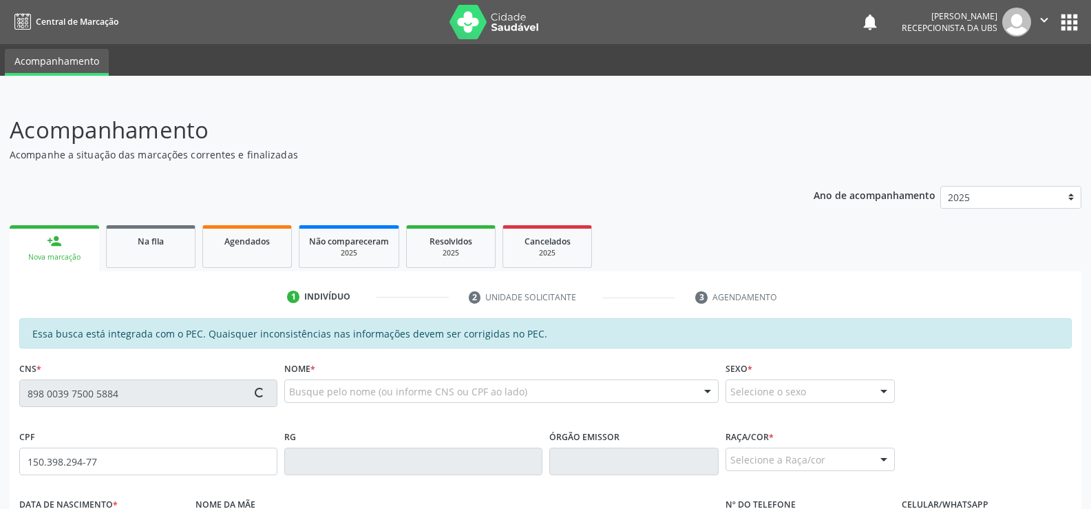
type input "(82) 99138-3552"
type input "S/N"
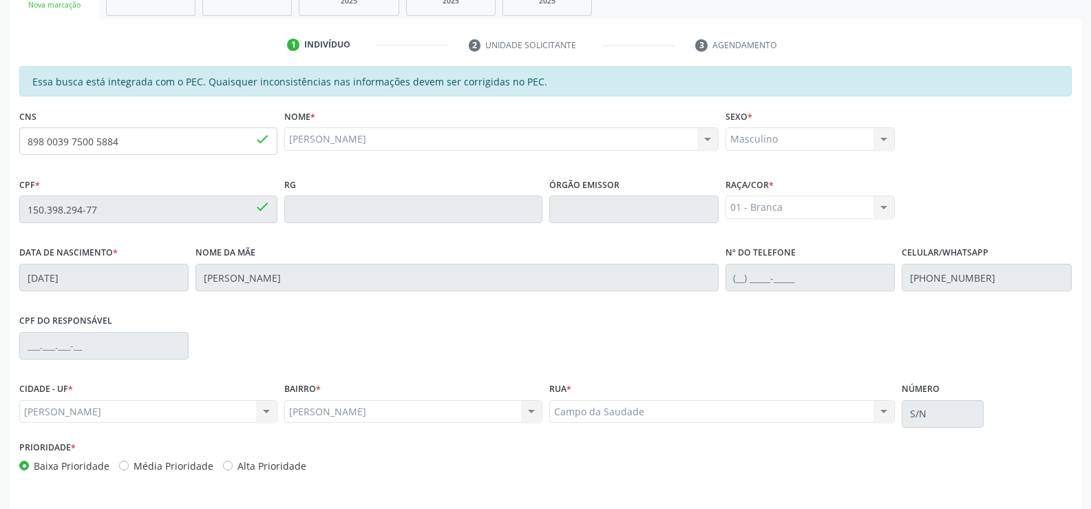
scroll to position [297, 0]
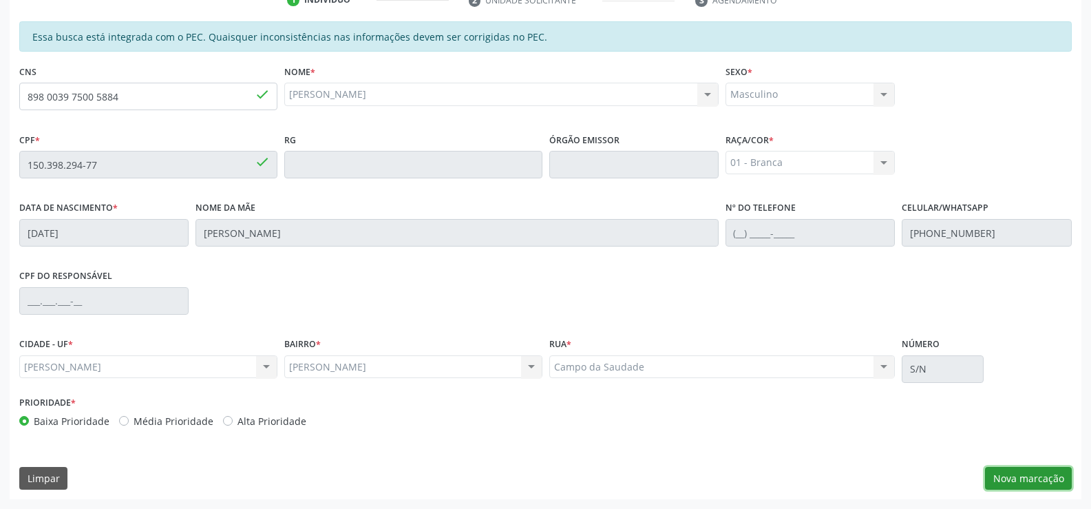
click at [1005, 478] on button "Nova marcação" at bounding box center [1028, 478] width 87 height 23
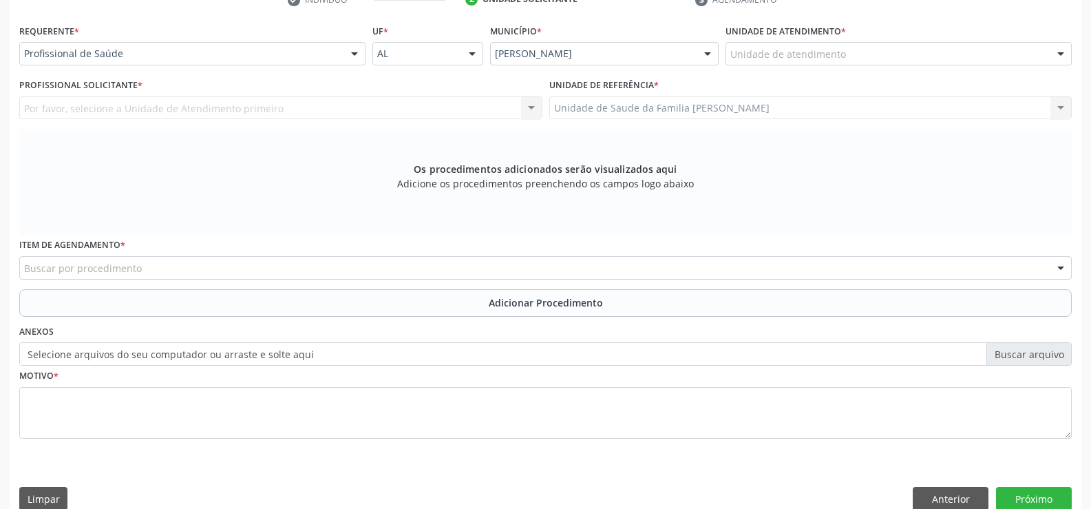
click at [356, 58] on div at bounding box center [354, 54] width 21 height 23
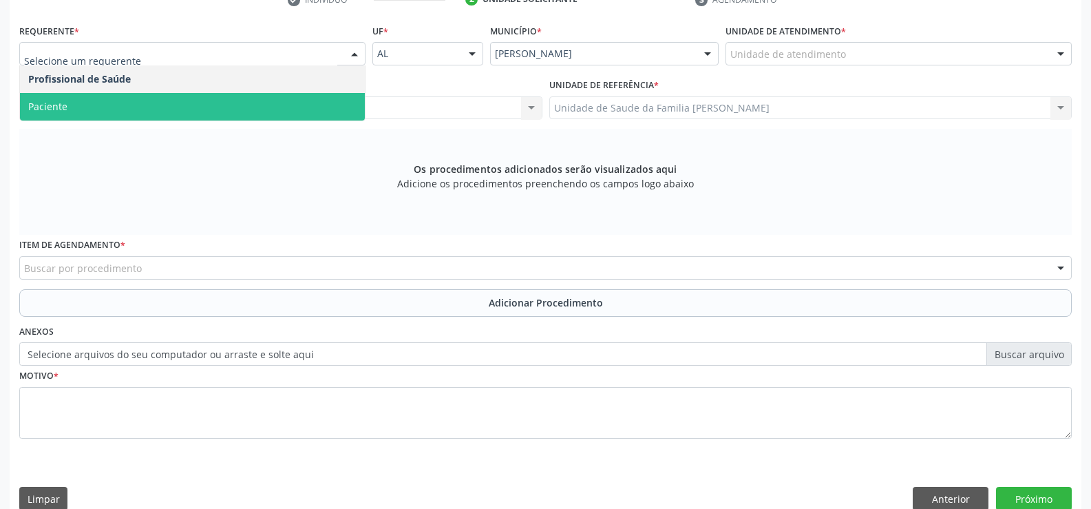
click at [308, 104] on span "Paciente" at bounding box center [192, 107] width 345 height 28
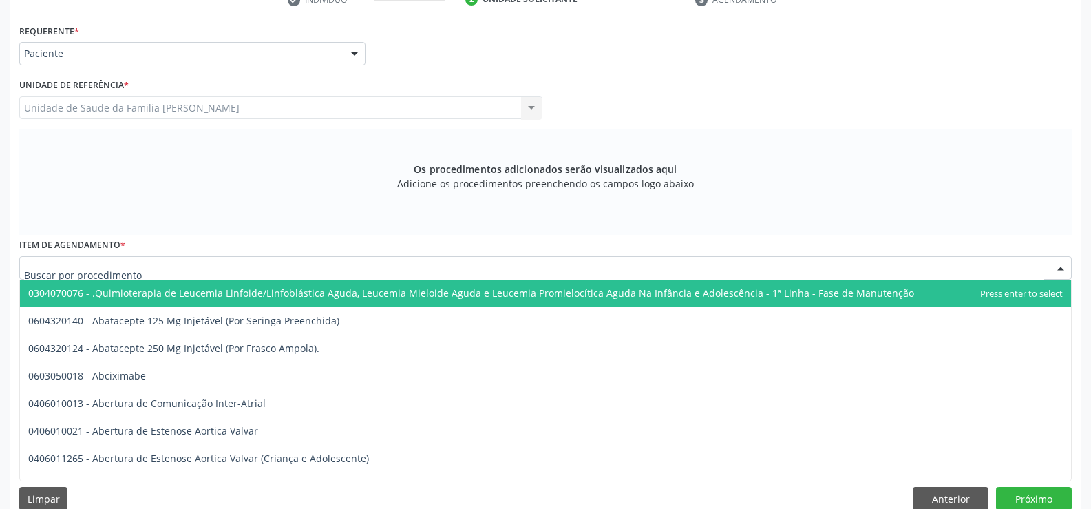
click at [306, 269] on div at bounding box center [545, 267] width 1053 height 23
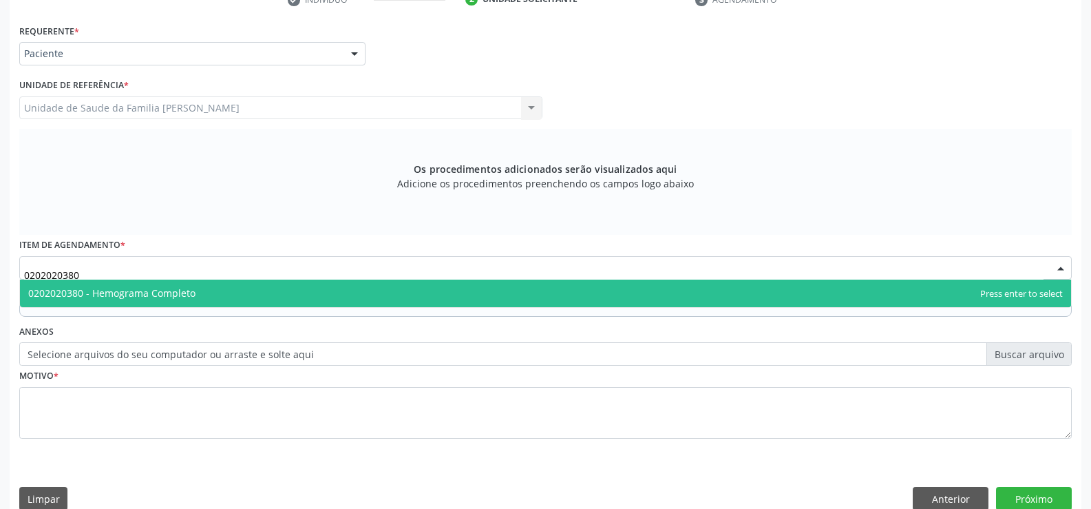
click at [377, 295] on span "0202020380 - Hemograma Completo" at bounding box center [545, 294] width 1051 height 28
type input "0202020380"
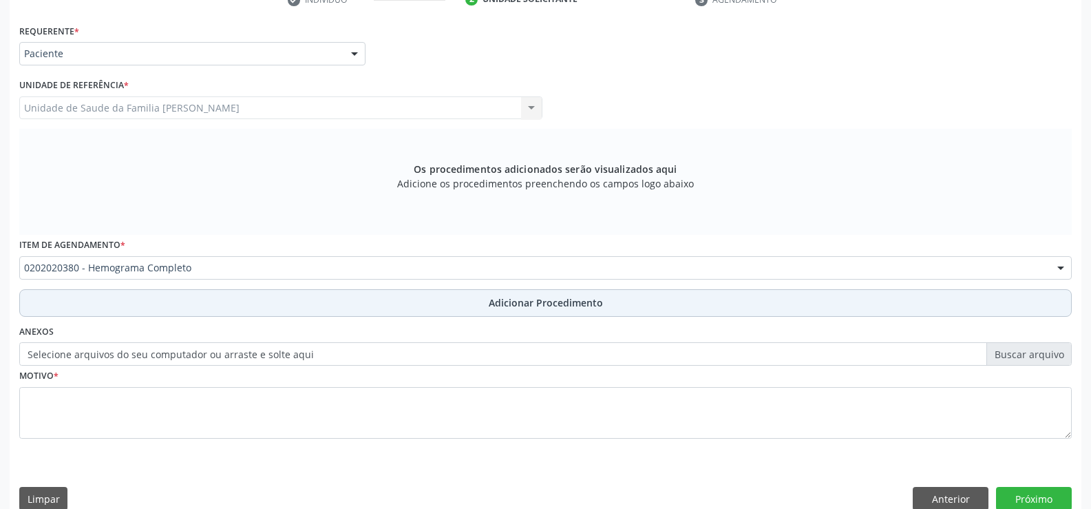
click at [505, 309] on span "Adicionar Procedimento" at bounding box center [546, 302] width 114 height 14
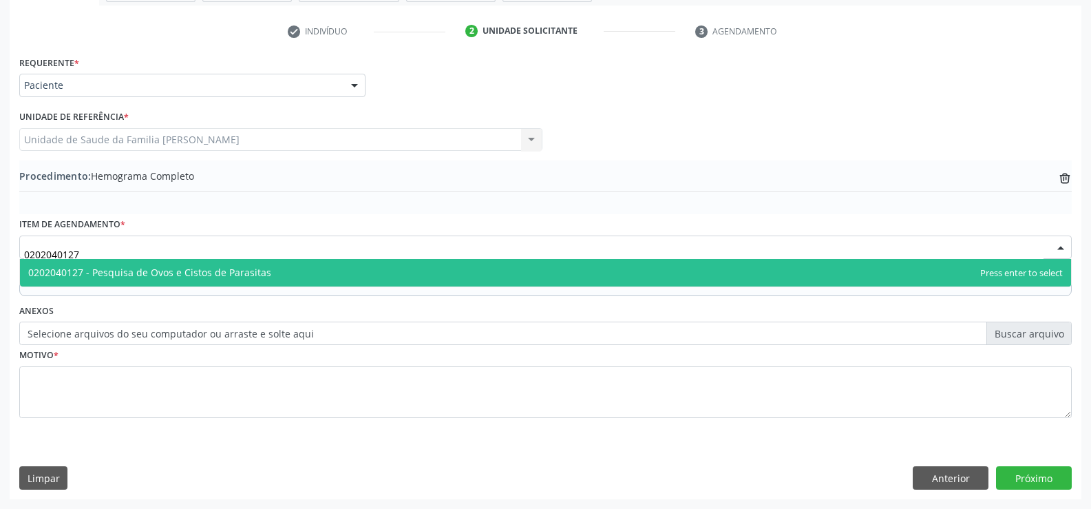
click at [314, 272] on span "0202040127 - Pesquisa de Ovos e Cistos de Parasitas" at bounding box center [545, 273] width 1051 height 28
type input "0202040127"
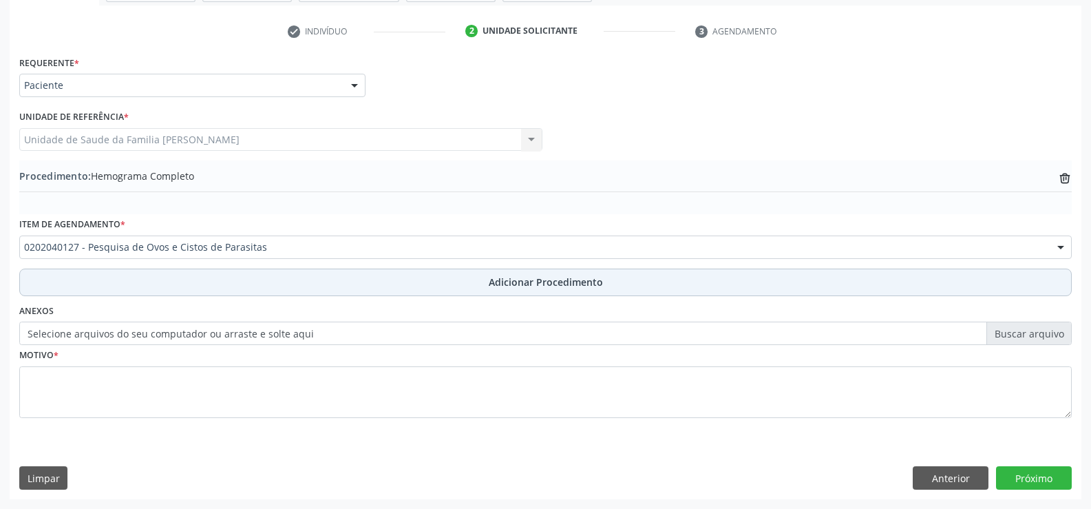
click at [523, 290] on button "Adicionar Procedimento" at bounding box center [545, 282] width 1053 height 28
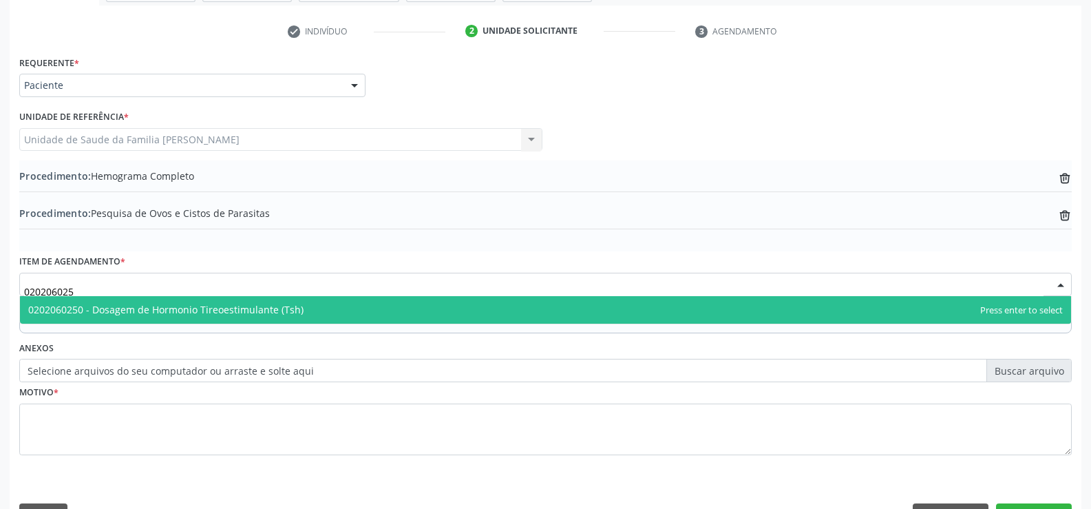
type input "0202060250"
click at [392, 310] on span "0202060250 - Dosagem de Hormonio Tireoestimulante (Tsh)" at bounding box center [545, 310] width 1051 height 28
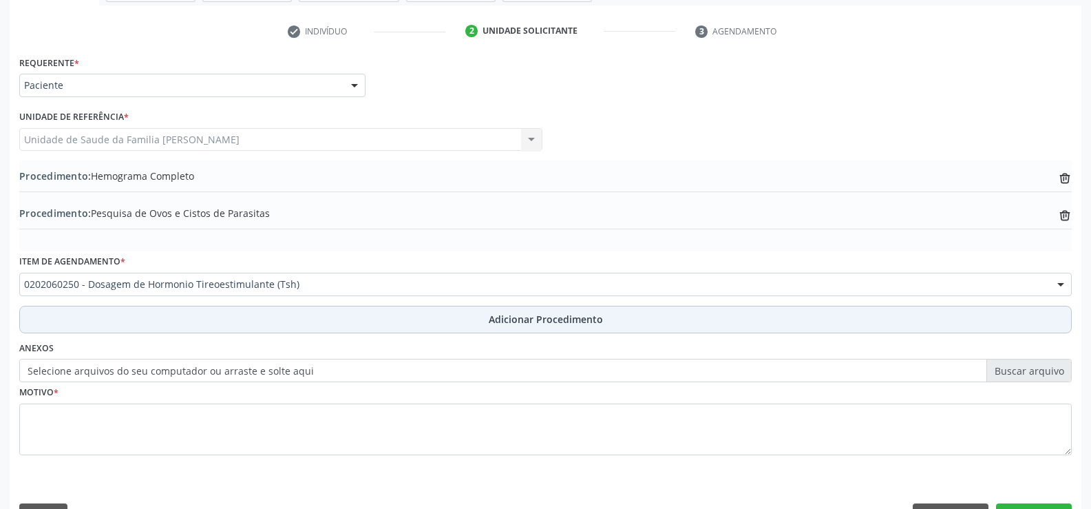
click at [514, 319] on span "Adicionar Procedimento" at bounding box center [546, 319] width 114 height 14
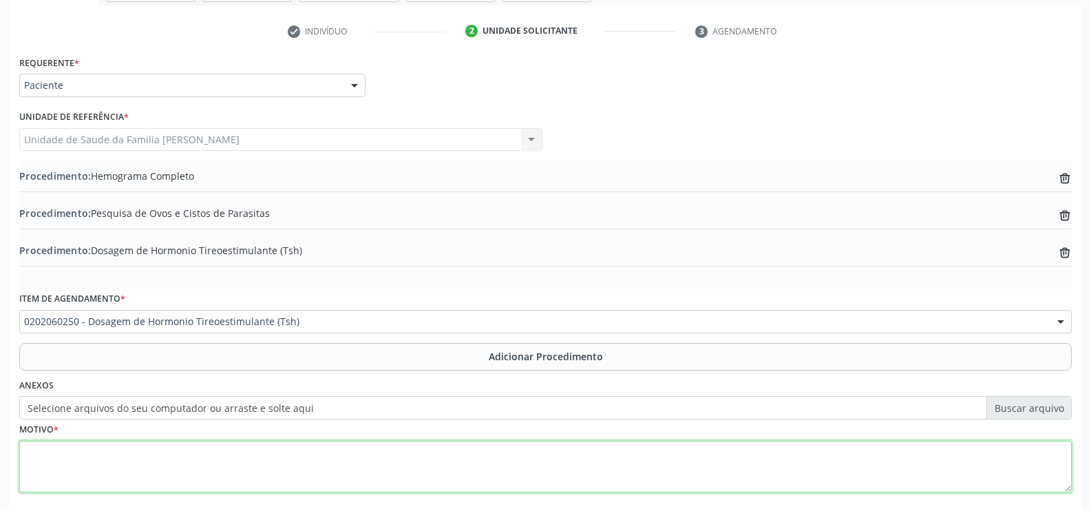
click at [232, 474] on textarea at bounding box center [545, 467] width 1053 height 52
type textarea "r"
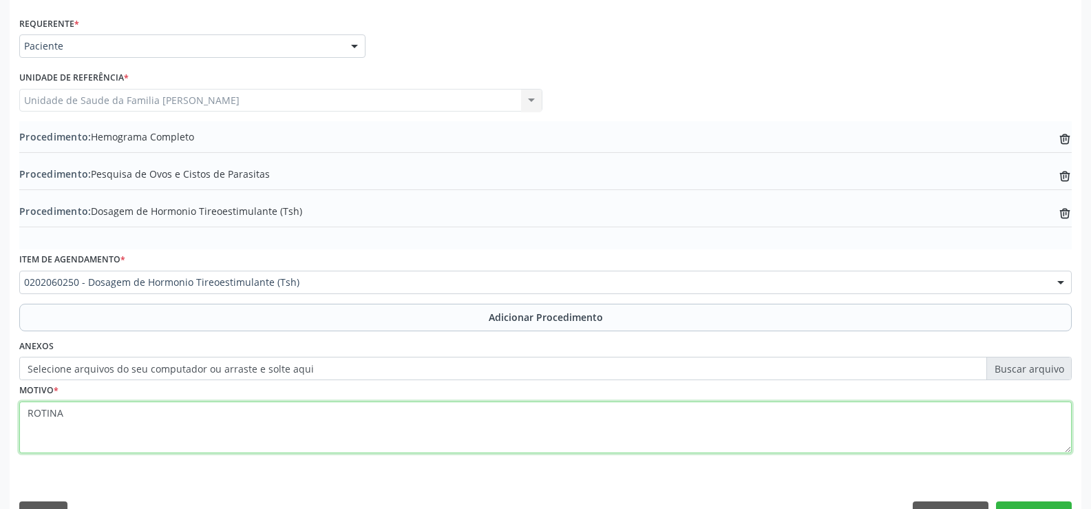
scroll to position [340, 0]
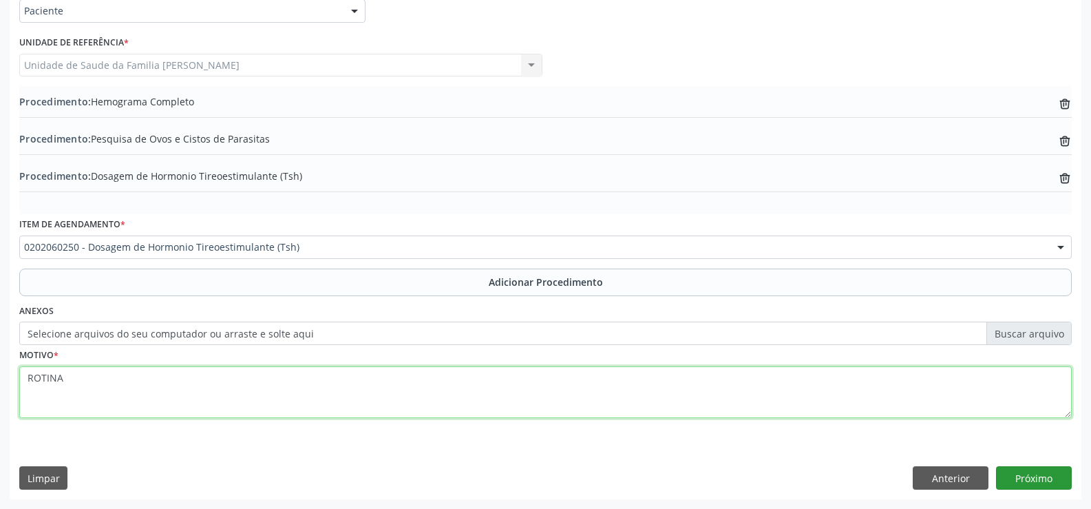
type textarea "ROTINA"
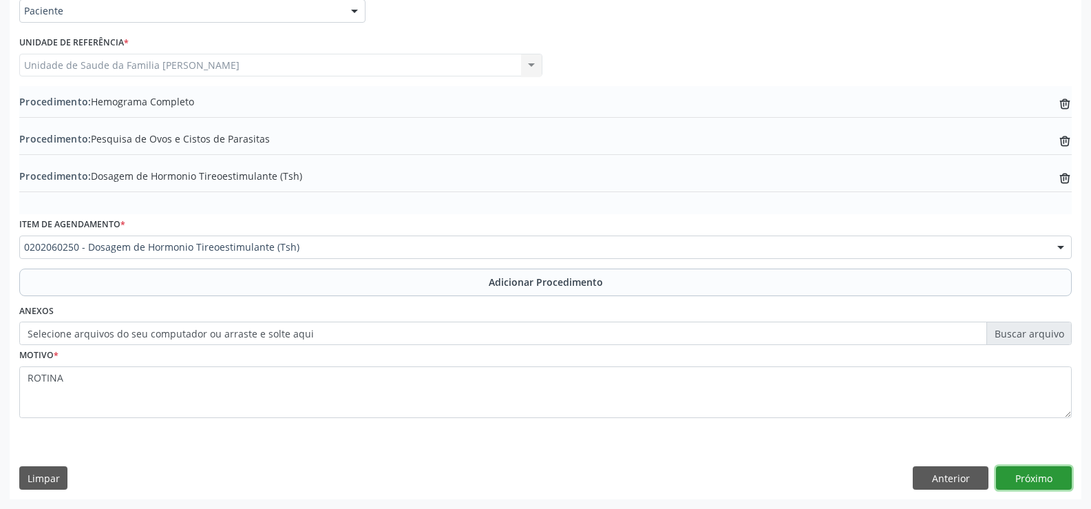
click at [1024, 477] on button "Próximo" at bounding box center [1034, 477] width 76 height 23
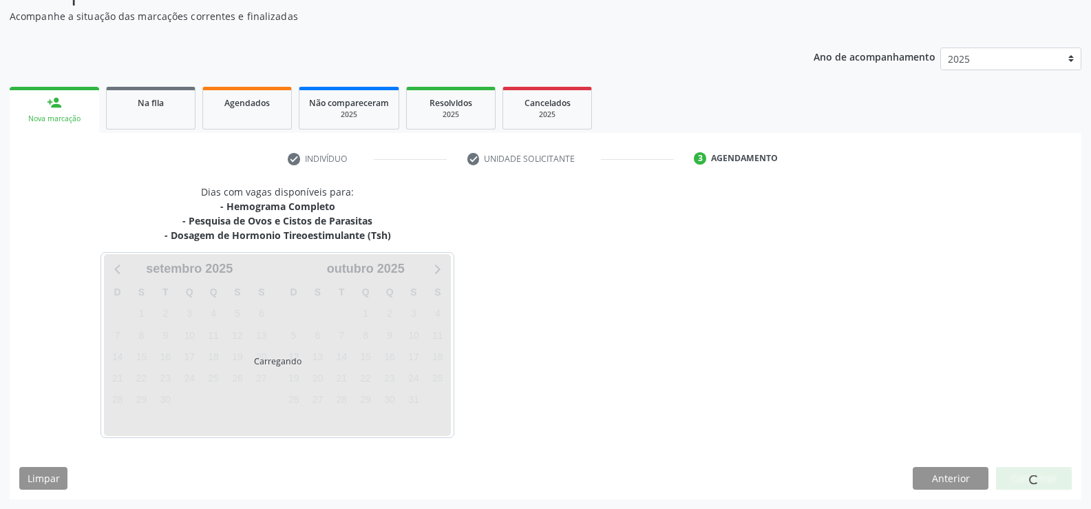
scroll to position [179, 0]
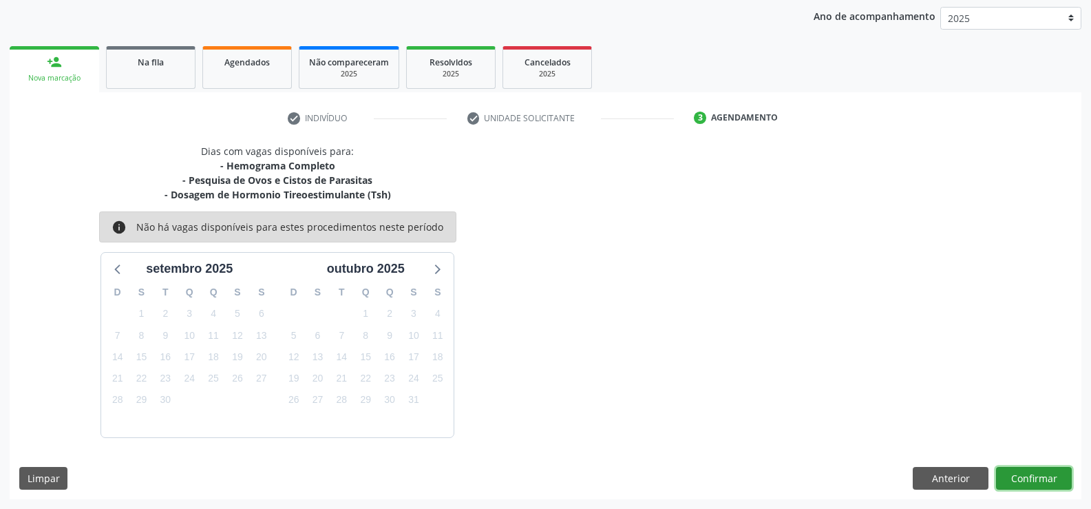
click at [1032, 480] on button "Confirmar" at bounding box center [1034, 478] width 76 height 23
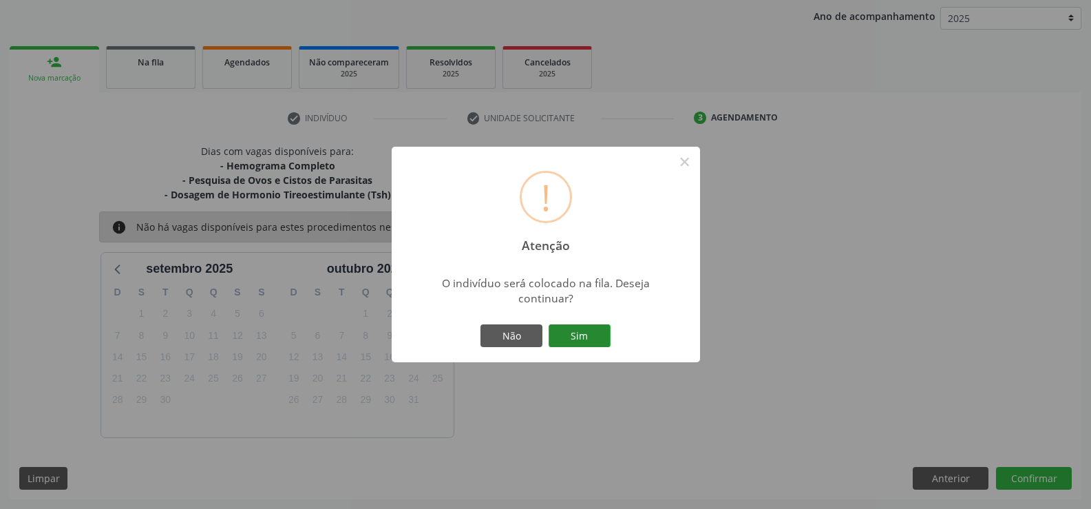
click at [572, 338] on button "Sim" at bounding box center [580, 335] width 62 height 23
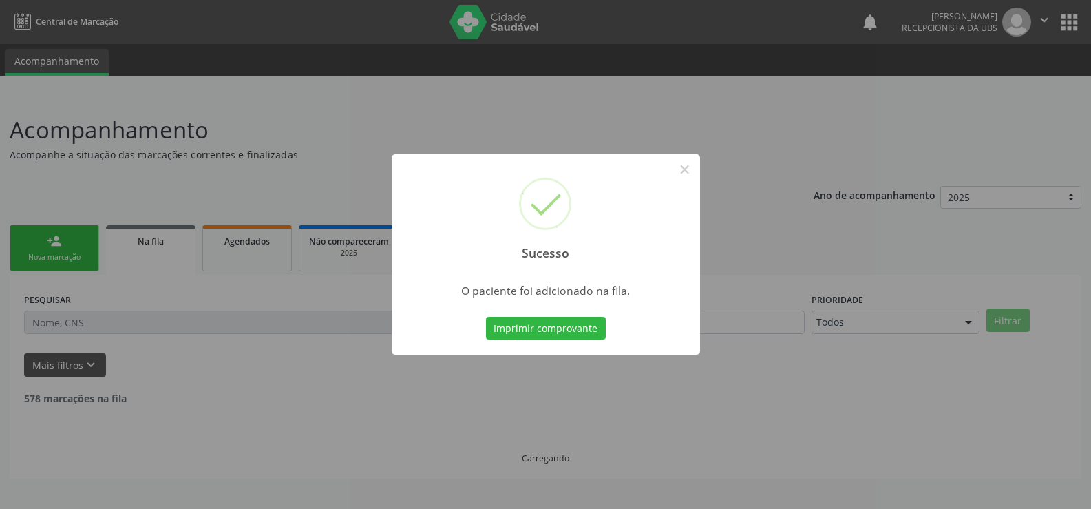
scroll to position [0, 0]
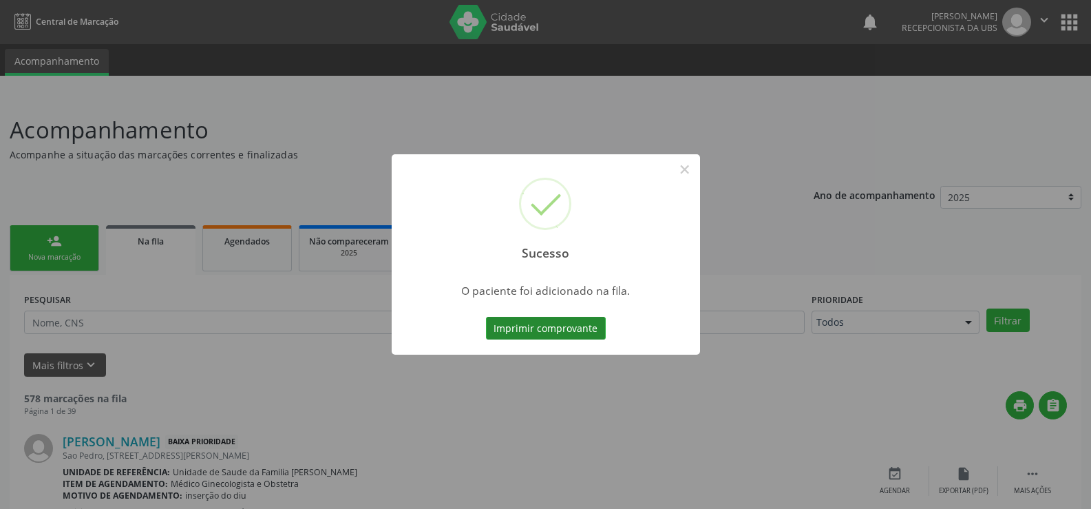
click at [569, 327] on button "Imprimir comprovante" at bounding box center [546, 328] width 120 height 23
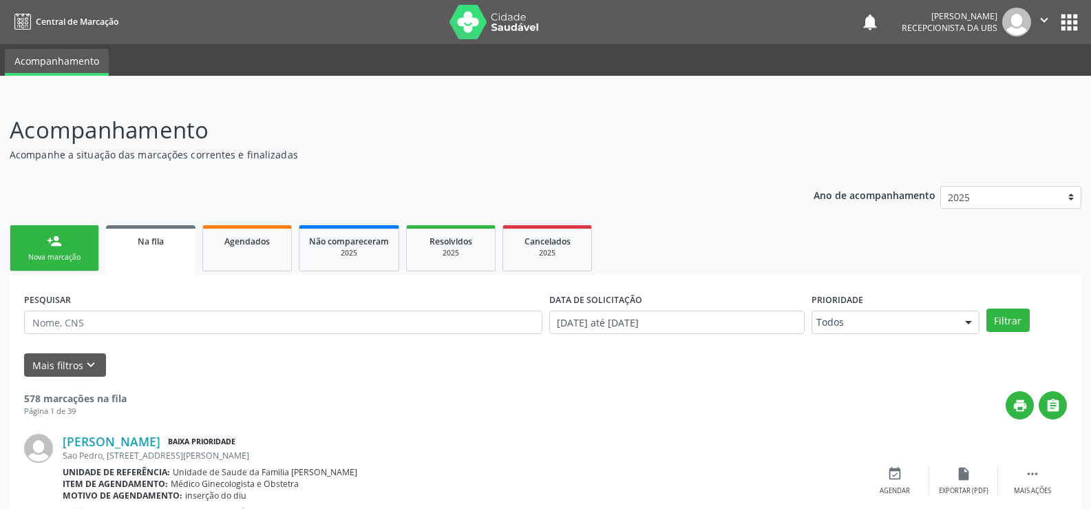
click at [59, 244] on div "person_add" at bounding box center [54, 240] width 15 height 15
